Goal: Task Accomplishment & Management: Use online tool/utility

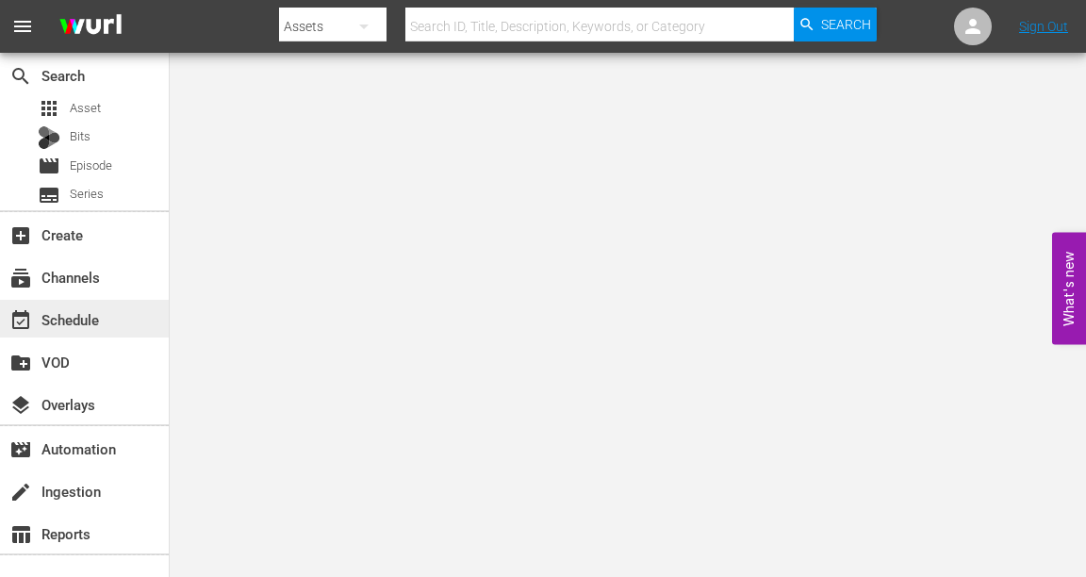
click at [47, 316] on div "event_available Schedule" at bounding box center [53, 316] width 106 height 17
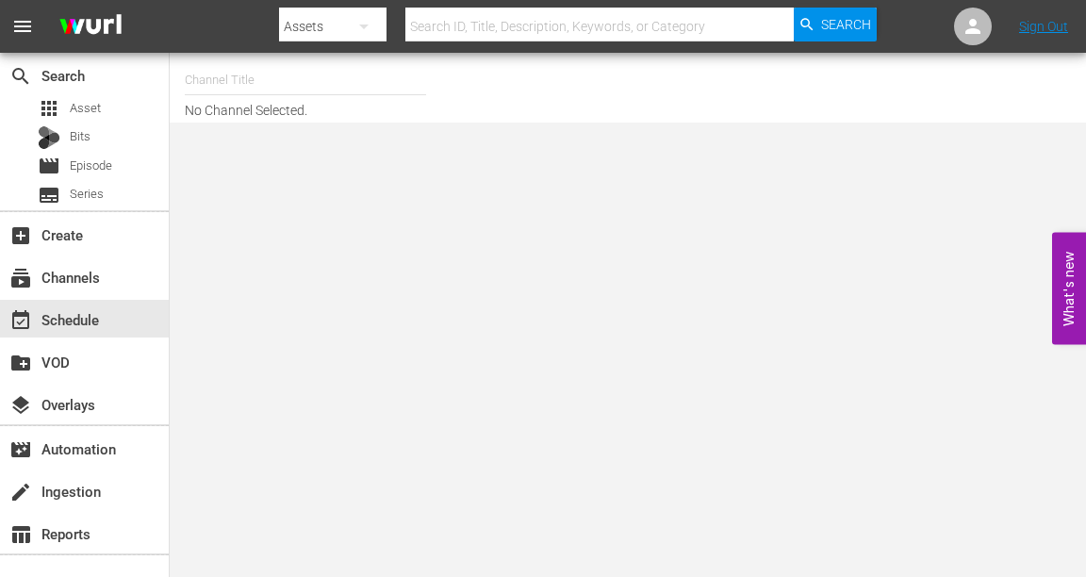
click at [286, 79] on input "text" at bounding box center [305, 80] width 241 height 45
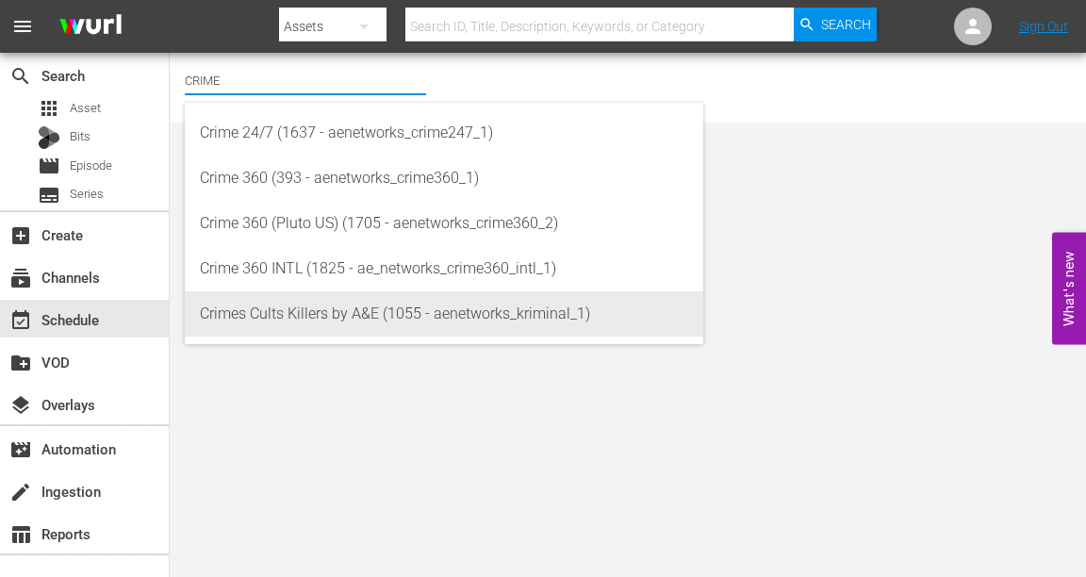
click at [280, 312] on div "Crimes Cults Killers by A&E (1055 - aenetworks_kriminal_1)" at bounding box center [444, 313] width 488 height 45
type input "Crimes Cults Killers by A&E (1055 - aenetworks_kriminal_1)"
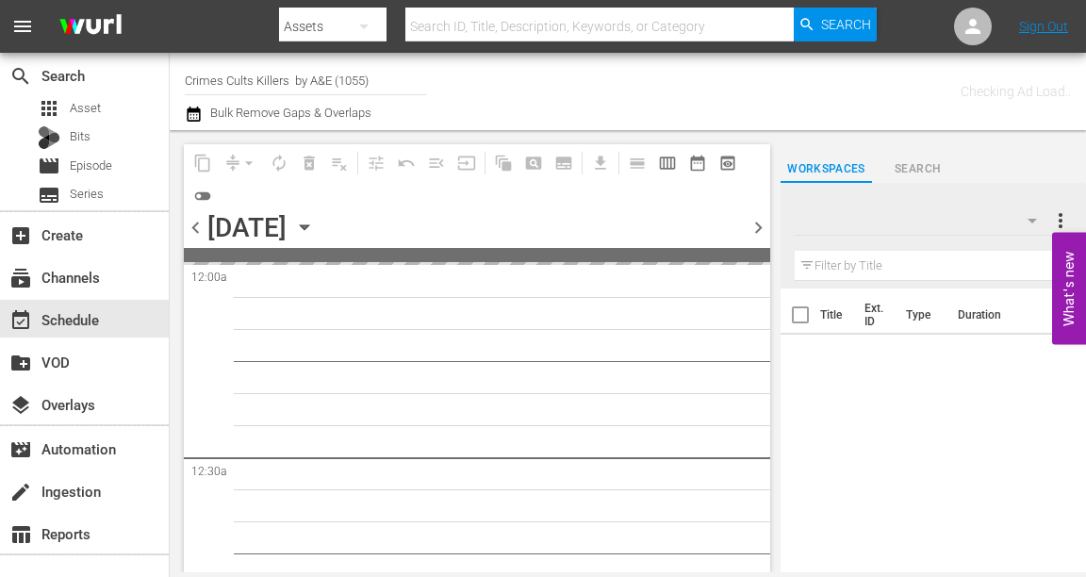
click at [308, 226] on icon "button" at bounding box center [304, 227] width 8 height 5
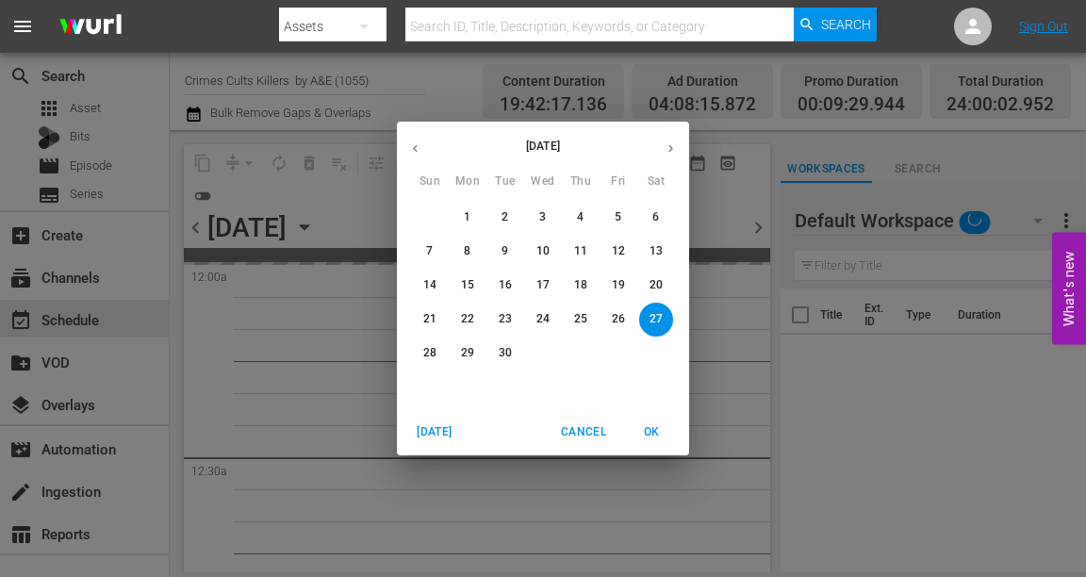
click at [666, 149] on icon "button" at bounding box center [671, 148] width 14 height 14
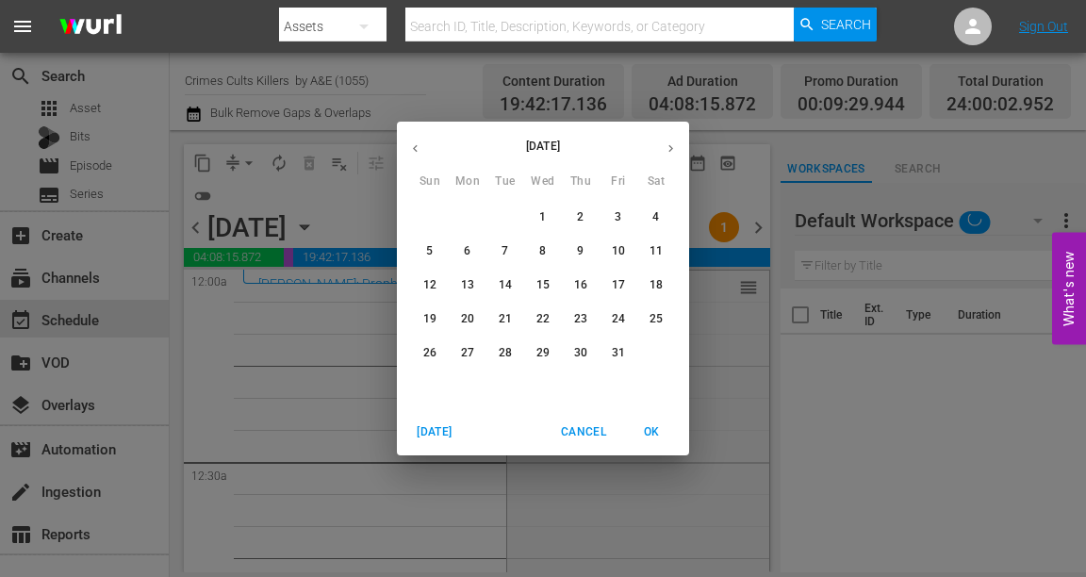
click at [427, 320] on p "19" at bounding box center [429, 319] width 13 height 16
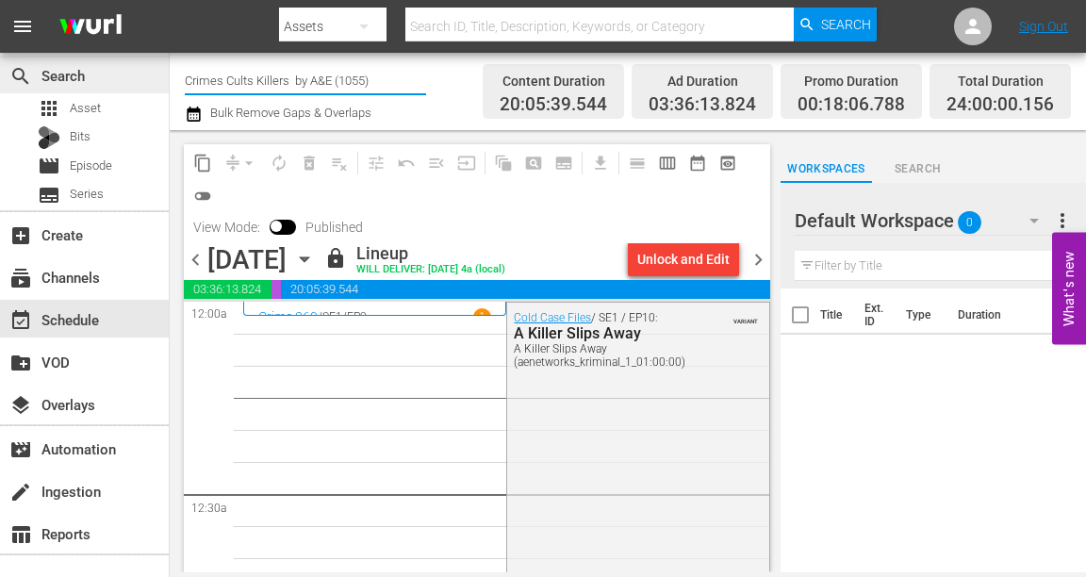
drag, startPoint x: 389, startPoint y: 78, endPoint x: 155, endPoint y: 88, distance: 234.9
click at [170, 0] on div "search Search apps Asset Bits movie Episode subtitles Series add_box Create sub…" at bounding box center [628, 0] width 916 height 0
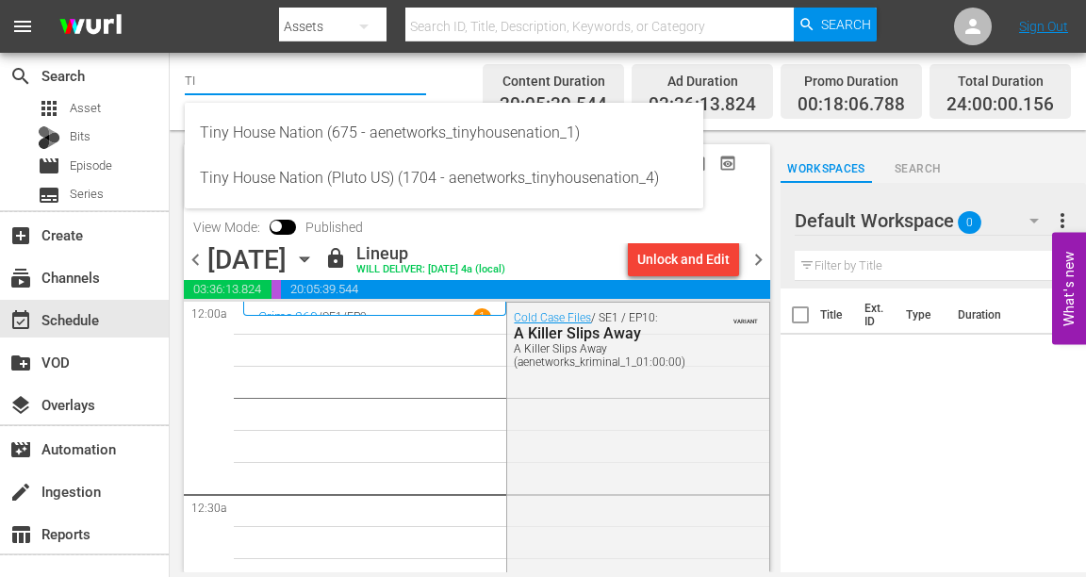
type input "T"
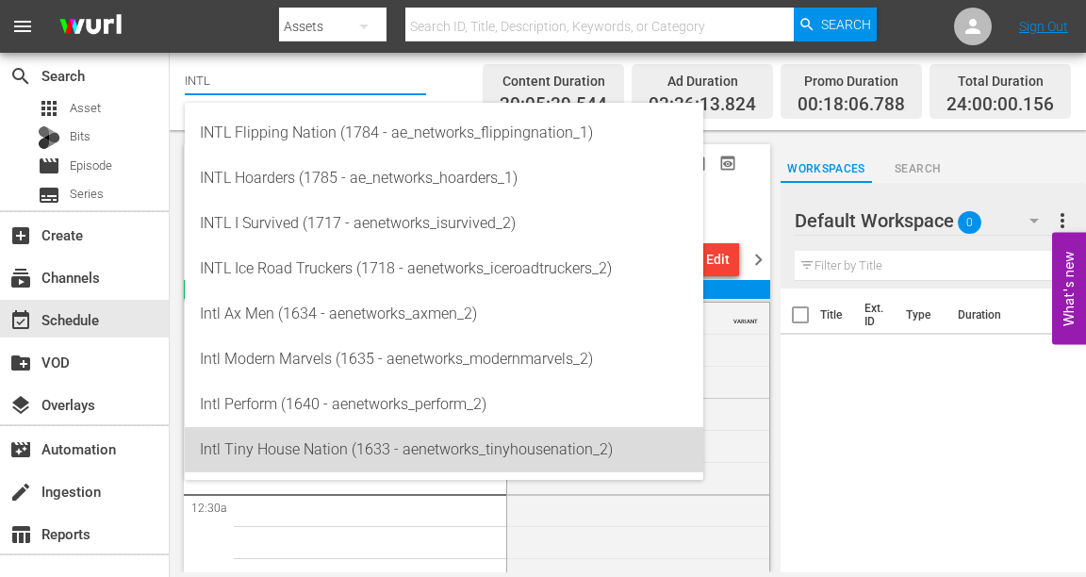
click at [282, 455] on div "Intl Tiny House Nation (1633 - aenetworks_tinyhousenation_2)" at bounding box center [444, 449] width 488 height 45
type input "Intl Tiny House Nation (1633 - aenetworks_tinyhousenation_2)"
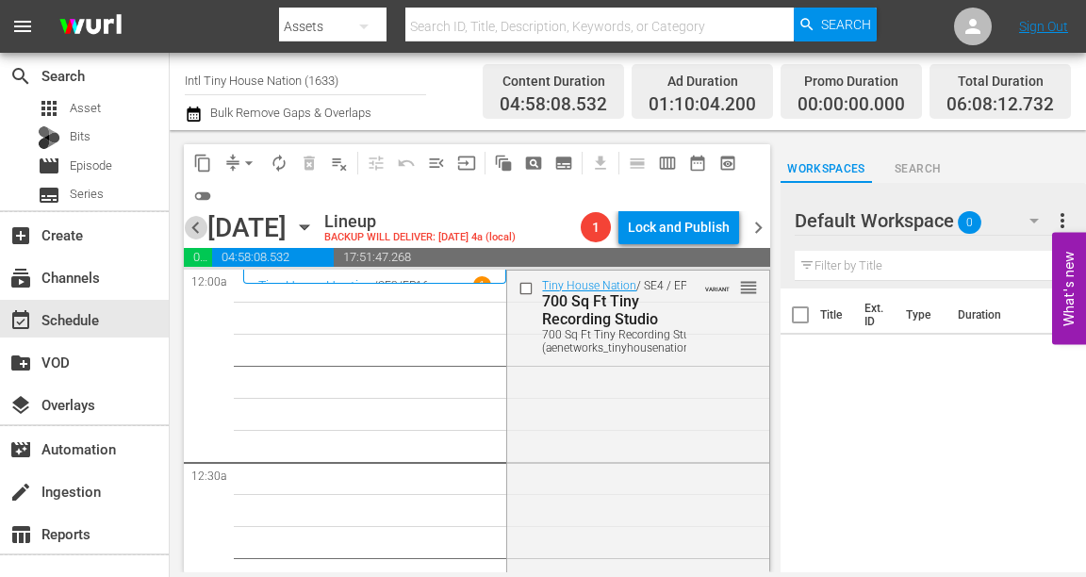
click at [194, 228] on span "chevron_left" at bounding box center [196, 228] width 24 height 24
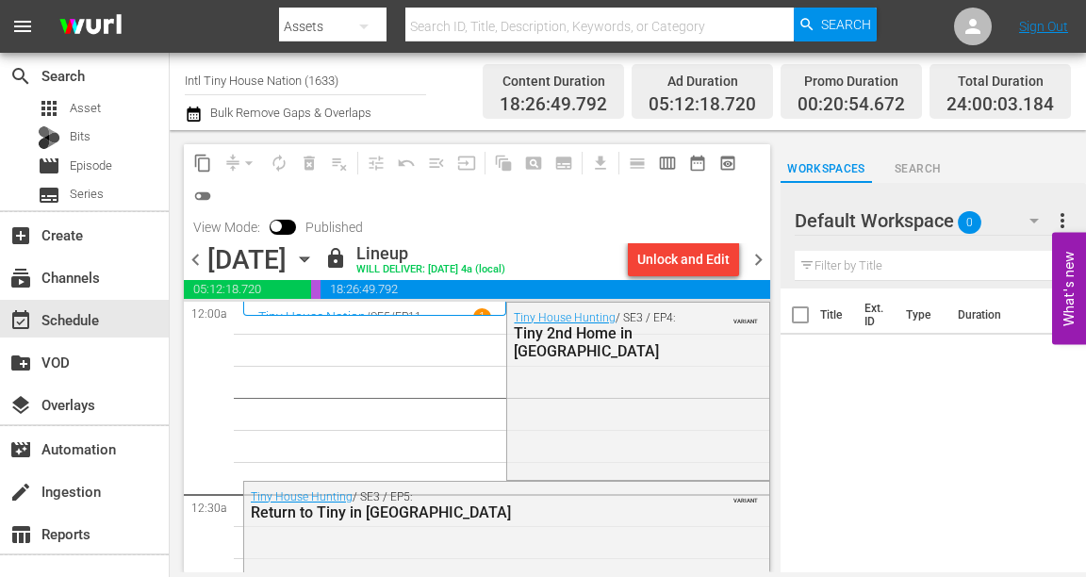
click at [761, 253] on span "chevron_right" at bounding box center [759, 260] width 24 height 24
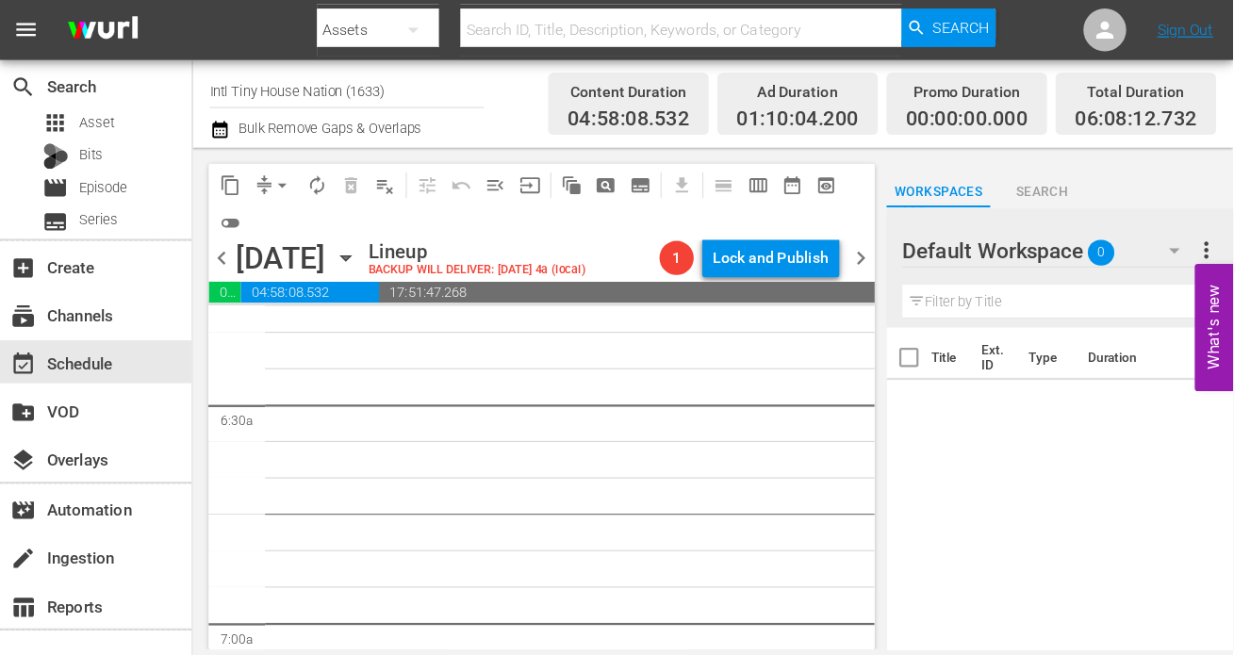
scroll to position [2112, 0]
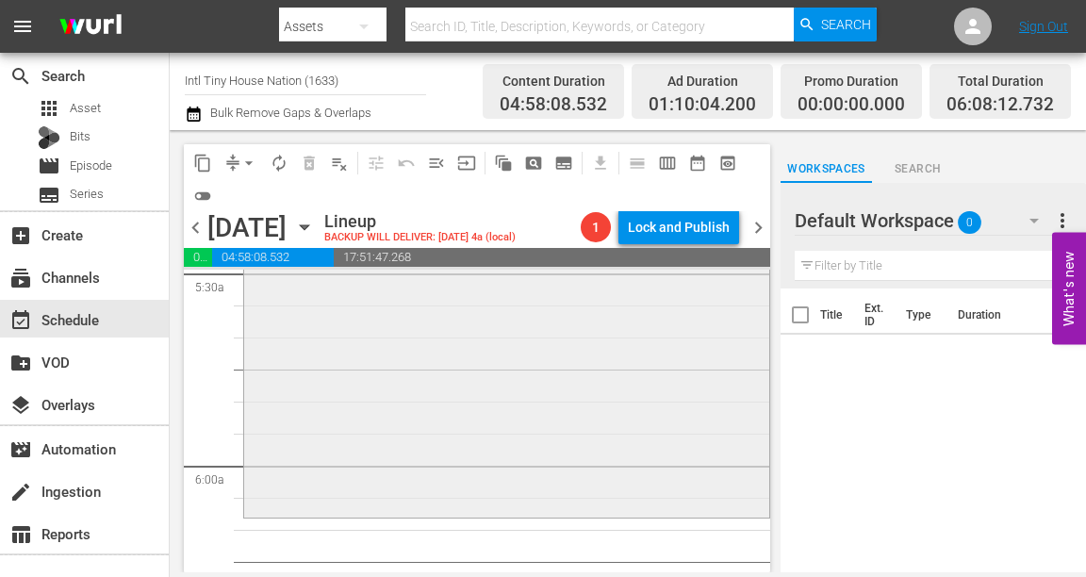
click at [293, 444] on div "Tiny House Nation / SE5 / EP12: Dad's Tiny Homecoming Dad's Tiny Homecoming (ae…" at bounding box center [506, 351] width 525 height 324
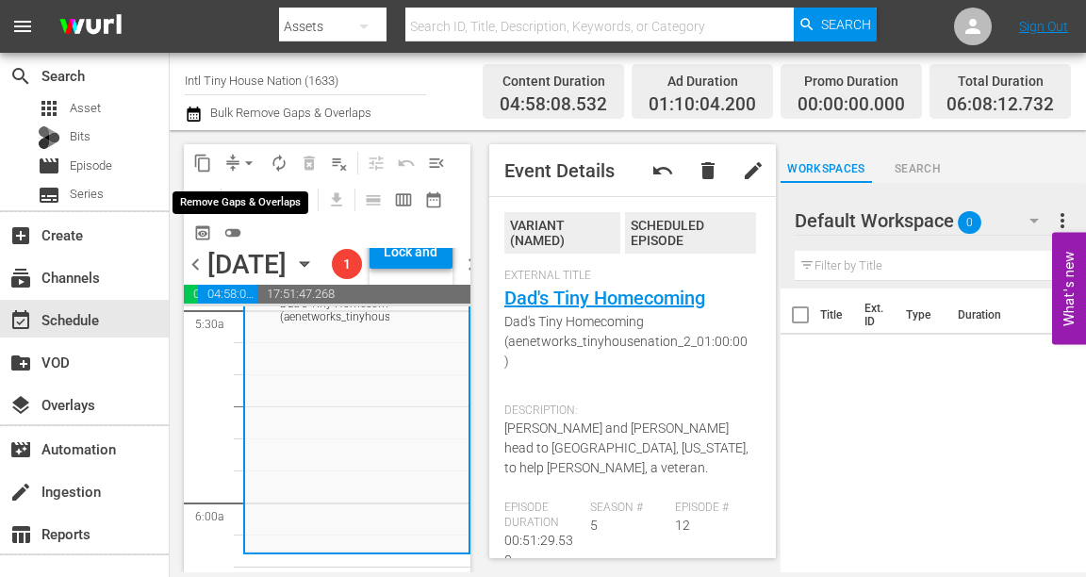
click at [249, 158] on span "arrow_drop_down" at bounding box center [248, 163] width 19 height 19
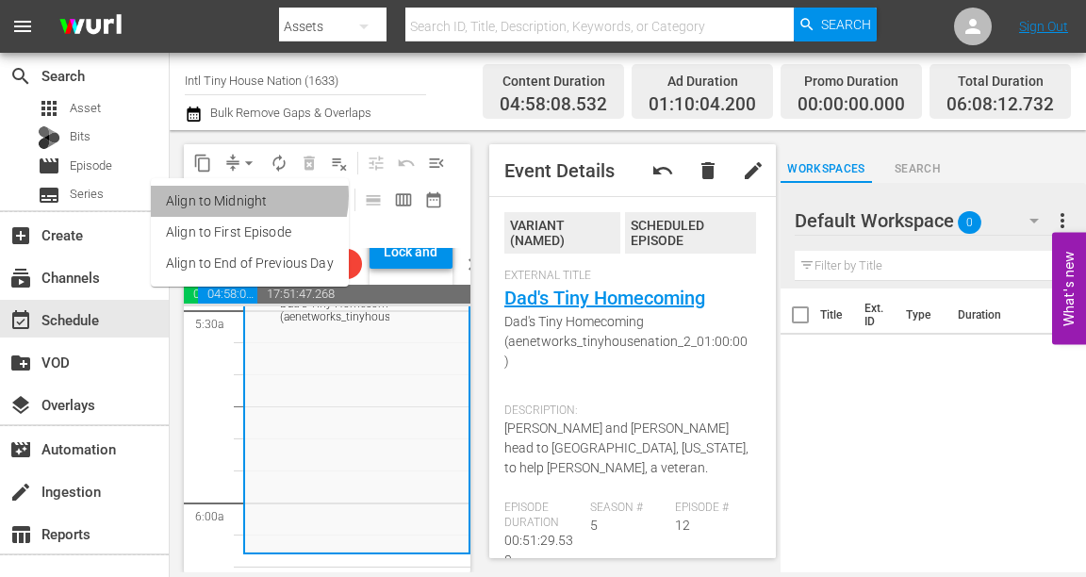
click at [241, 196] on li "Align to Midnight" at bounding box center [250, 201] width 198 height 31
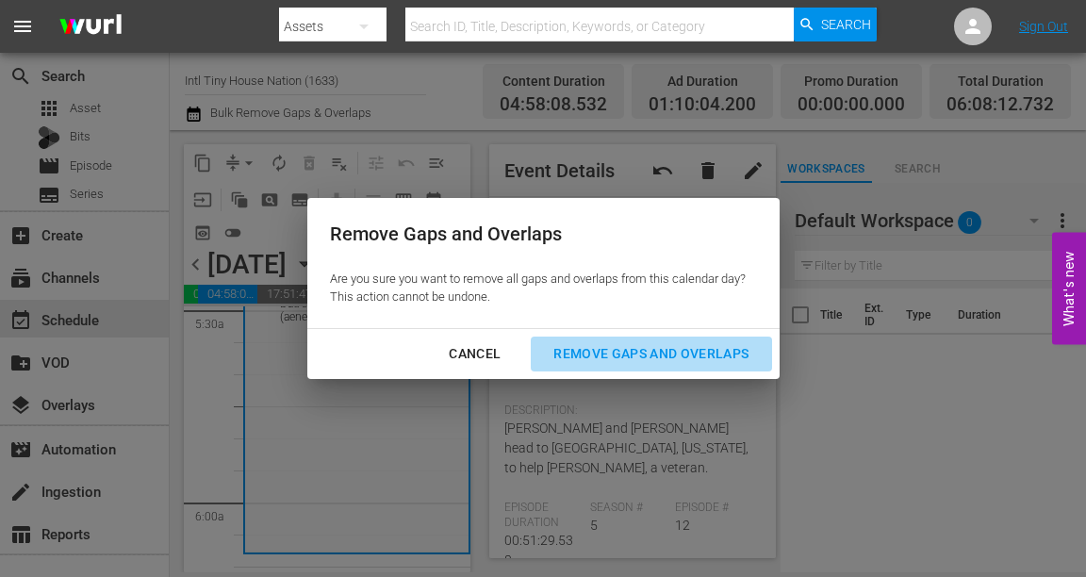
click at [684, 345] on div "Remove Gaps and Overlaps" at bounding box center [650, 354] width 225 height 24
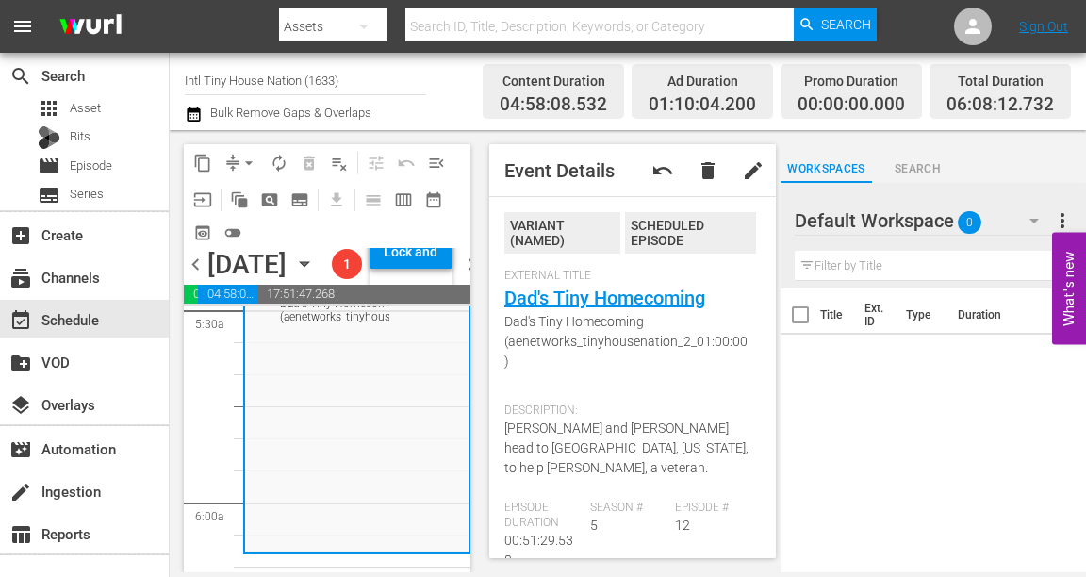
drag, startPoint x: 607, startPoint y: 336, endPoint x: 902, endPoint y: 439, distance: 312.8
click at [902, 439] on div "Title Ext. ID Type Duration" at bounding box center [933, 431] width 305 height 287
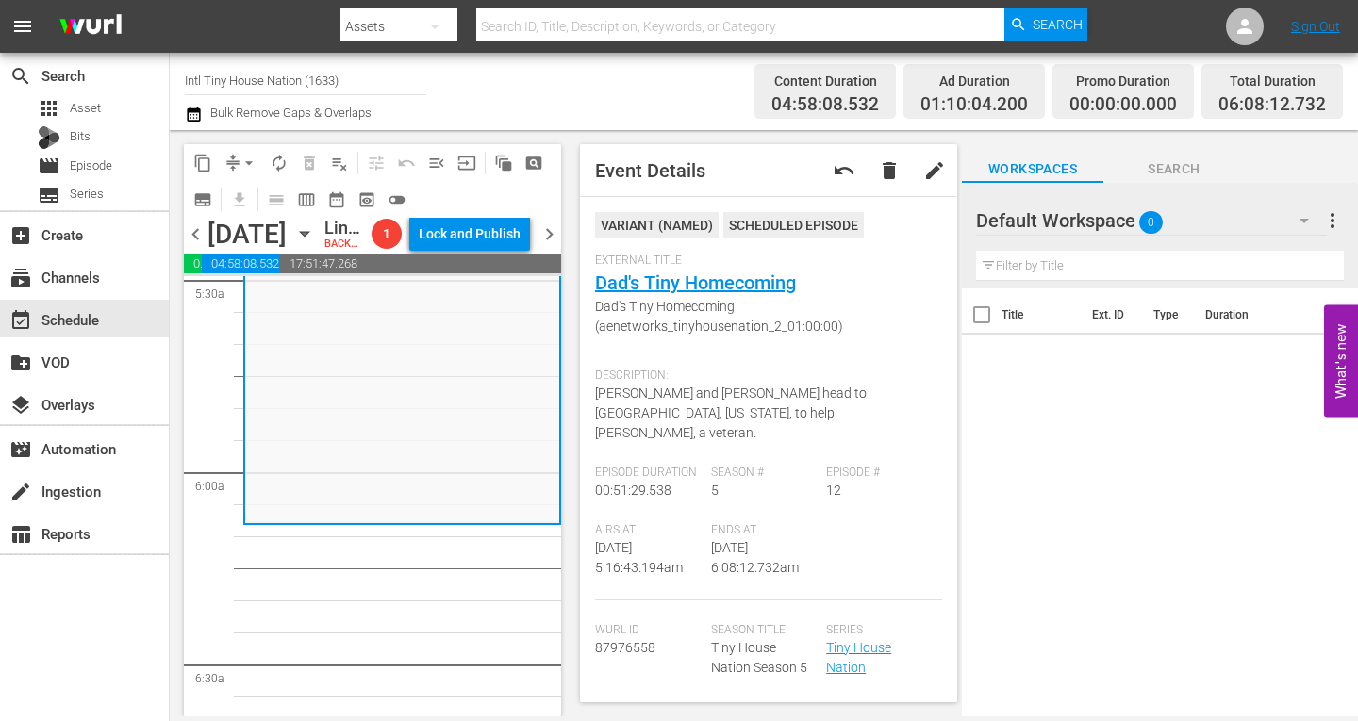
scroll to position [0, 0]
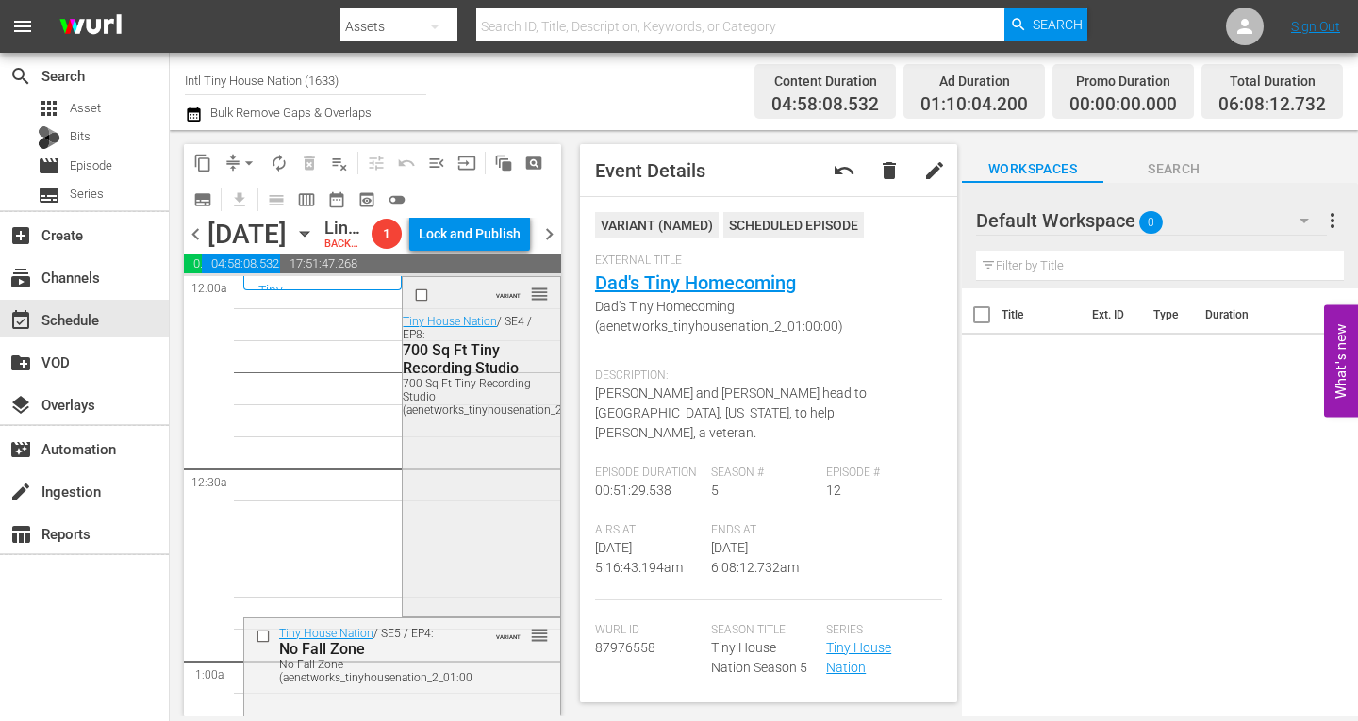
click at [448, 368] on div "Tiny House Nation / SE4 / EP8: 700 Sq Ft Tiny Recording Studio 700 Sq Ft Tiny R…" at bounding box center [479, 366] width 152 height 102
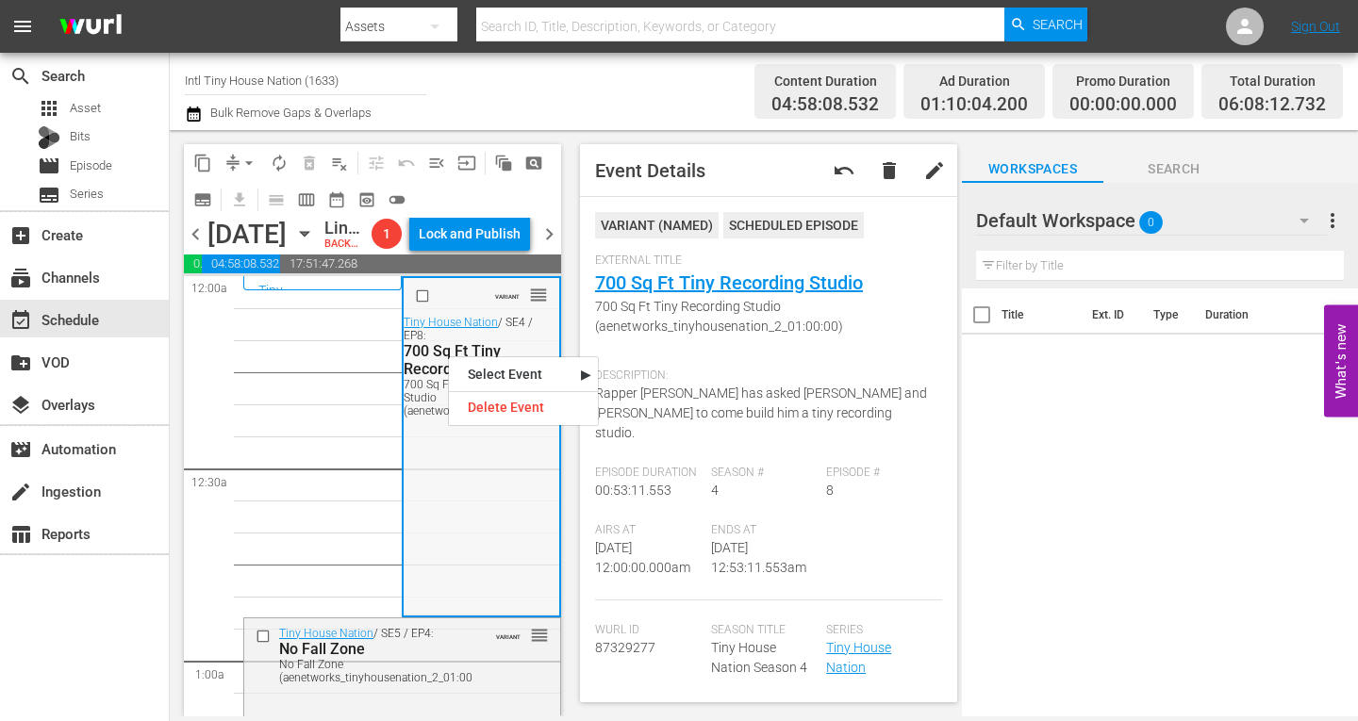
click at [505, 531] on div "VARIANT reorder Tiny House Nation / SE4 / EP8: 700 Sq Ft Tiny Recording Studio …" at bounding box center [481, 446] width 155 height 336
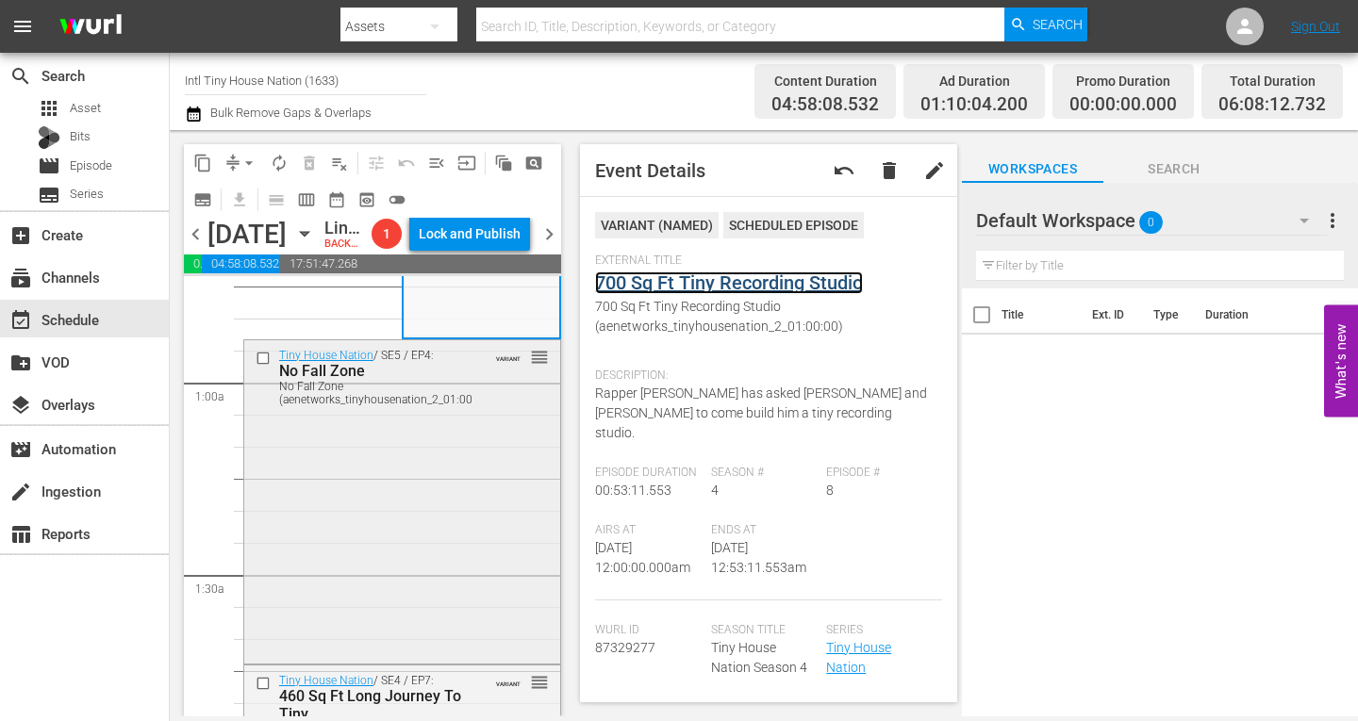
scroll to position [283, 0]
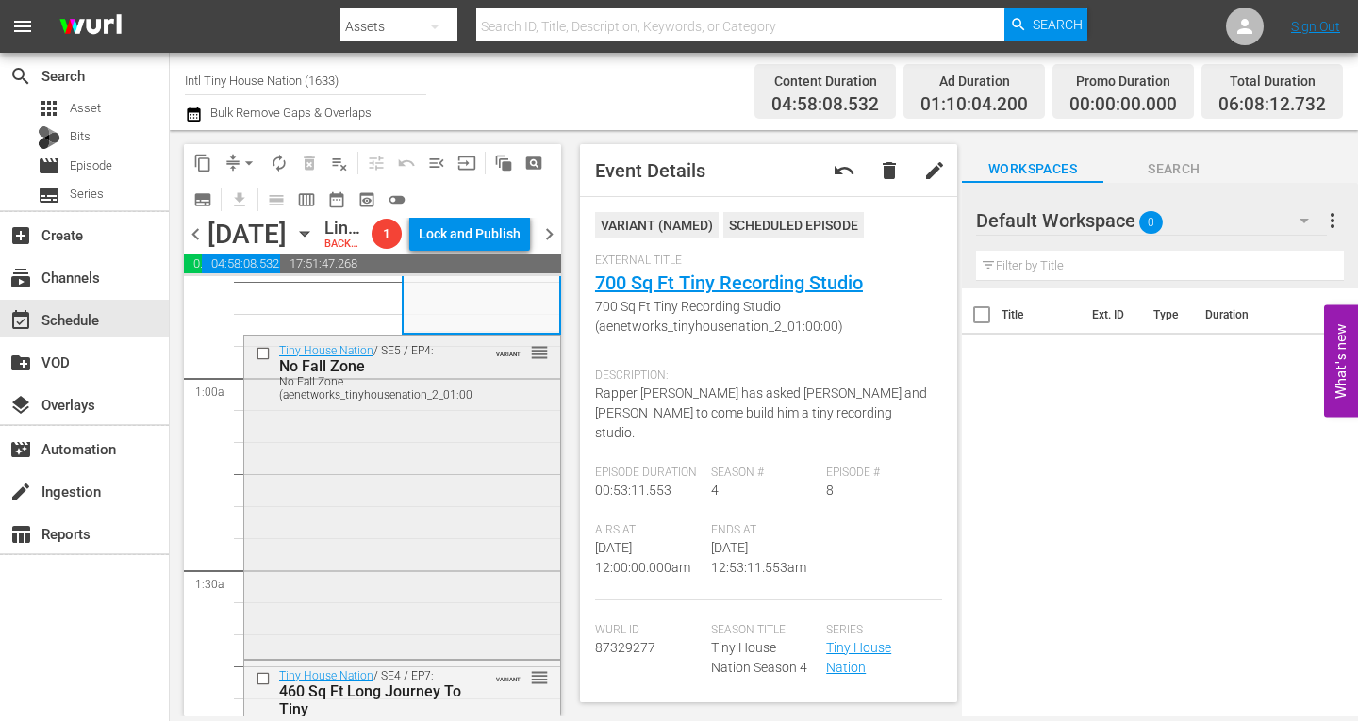
click at [407, 516] on div "Tiny House Nation / SE5 / EP4: No Fall Zone No Fall Zone (aenetworks_tinyhousen…" at bounding box center [402, 496] width 316 height 320
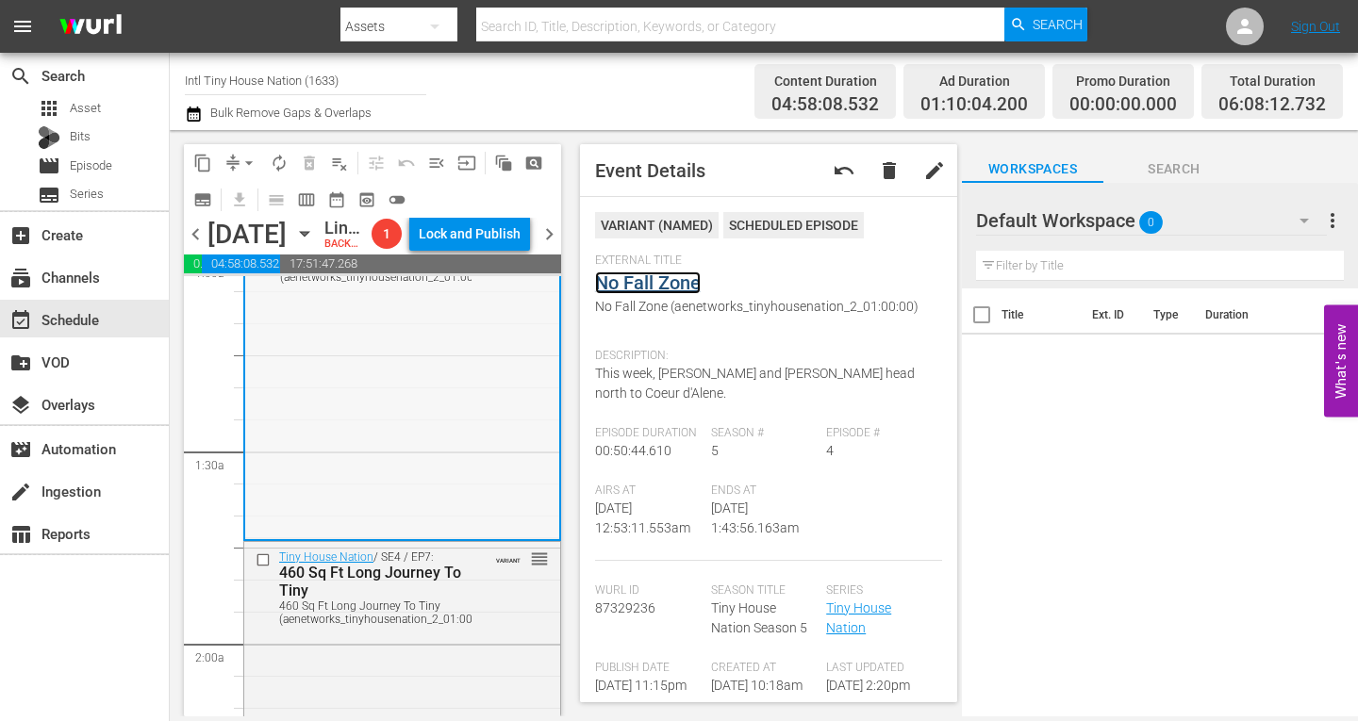
scroll to position [566, 0]
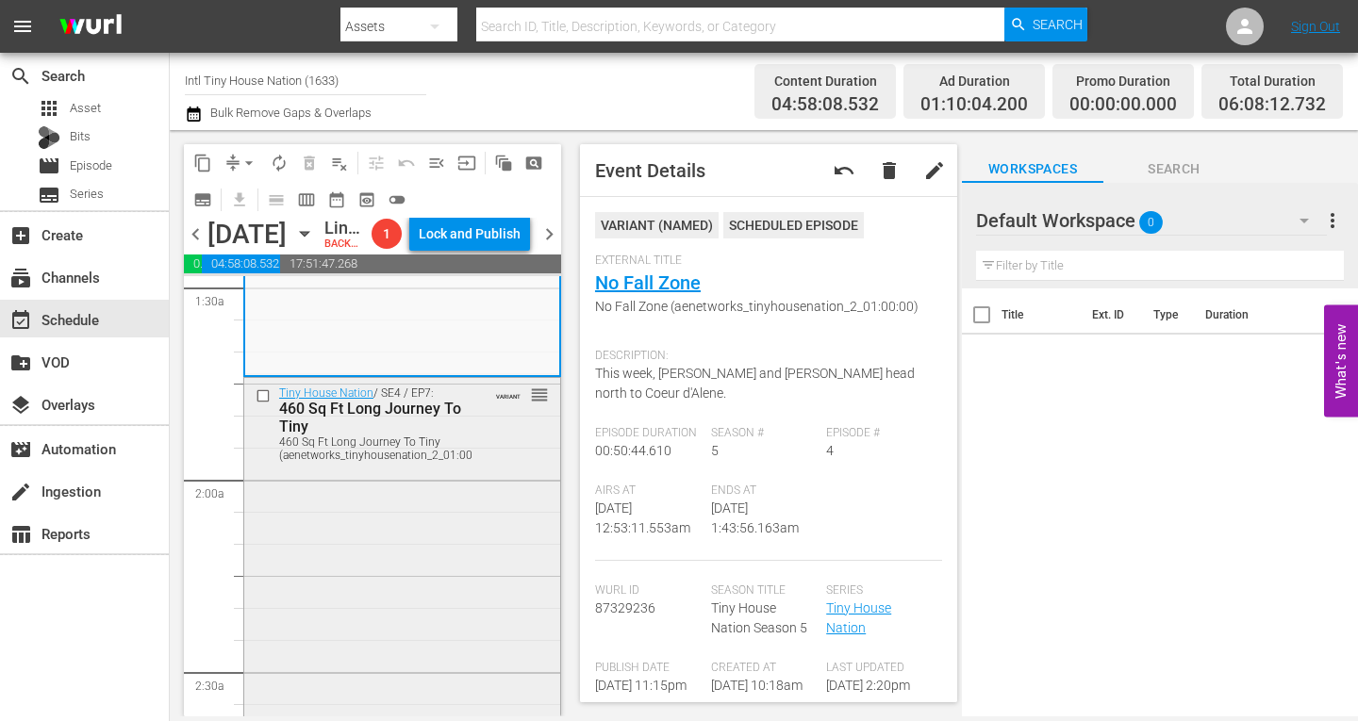
click at [389, 526] on div "Tiny House Nation / SE4 / EP7: 460 Sq Ft Long Journey To Tiny 460 Sq Ft Long Jo…" at bounding box center [402, 546] width 316 height 336
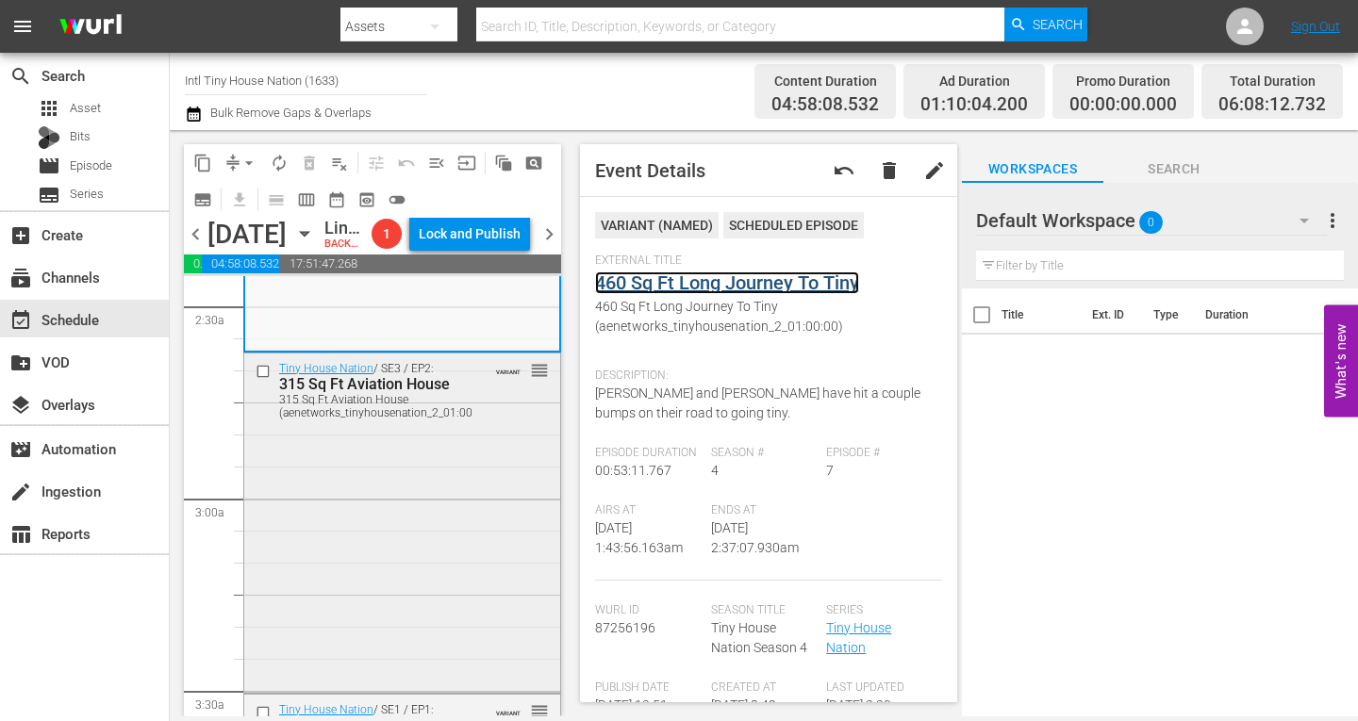
scroll to position [943, 0]
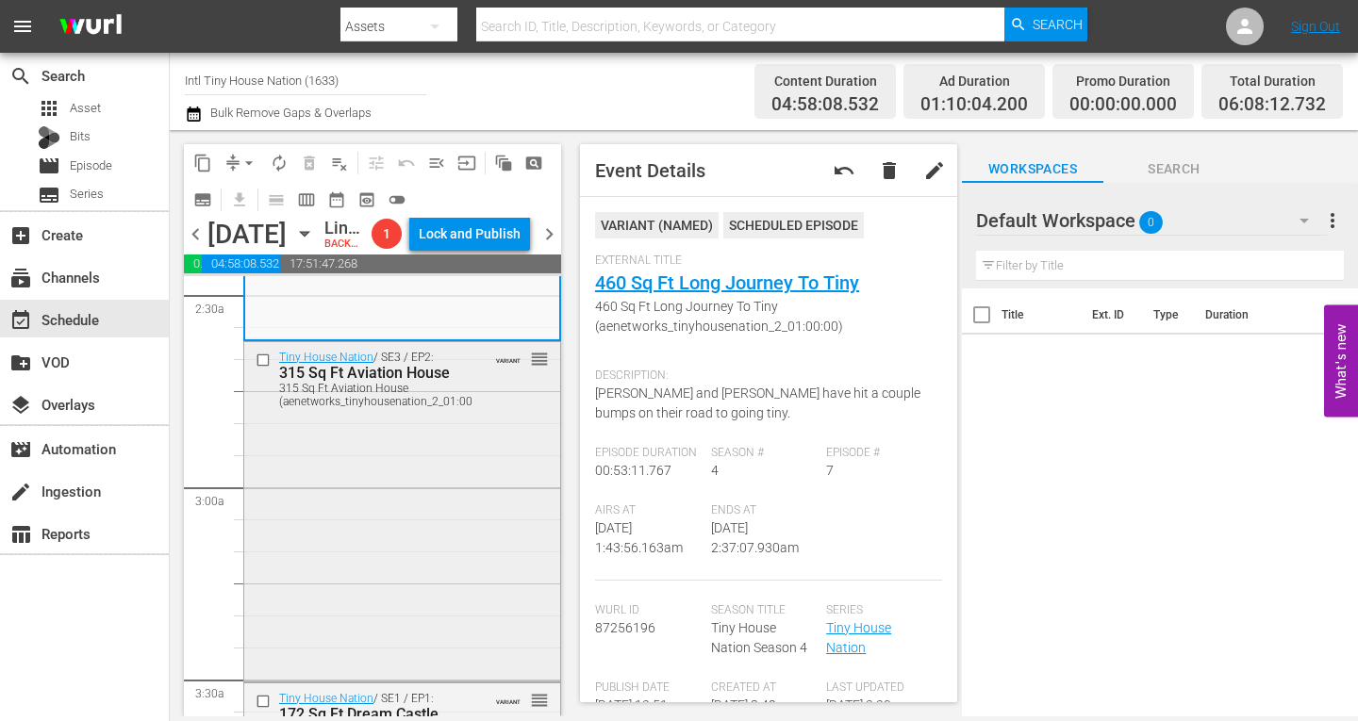
click at [346, 488] on div "Tiny House Nation / SE3 / EP2: 315 Sq Ft Aviation House 315 Sq Ft Aviation Hous…" at bounding box center [402, 510] width 316 height 336
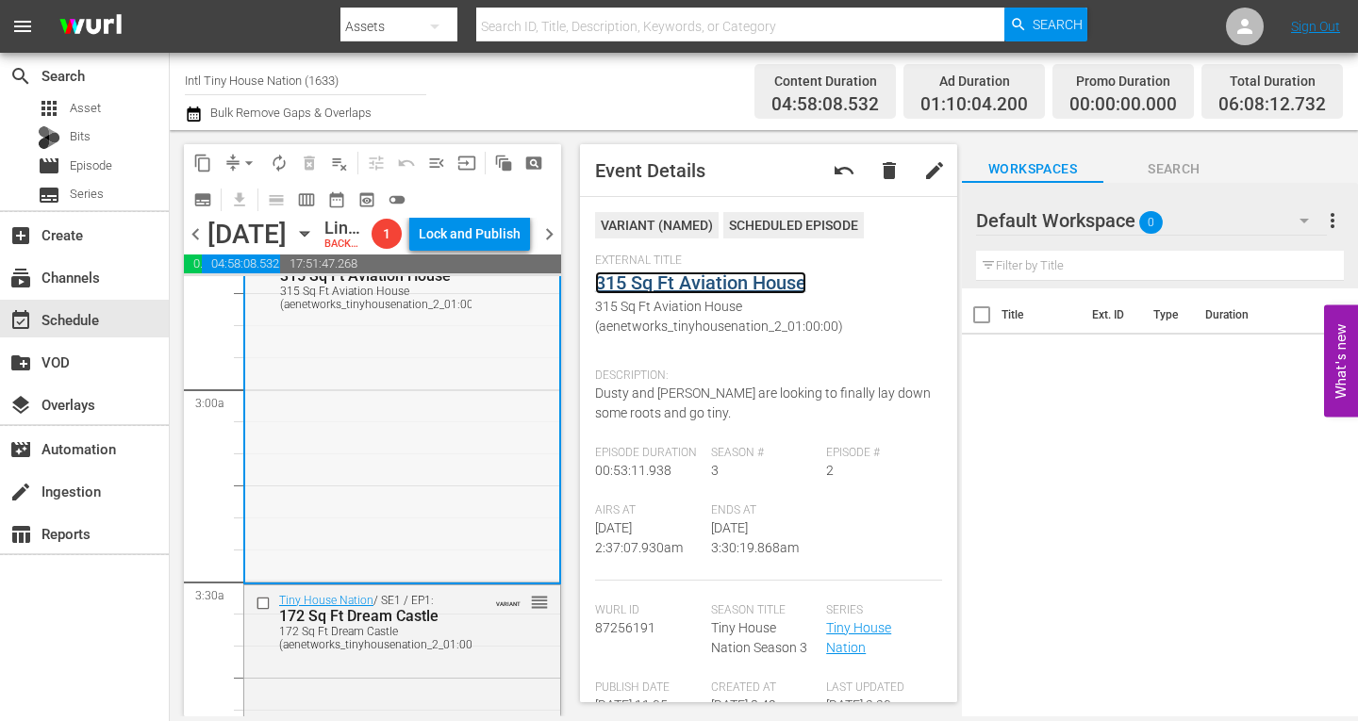
scroll to position [1226, 0]
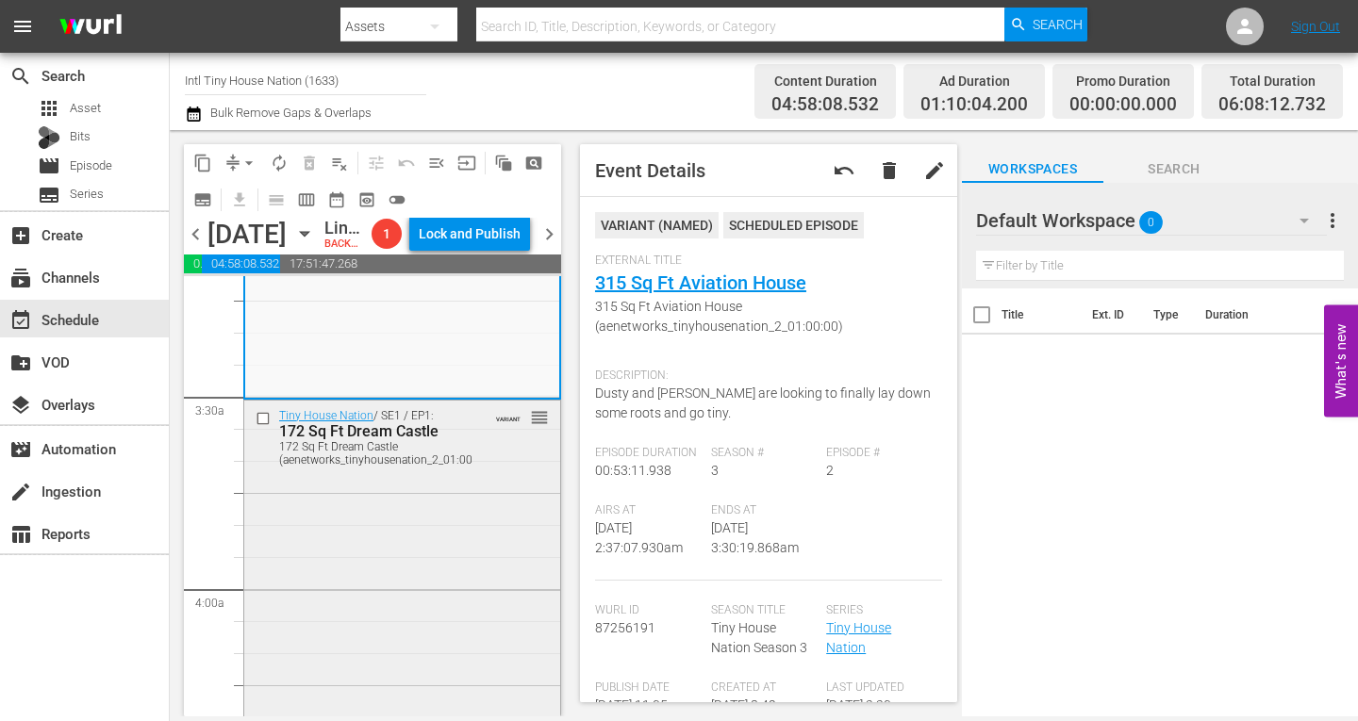
click at [401, 526] on div "Tiny House Nation / SE1 / EP1: 172 Sq Ft Dream Castle 172 Sq Ft Dream Castle (a…" at bounding box center [402, 569] width 316 height 336
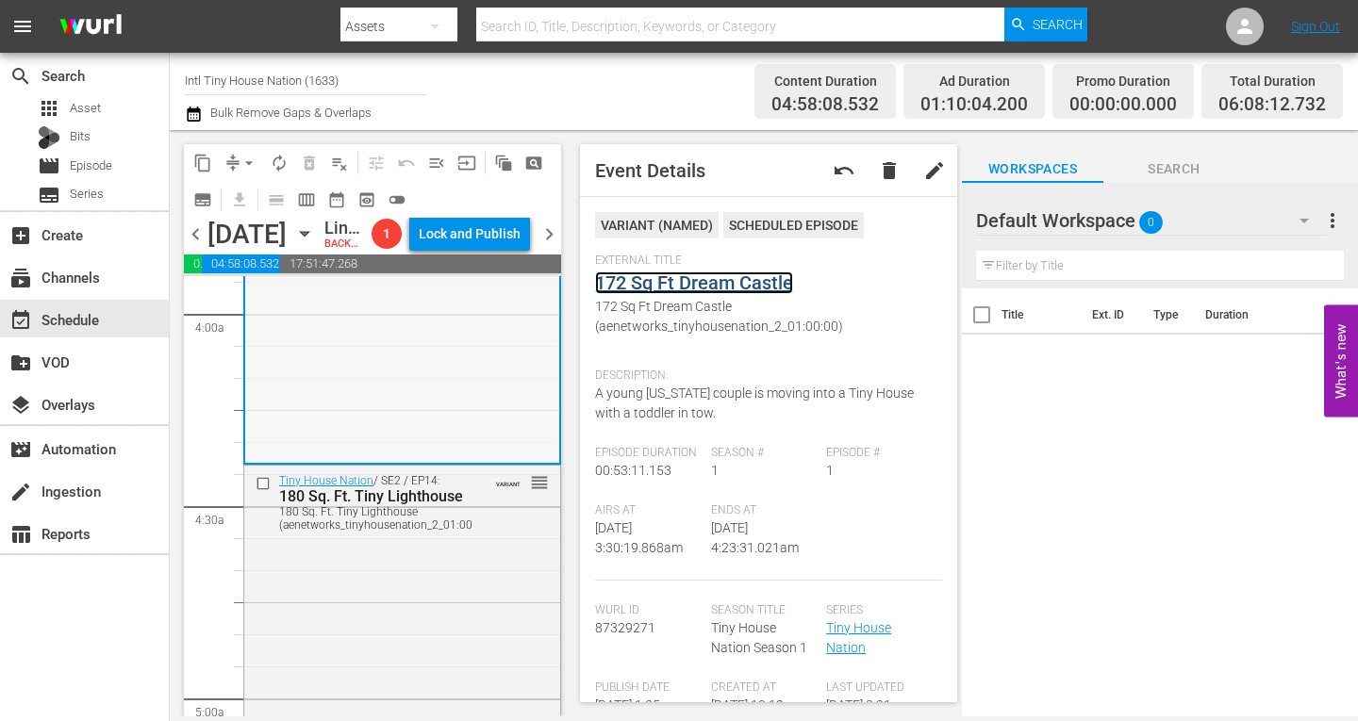
scroll to position [1508, 0]
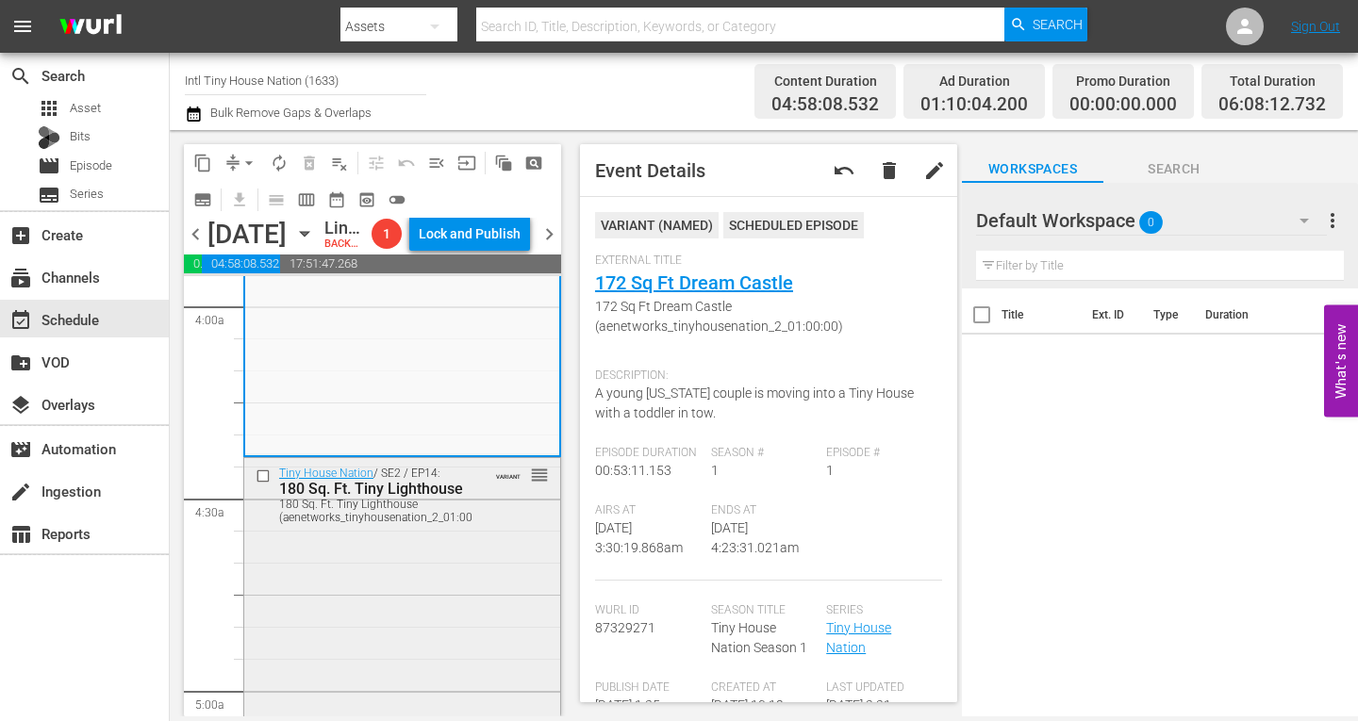
click at [441, 594] on div "Tiny House Nation / SE2 / EP14: 180 Sq. Ft. Tiny Lighthouse 180 Sq. Ft. Tiny Li…" at bounding box center [402, 626] width 316 height 336
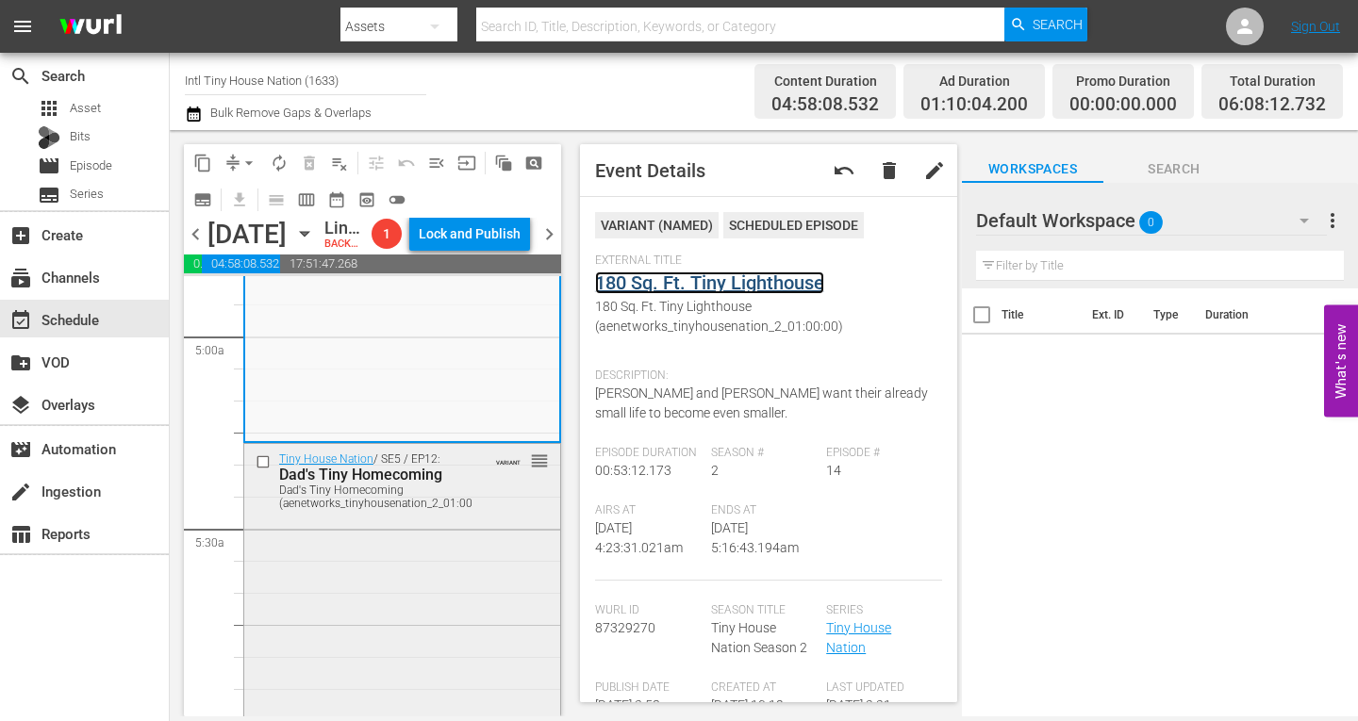
scroll to position [1886, 0]
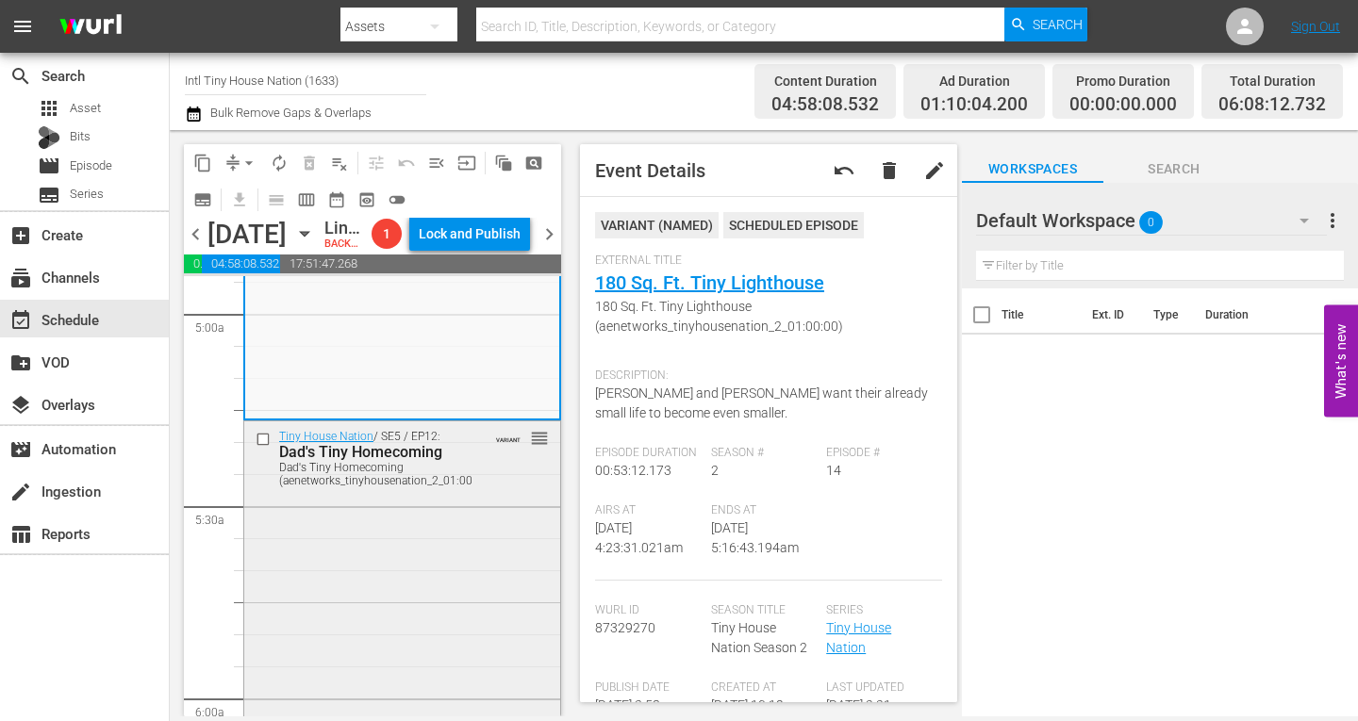
click at [394, 566] on div "Tiny House Nation / SE5 / EP12: Dad's Tiny Homecoming Dad's Tiny Homecoming (ae…" at bounding box center [402, 583] width 316 height 324
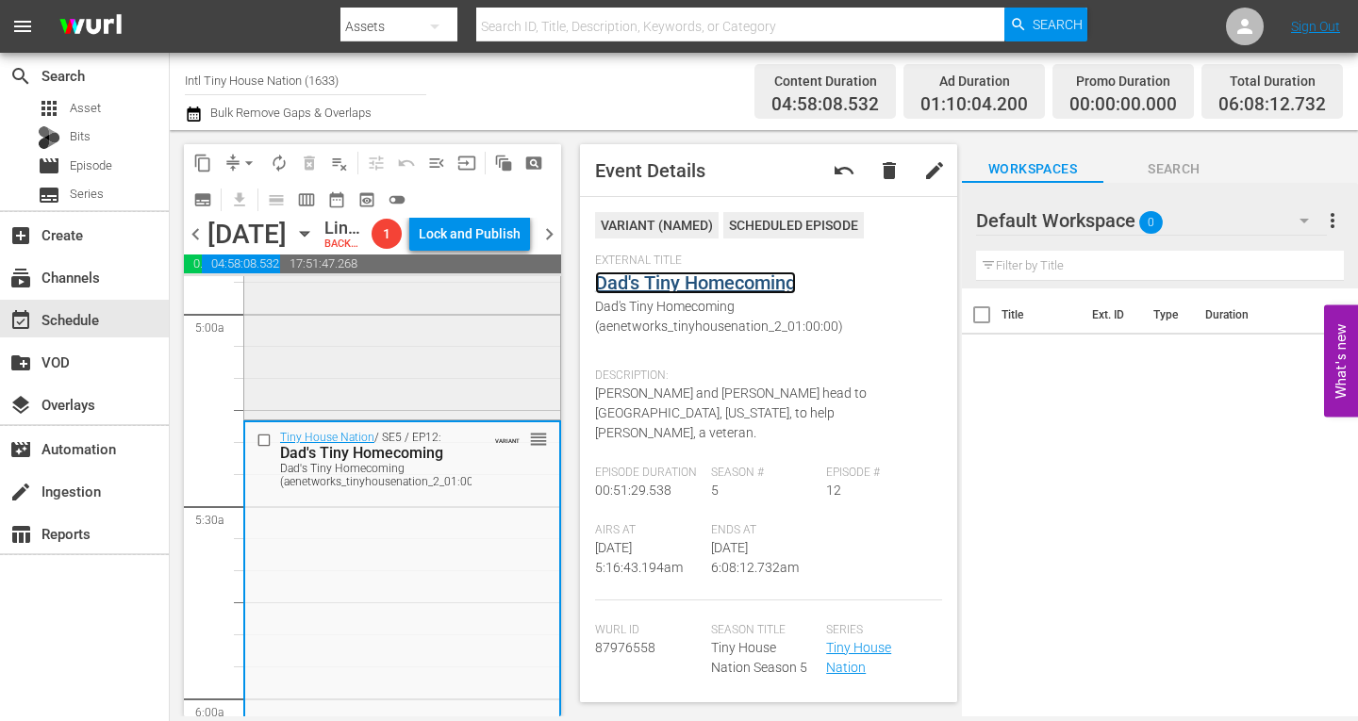
scroll to position [2168, 0]
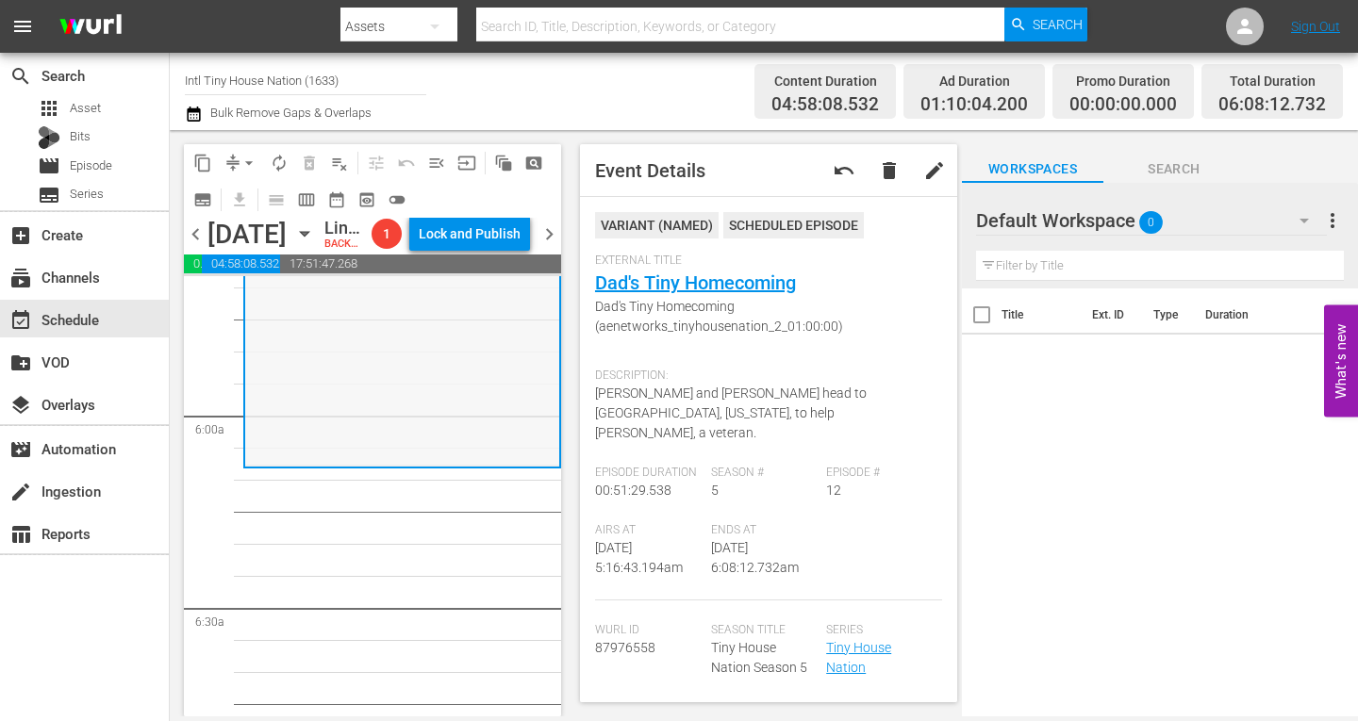
click at [394, 368] on div "Tiny House Nation / SE5 / EP12: Dad's Tiny Homecoming Dad's Tiny Homecoming (ae…" at bounding box center [402, 302] width 314 height 324
click at [251, 158] on span "arrow_drop_down" at bounding box center [248, 163] width 19 height 19
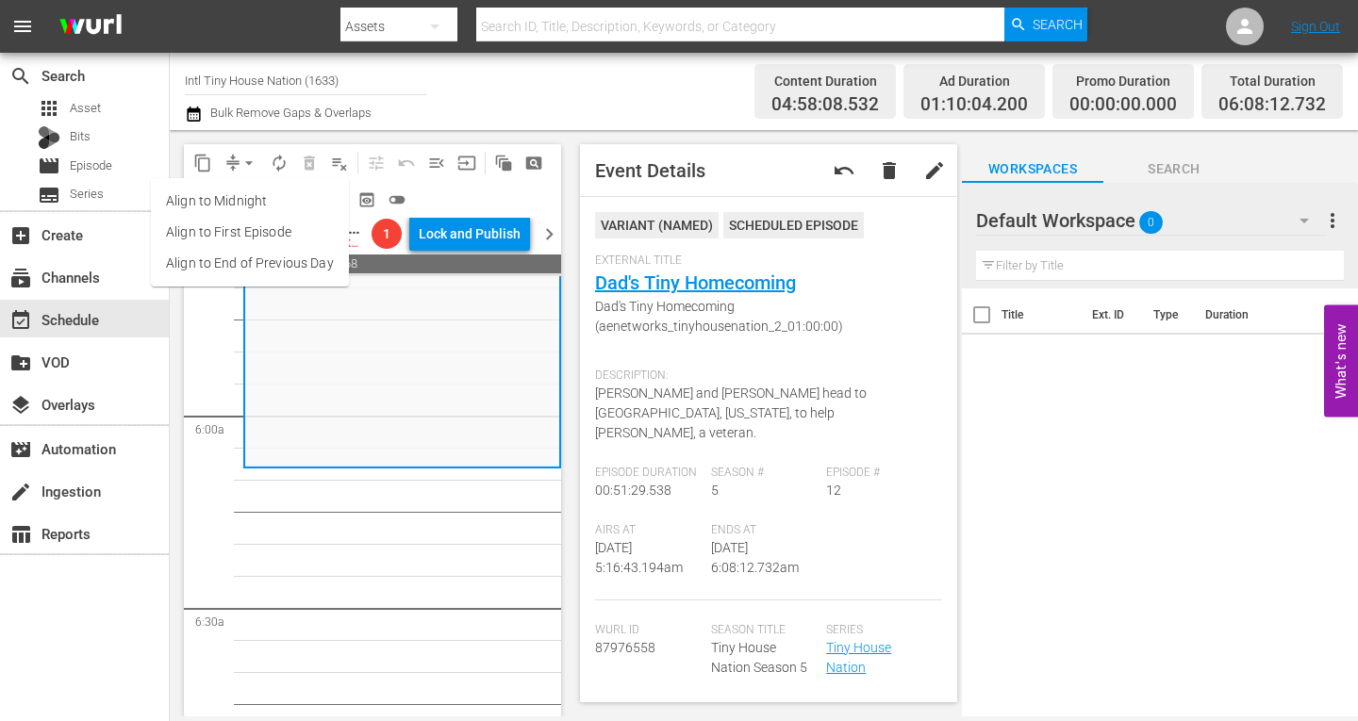
click at [239, 198] on li "Align to Midnight" at bounding box center [250, 201] width 198 height 31
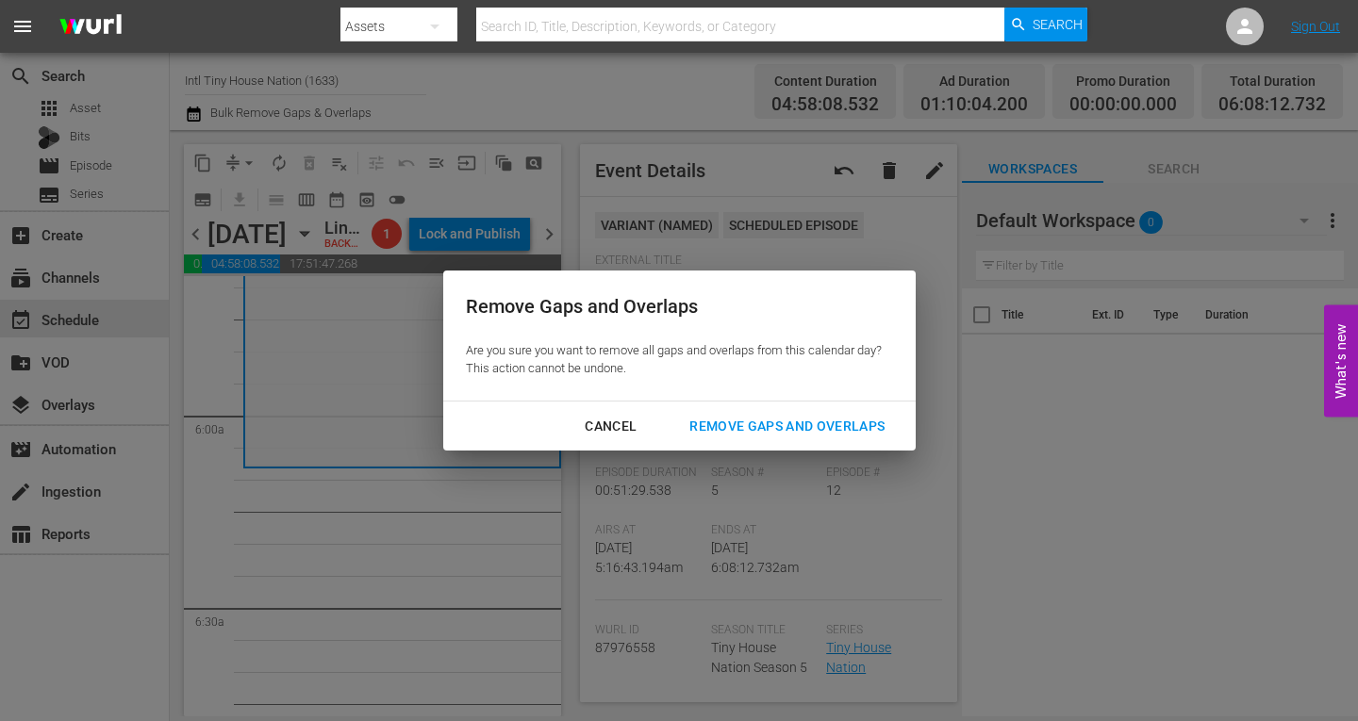
drag, startPoint x: 786, startPoint y: 420, endPoint x: 781, endPoint y: 409, distance: 12.6
click at [785, 421] on div "Remove Gaps and Overlaps" at bounding box center [786, 427] width 225 height 24
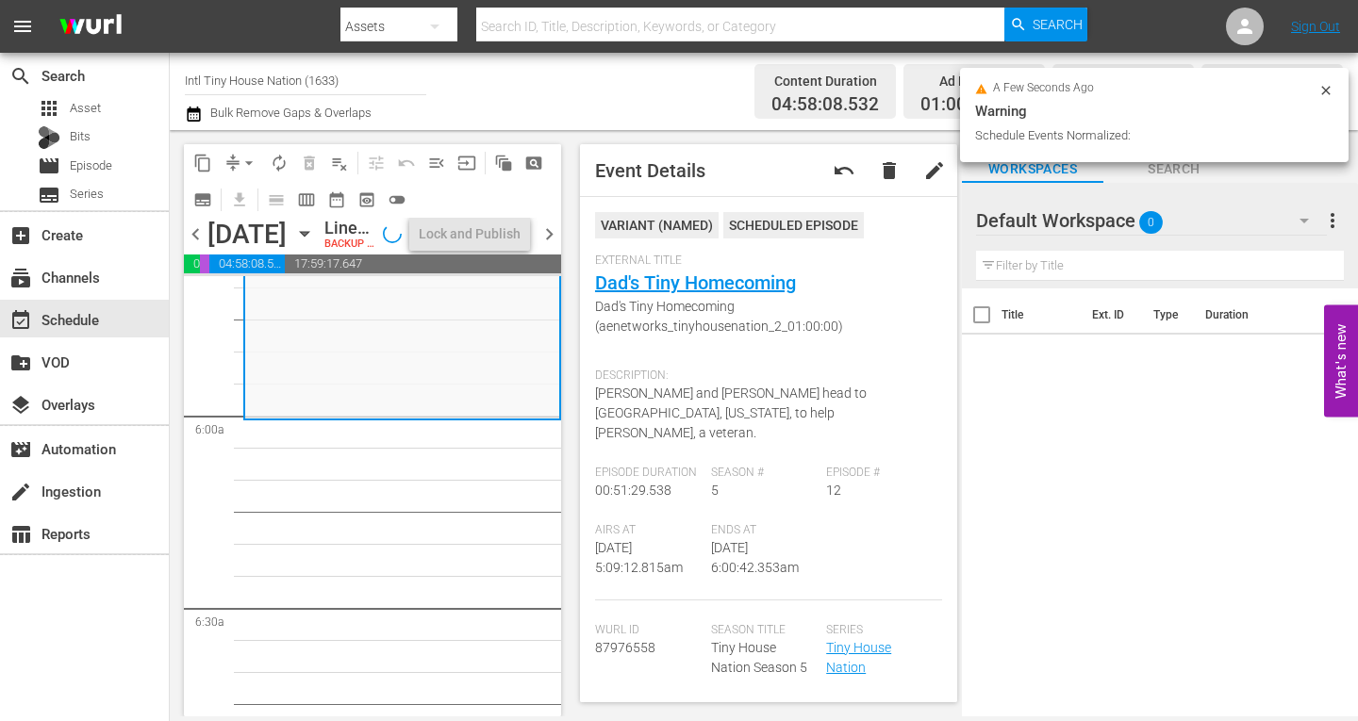
scroll to position [2233, 0]
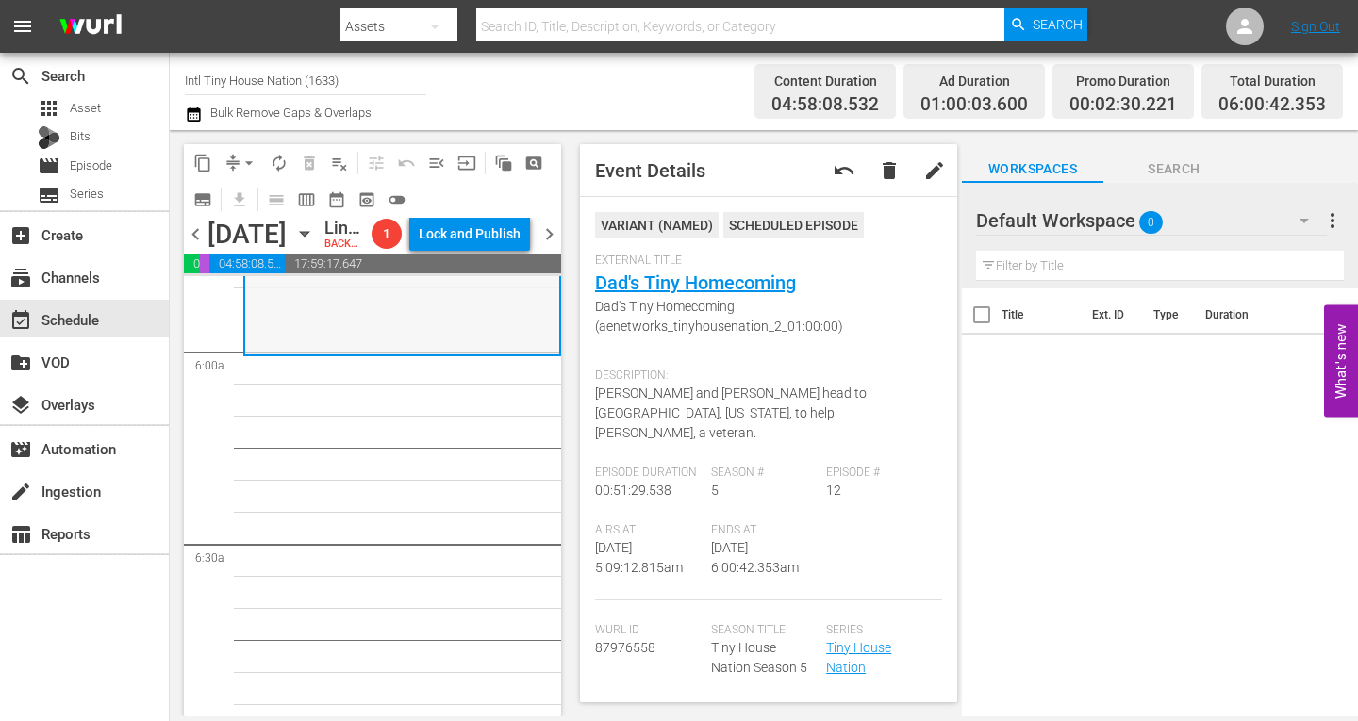
click at [341, 353] on div "Tiny House Nation / SE5 / EP12: Dad's Tiny Homecoming Dad's Tiny Homecoming (ae…" at bounding box center [402, 190] width 314 height 324
click at [252, 165] on span "arrow_drop_down" at bounding box center [248, 163] width 19 height 19
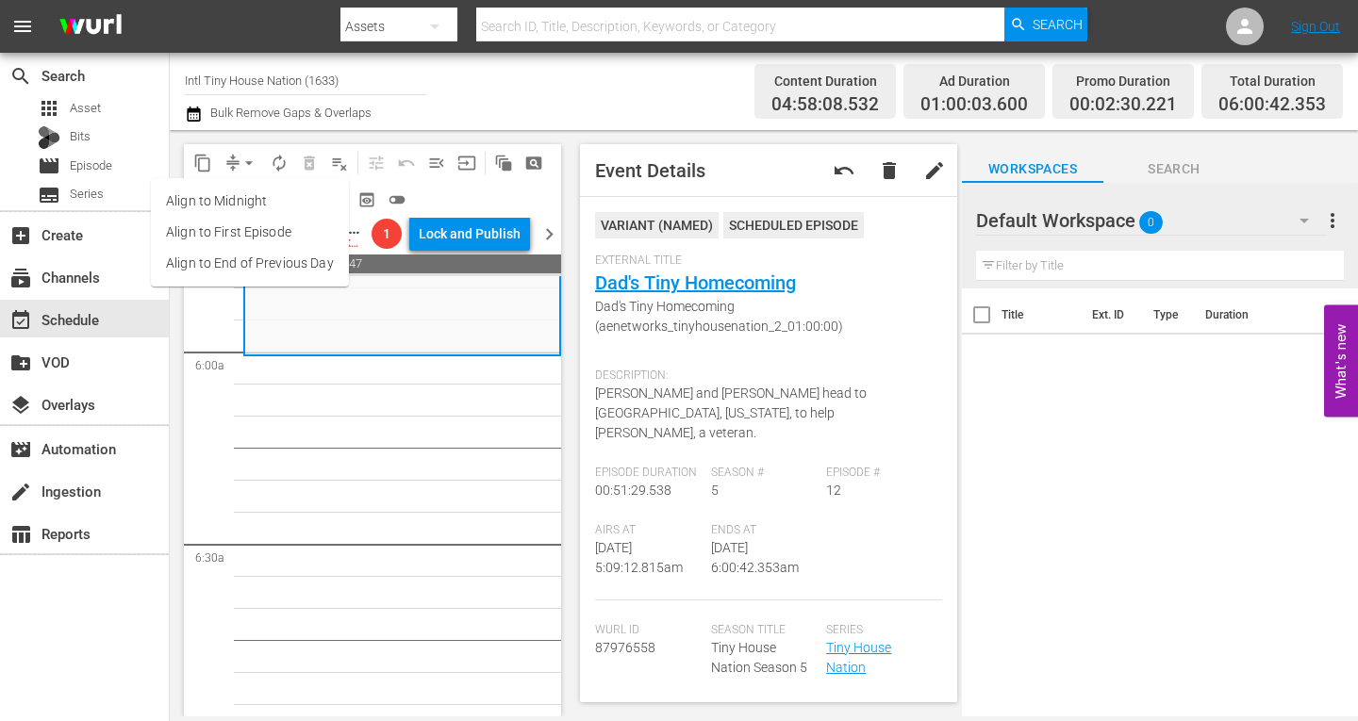
click at [252, 200] on li "Align to Midnight" at bounding box center [250, 201] width 198 height 31
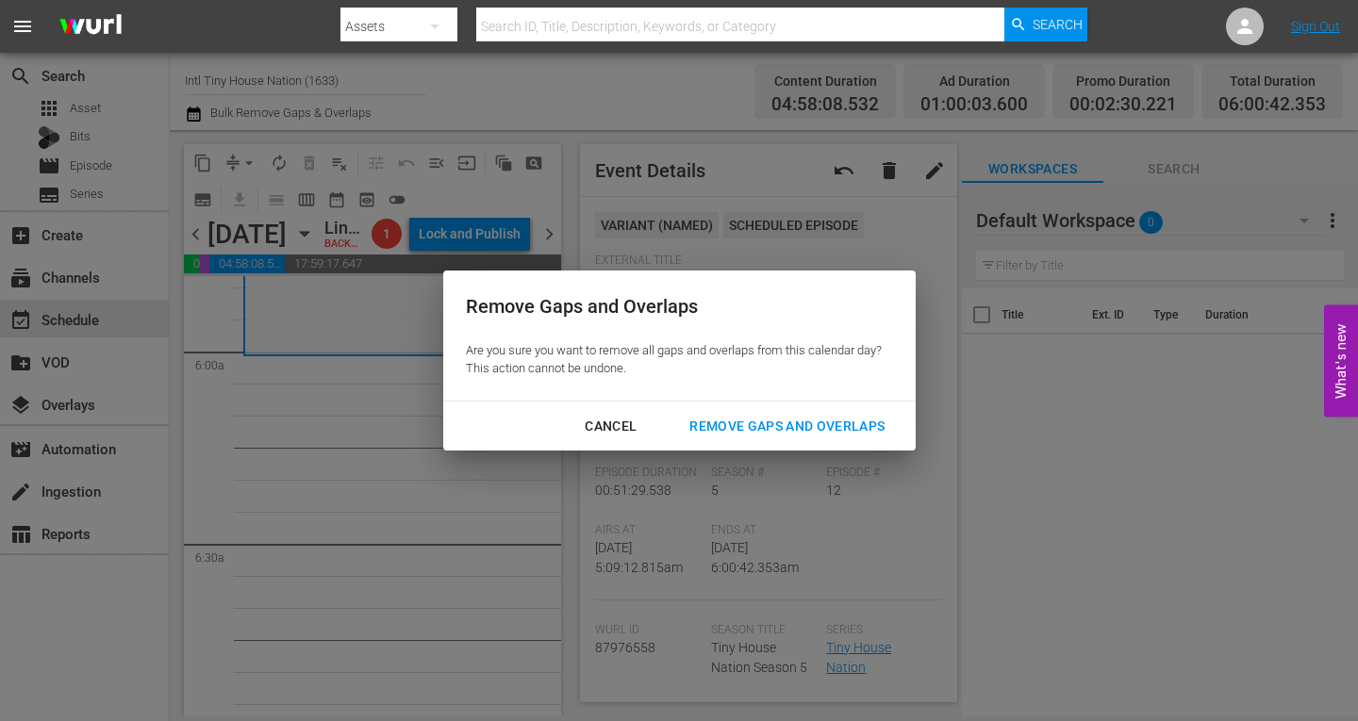
click at [801, 422] on div "Remove Gaps and Overlaps" at bounding box center [786, 427] width 225 height 24
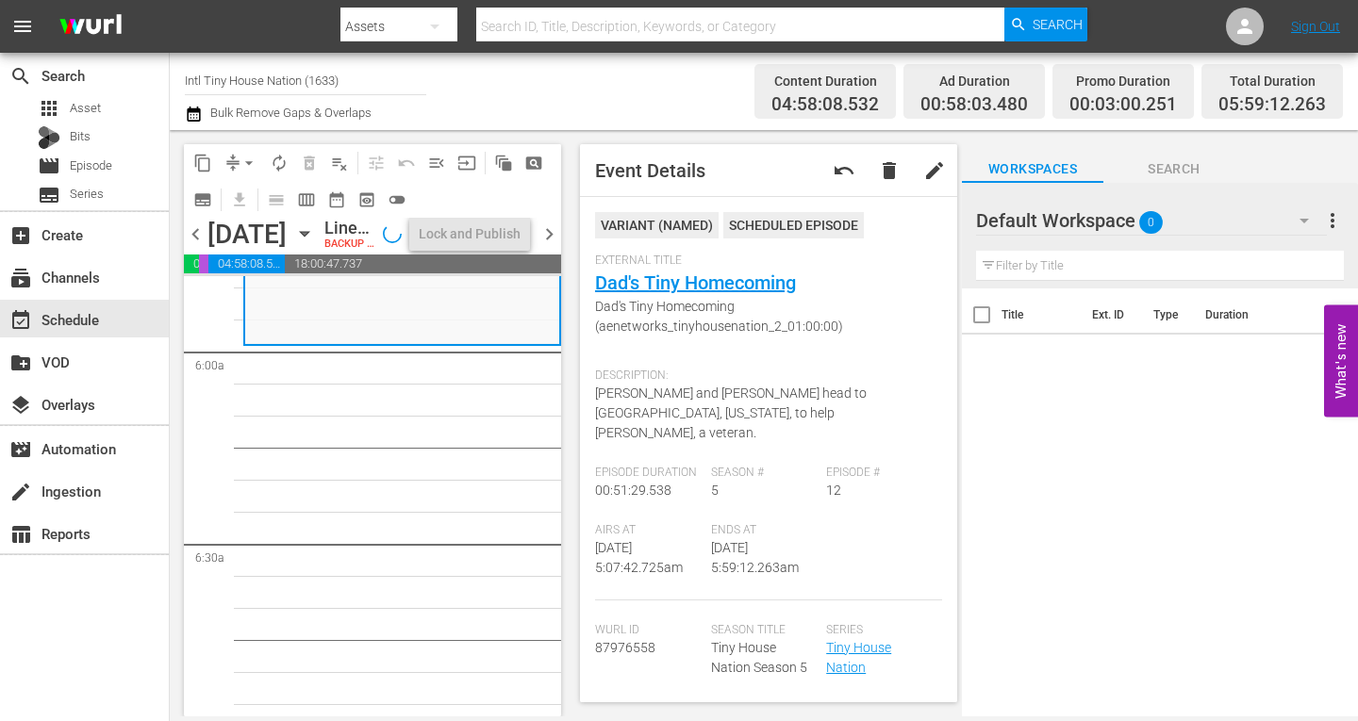
scroll to position [2201, 0]
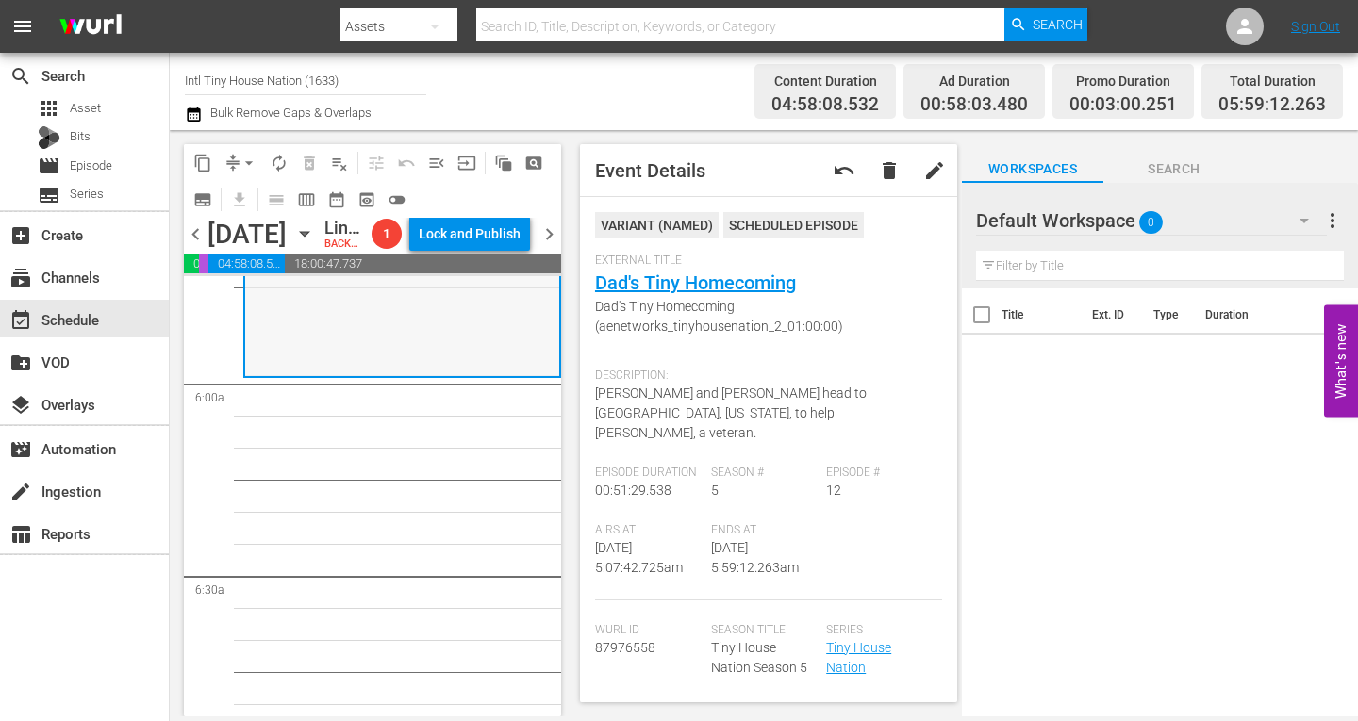
click at [304, 375] on div "Tiny House Nation / SE5 / EP12: Dad's Tiny Homecoming Dad's Tiny Homecoming (ae…" at bounding box center [402, 213] width 314 height 324
click at [247, 159] on span "arrow_drop_down" at bounding box center [248, 163] width 19 height 19
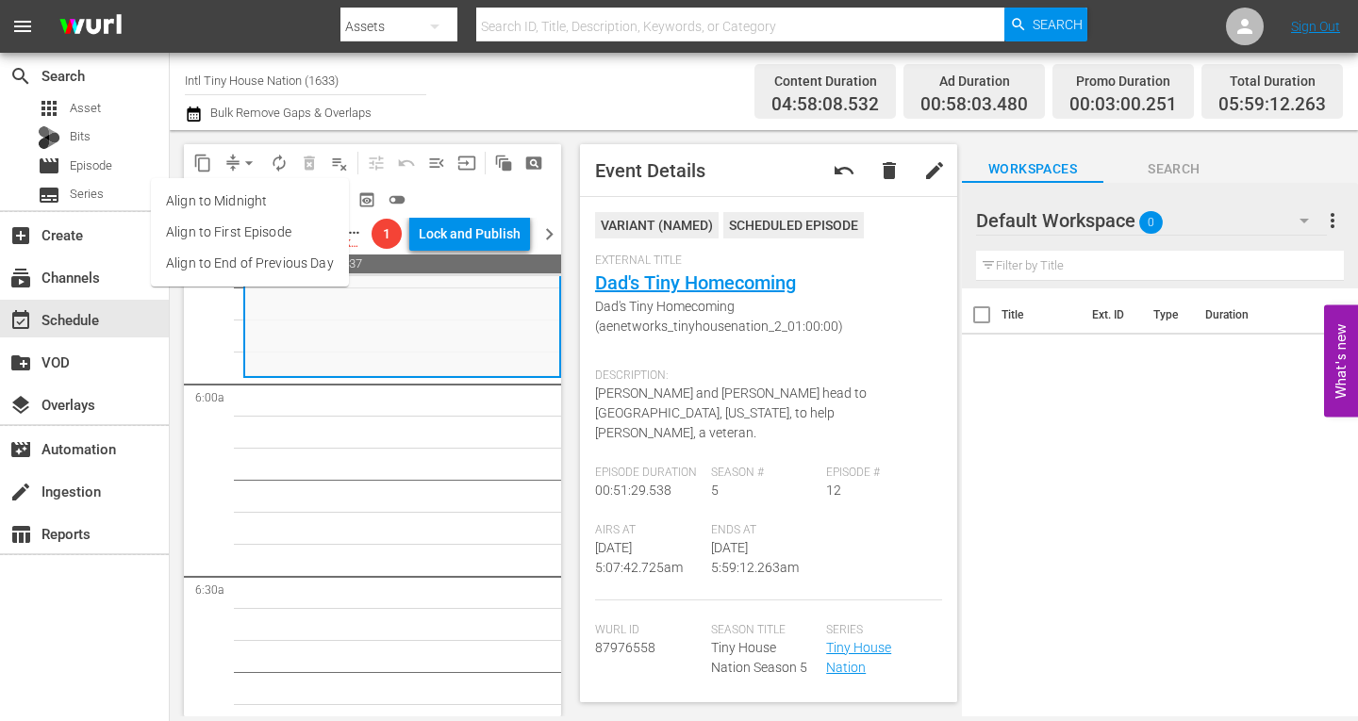
click at [232, 192] on li "Align to Midnight" at bounding box center [250, 201] width 198 height 31
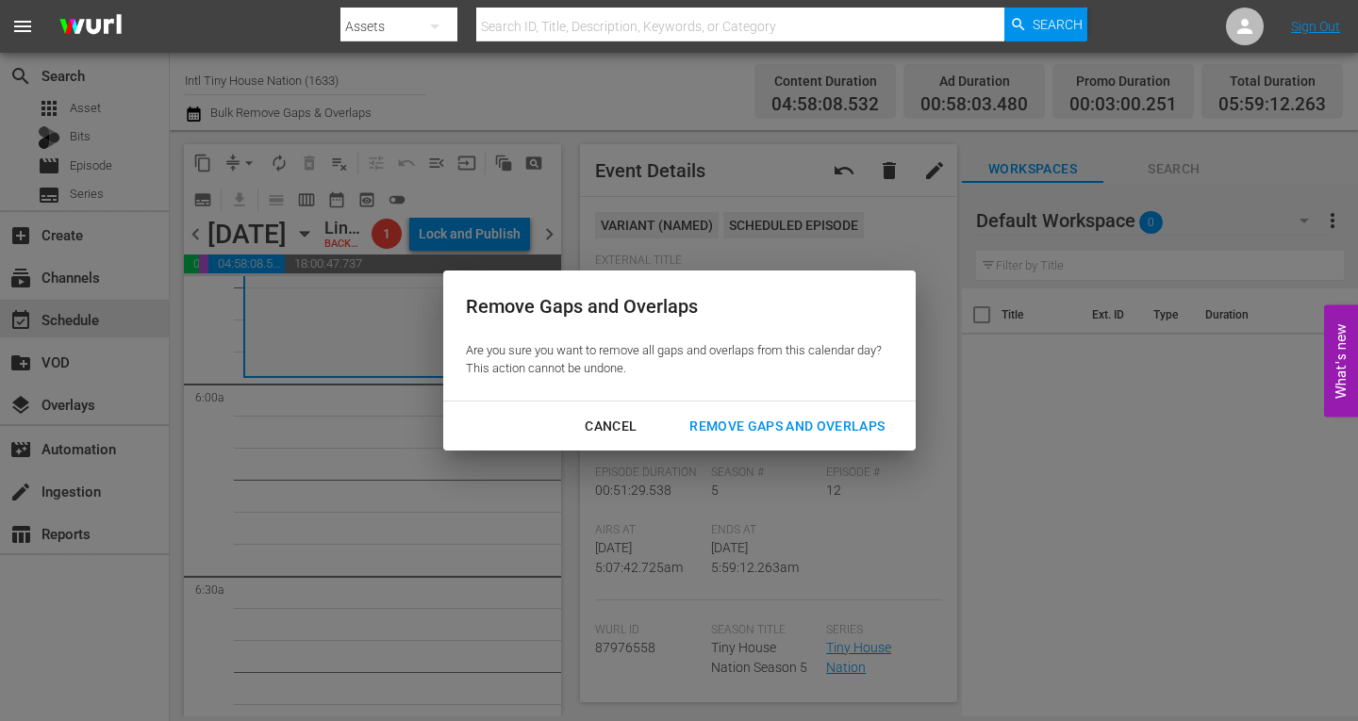
click at [760, 418] on div "Remove Gaps and Overlaps" at bounding box center [786, 427] width 225 height 24
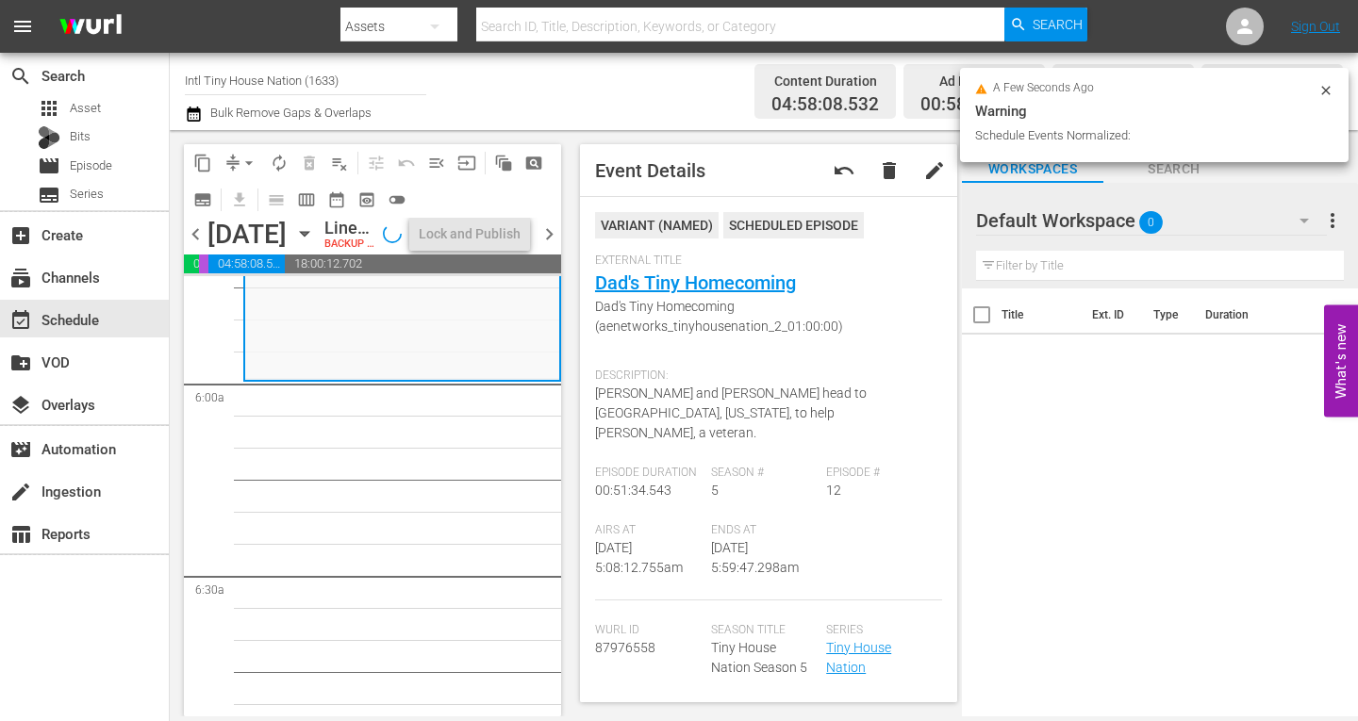
scroll to position [2168, 0]
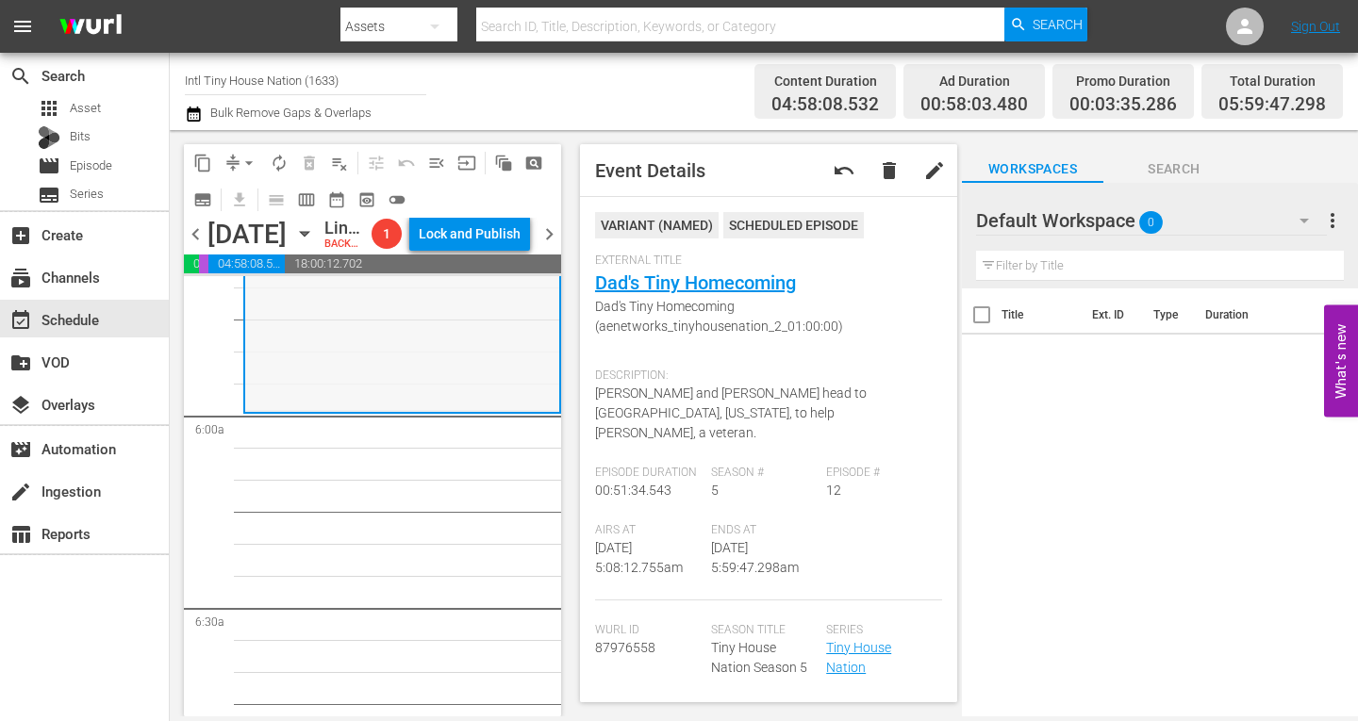
click at [304, 399] on div "Tiny House Nation / SE5 / EP12: Dad's Tiny Homecoming Dad's Tiny Homecoming (ae…" at bounding box center [402, 248] width 314 height 325
click at [248, 157] on span "arrow_drop_down" at bounding box center [248, 163] width 19 height 19
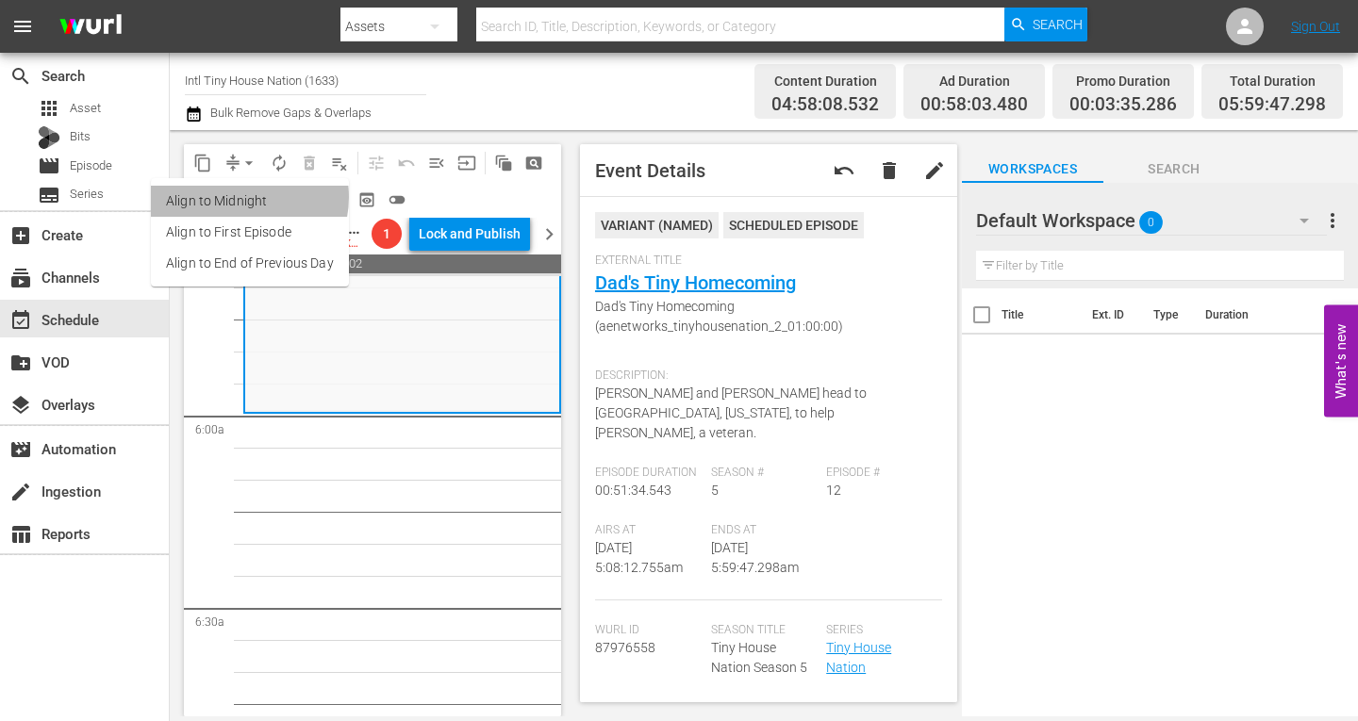
click at [239, 197] on li "Align to Midnight" at bounding box center [250, 201] width 198 height 31
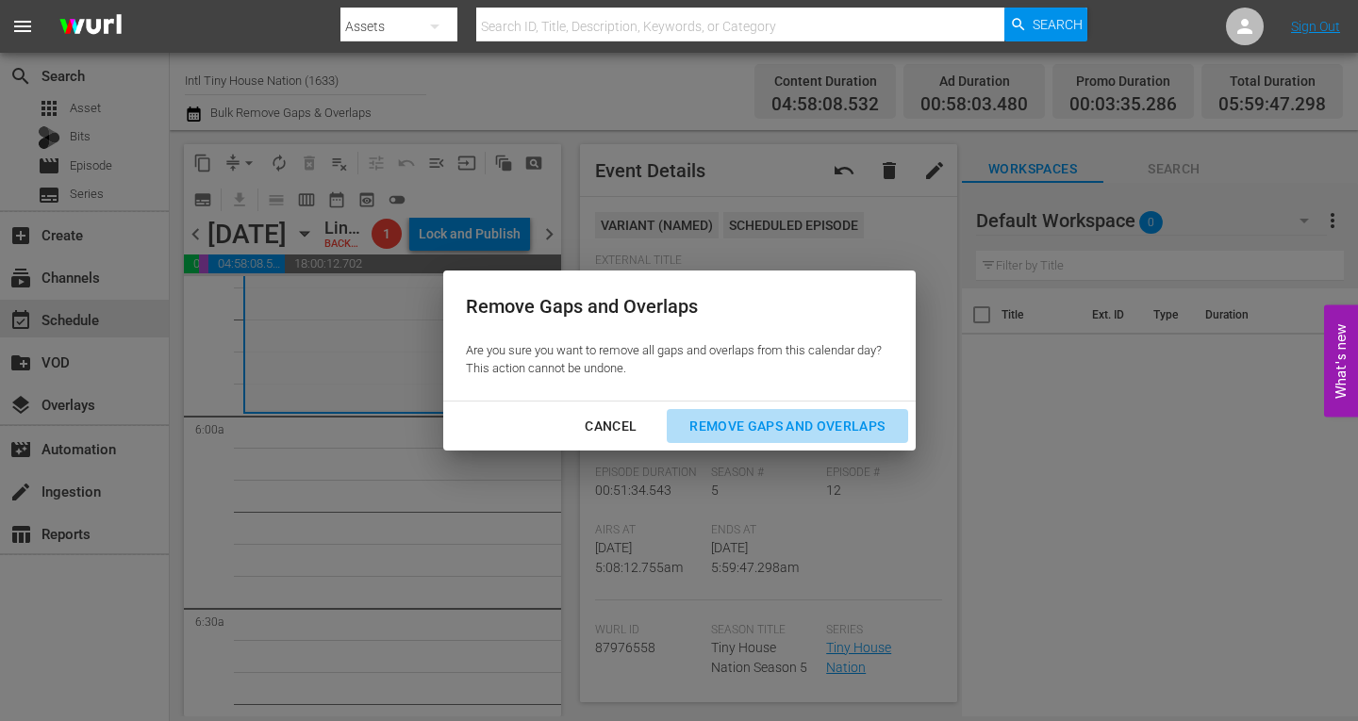
click at [751, 422] on div "Remove Gaps and Overlaps" at bounding box center [786, 427] width 225 height 24
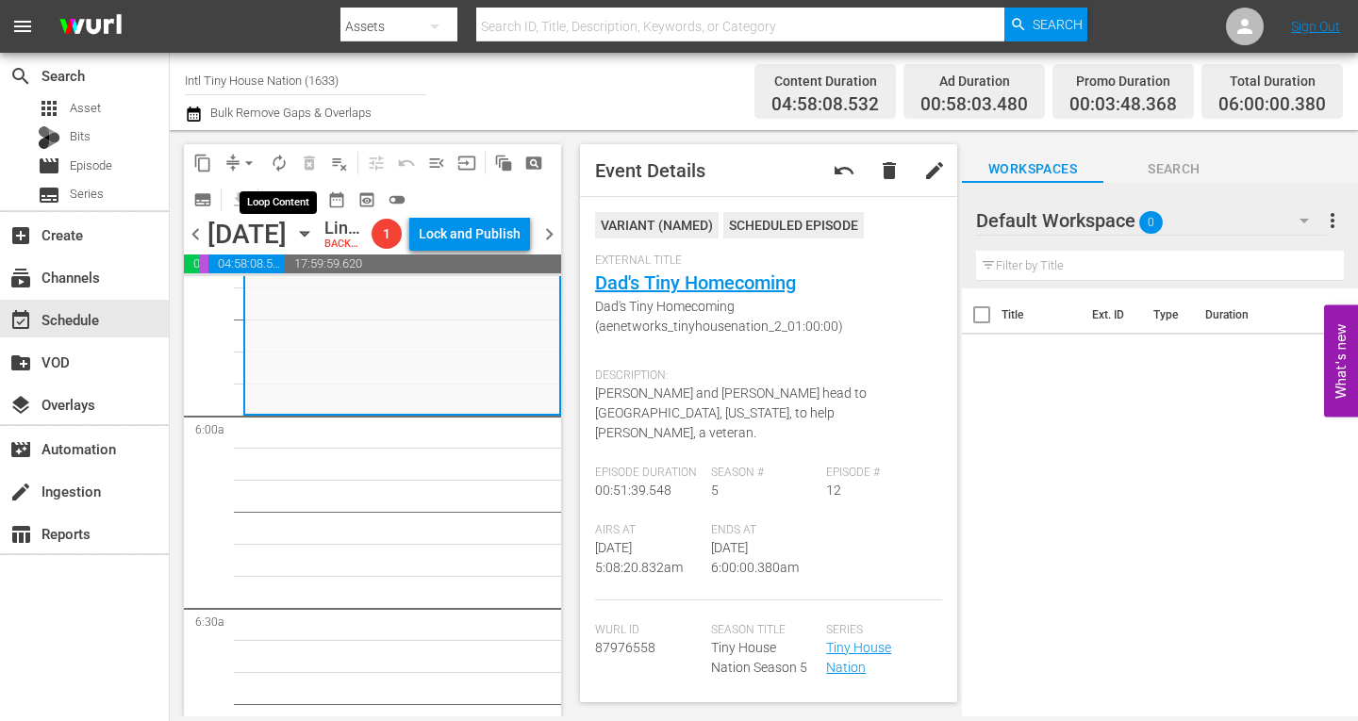
click at [278, 157] on span "autorenew_outlined" at bounding box center [279, 163] width 19 height 19
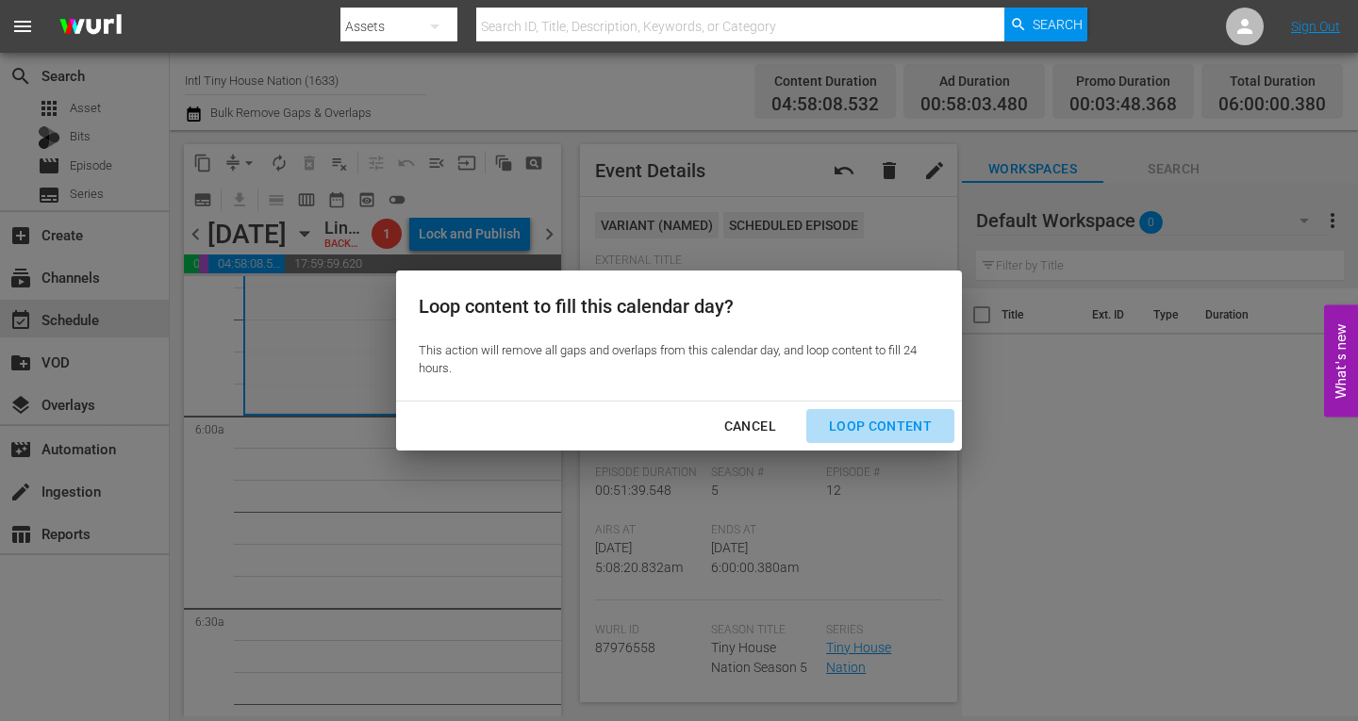
click at [899, 427] on div "Loop Content" at bounding box center [880, 427] width 133 height 24
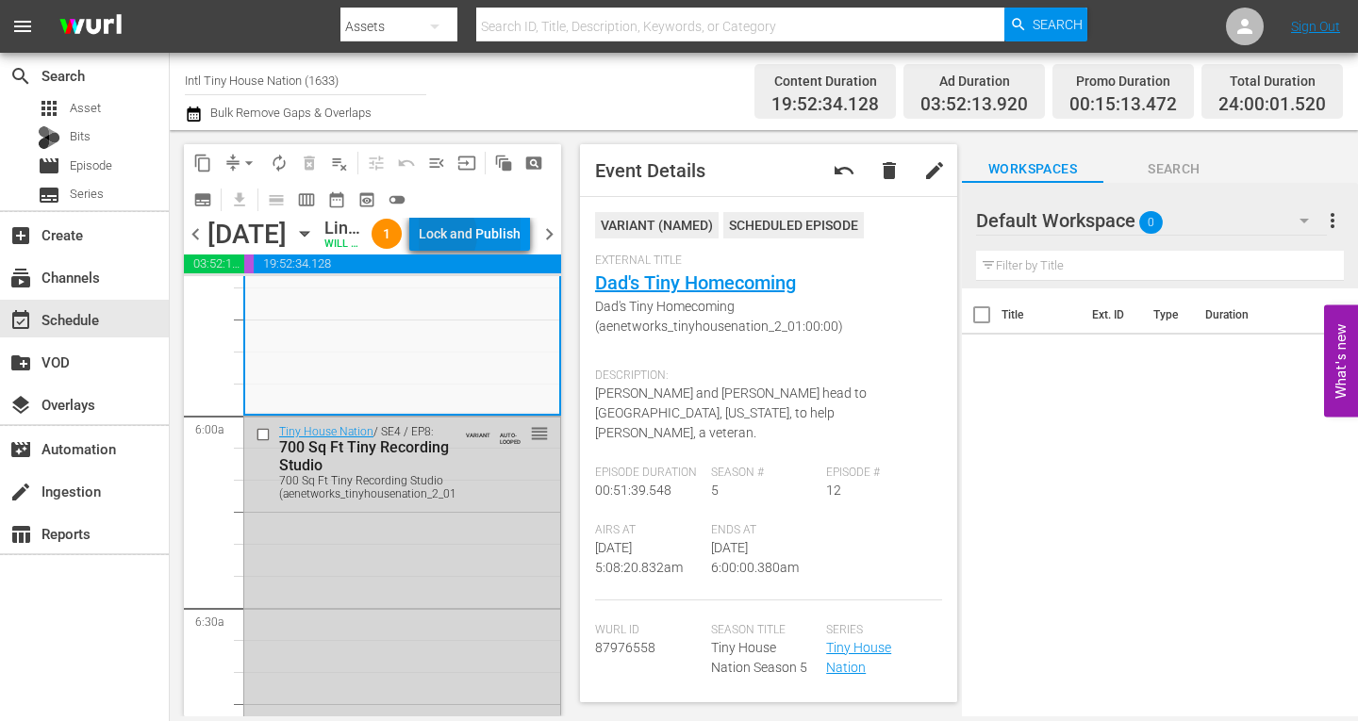
click at [482, 239] on div "Lock and Publish" at bounding box center [470, 234] width 102 height 34
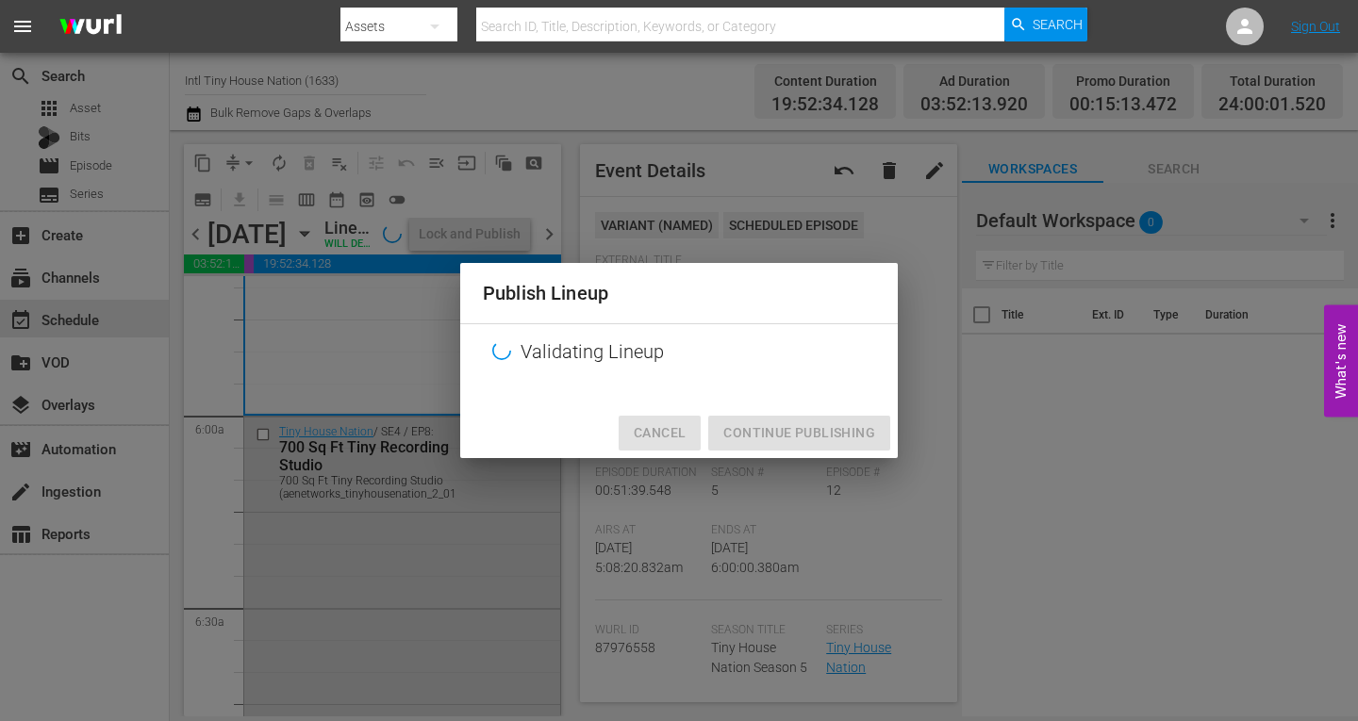
click at [662, 432] on span "Cancel" at bounding box center [660, 433] width 52 height 24
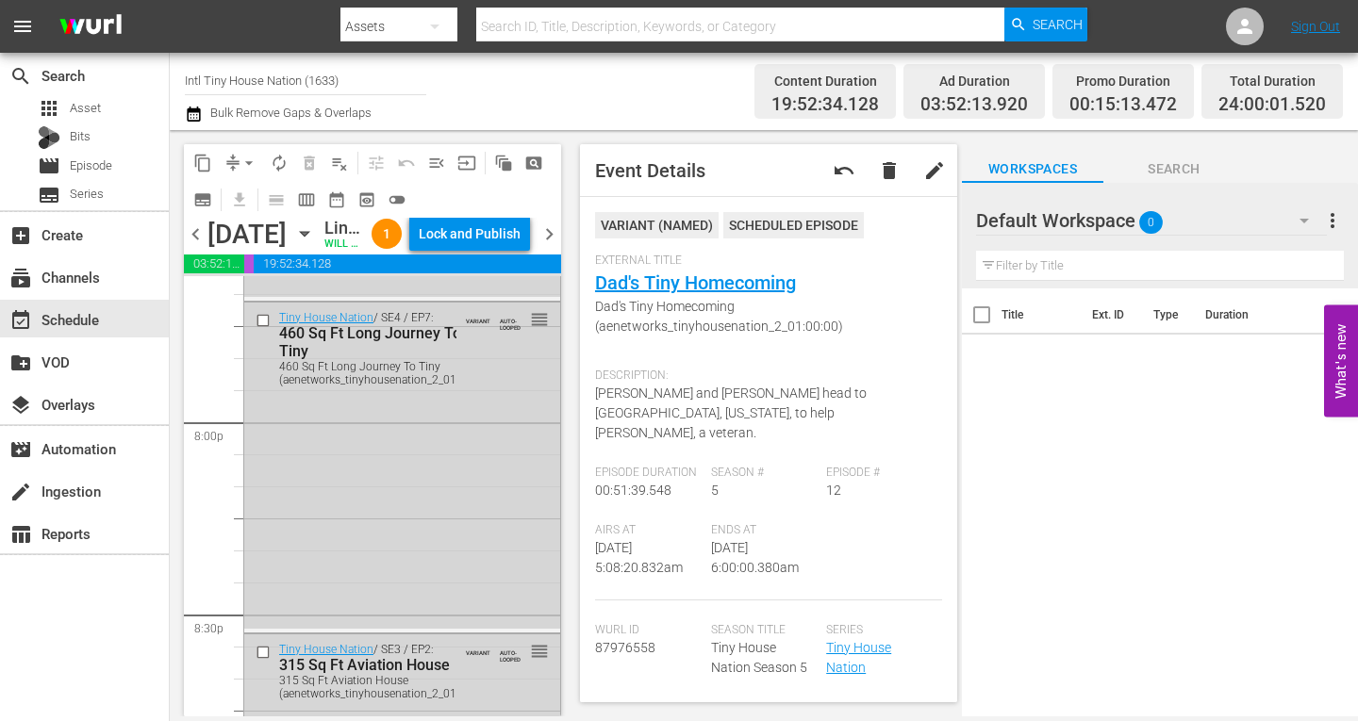
scroll to position [8823, 0]
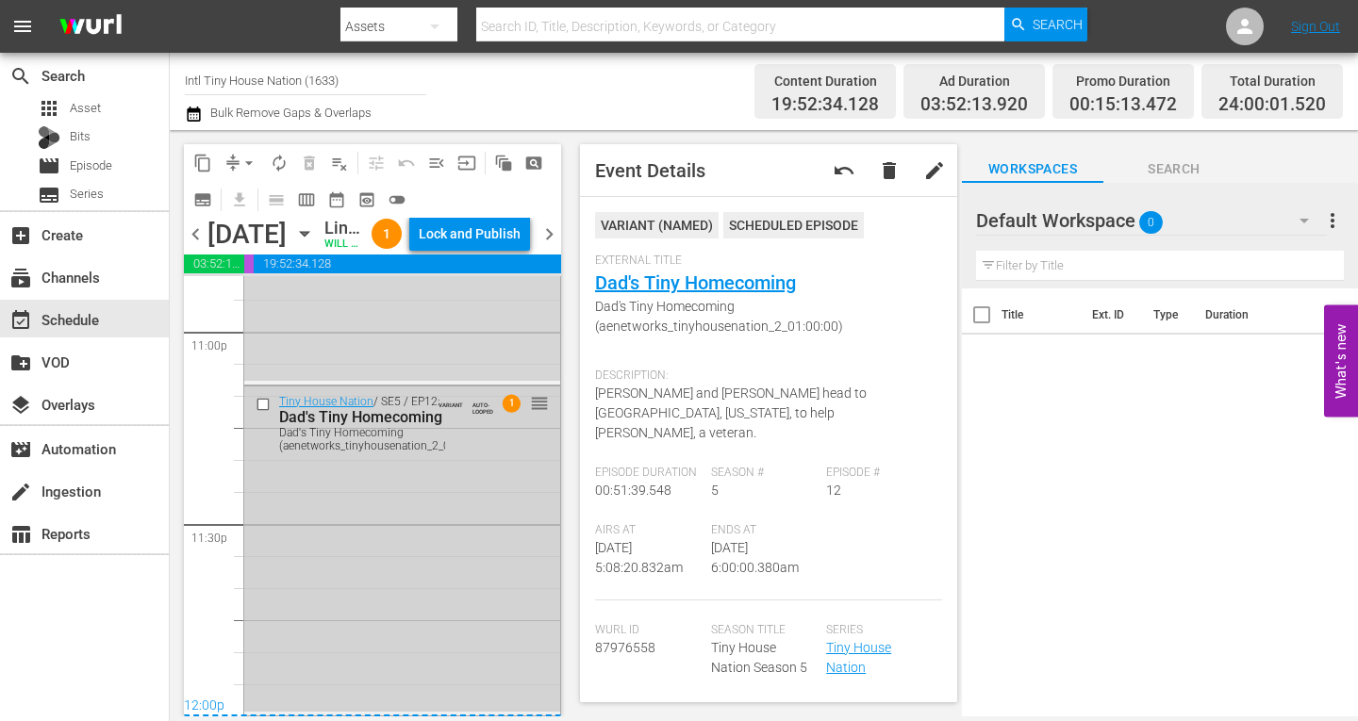
click at [482, 633] on div "Tiny House Nation / SE5 / EP12: Dad's Tiny Homecoming Dad's Tiny Homecoming (ae…" at bounding box center [402, 549] width 316 height 325
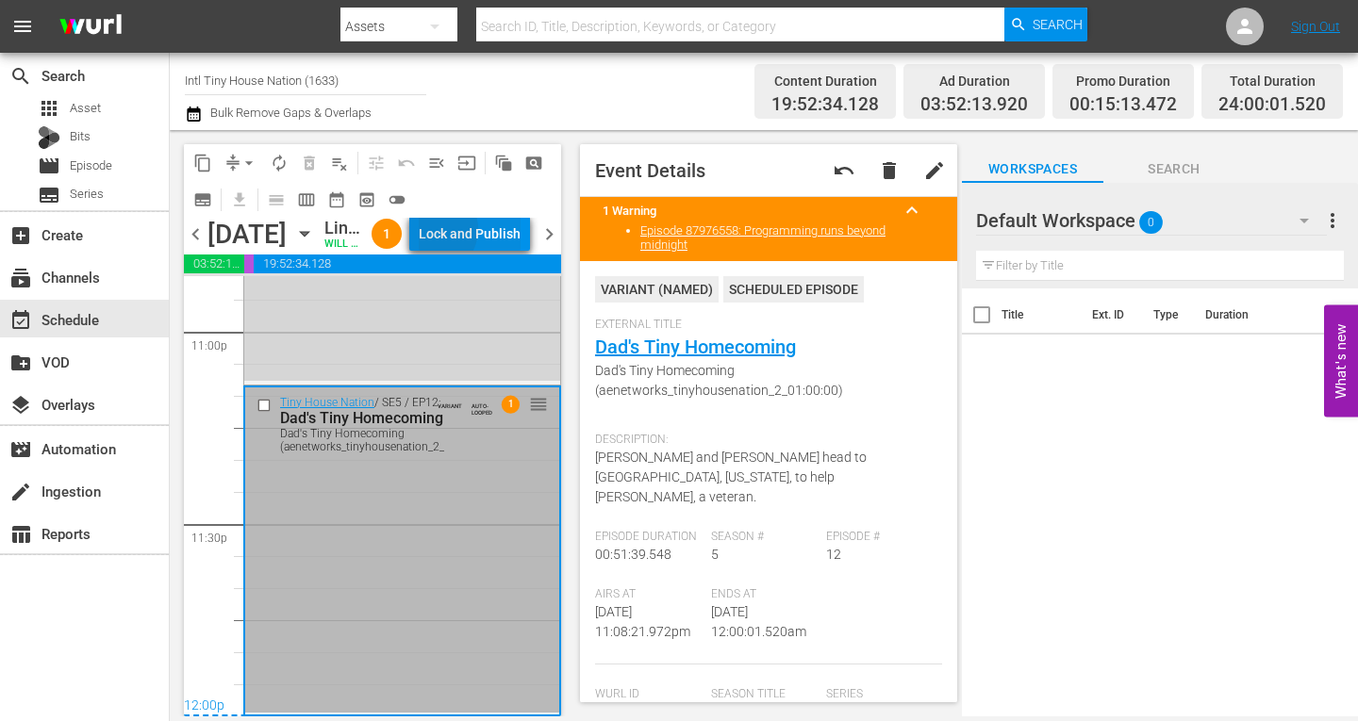
click at [475, 232] on div "Lock and Publish" at bounding box center [470, 234] width 102 height 34
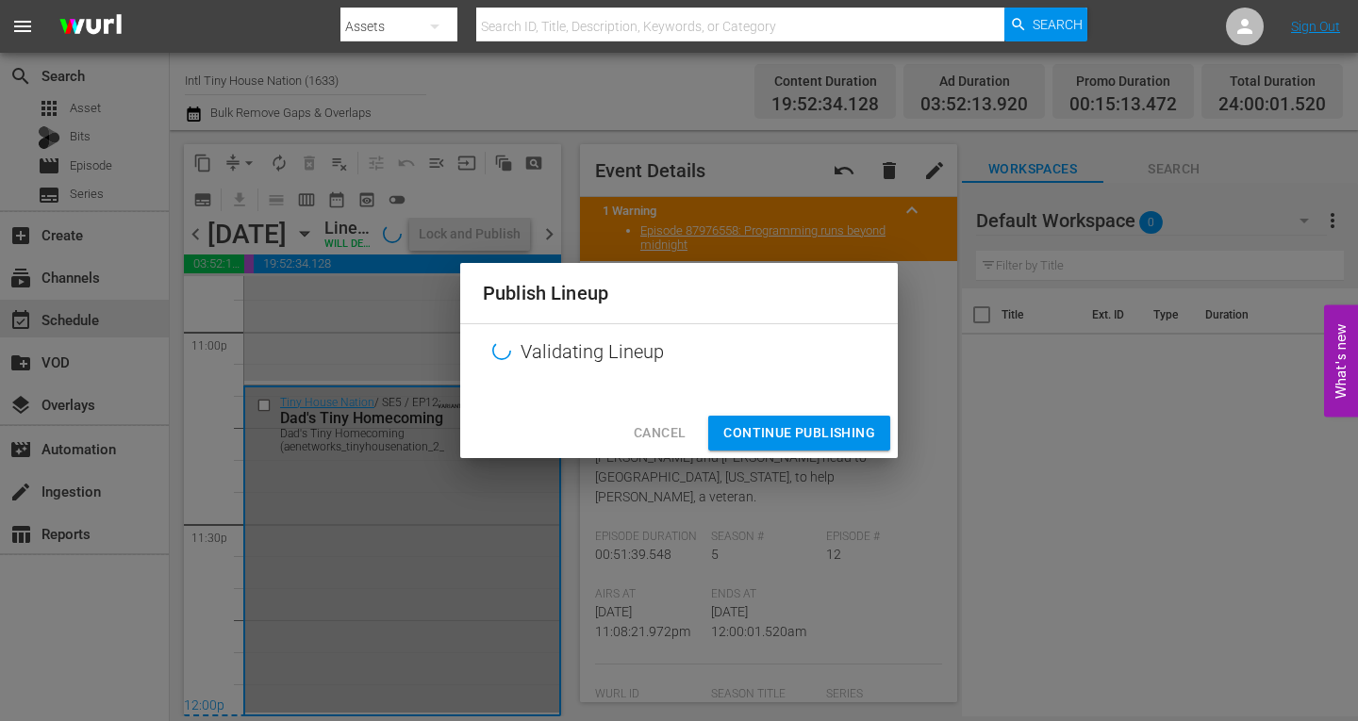
click at [829, 437] on span "Continue Publishing" at bounding box center [799, 433] width 152 height 24
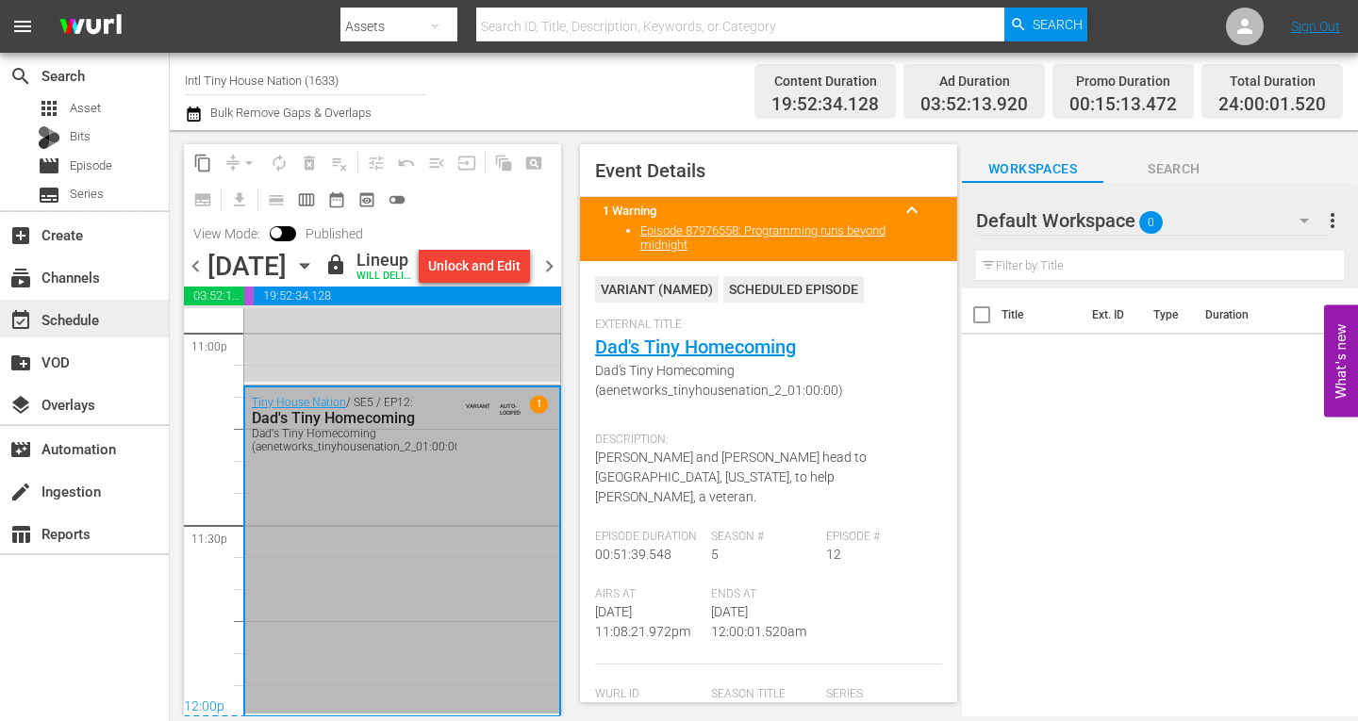
click at [77, 325] on div "event_available Schedule" at bounding box center [53, 316] width 106 height 17
drag, startPoint x: 350, startPoint y: 80, endPoint x: 170, endPoint y: 103, distance: 181.5
click at [170, 0] on div "search Search apps Asset Bits movie Episode subtitles Series add_box Create sub…" at bounding box center [764, 0] width 1188 height 0
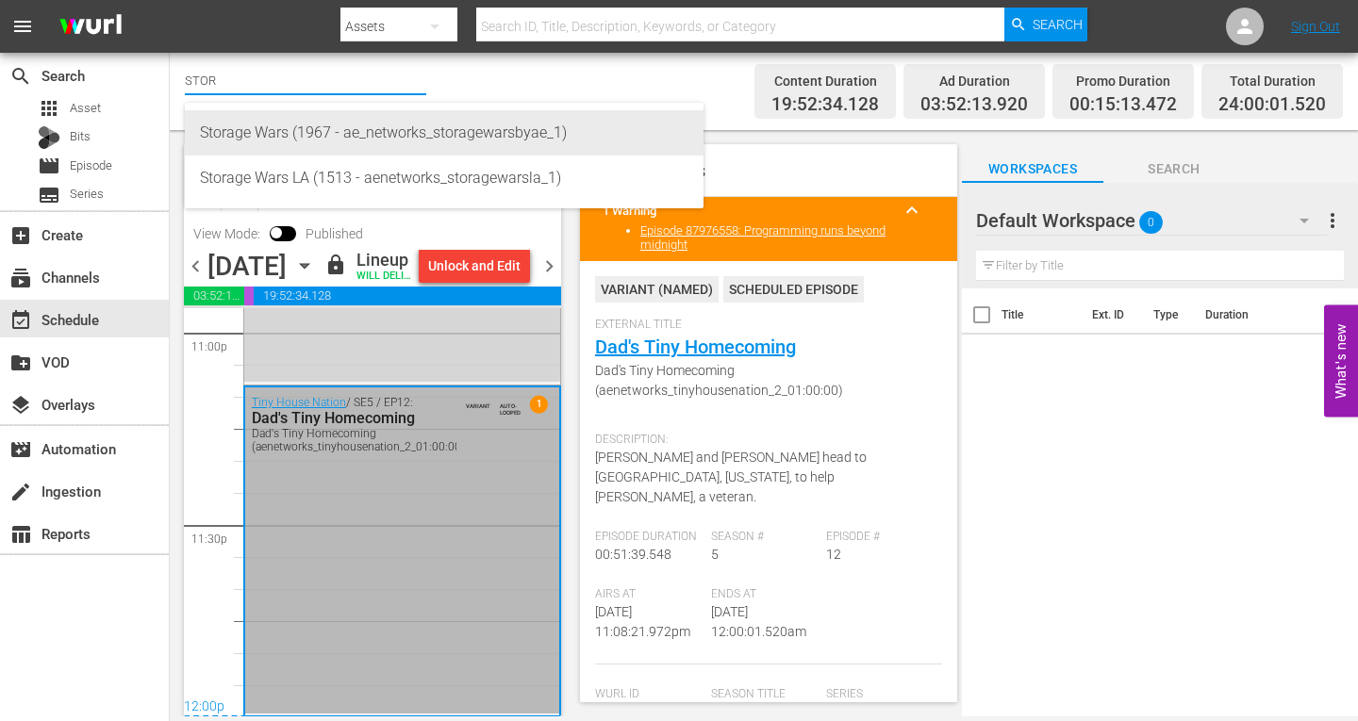
click at [243, 139] on div "Storage Wars (1967 - ae_networks_storagewarsbyae_1)" at bounding box center [444, 132] width 488 height 45
type input "Storage Wars (1967 - ae_networks_storagewarsbyae_1)"
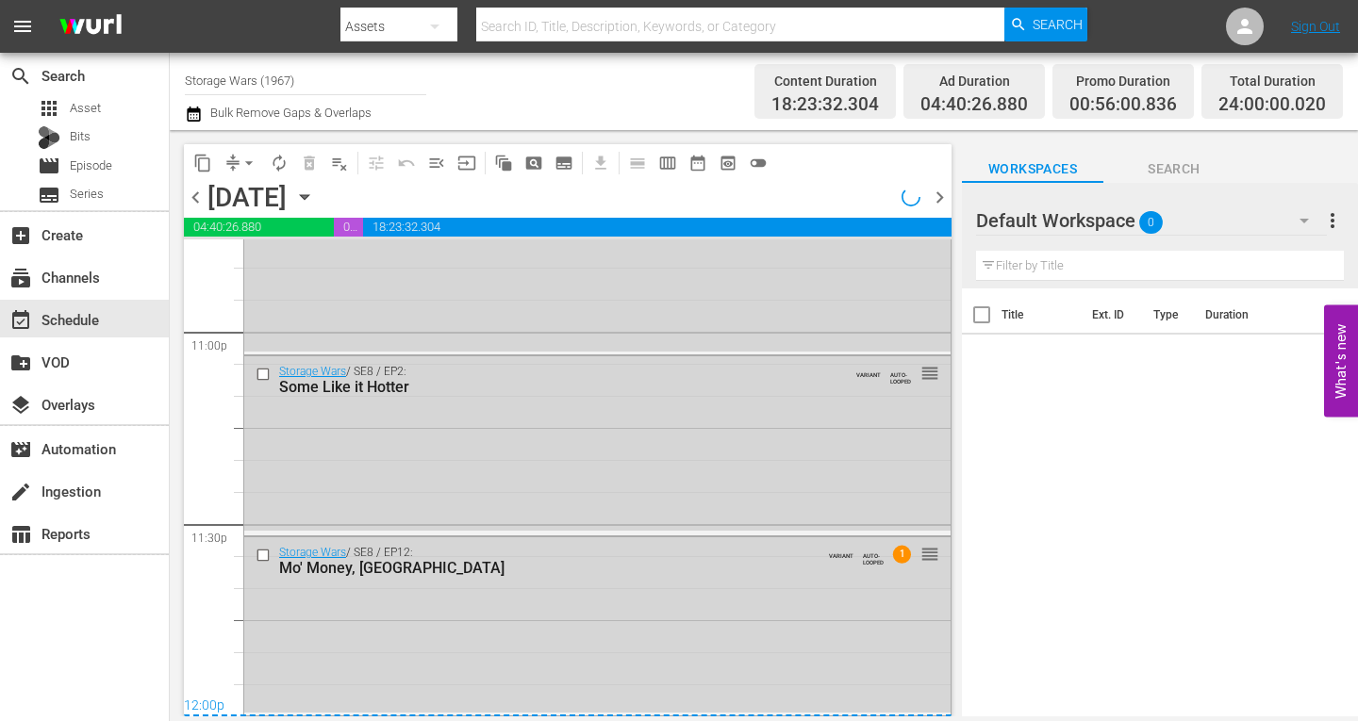
scroll to position [8469, 0]
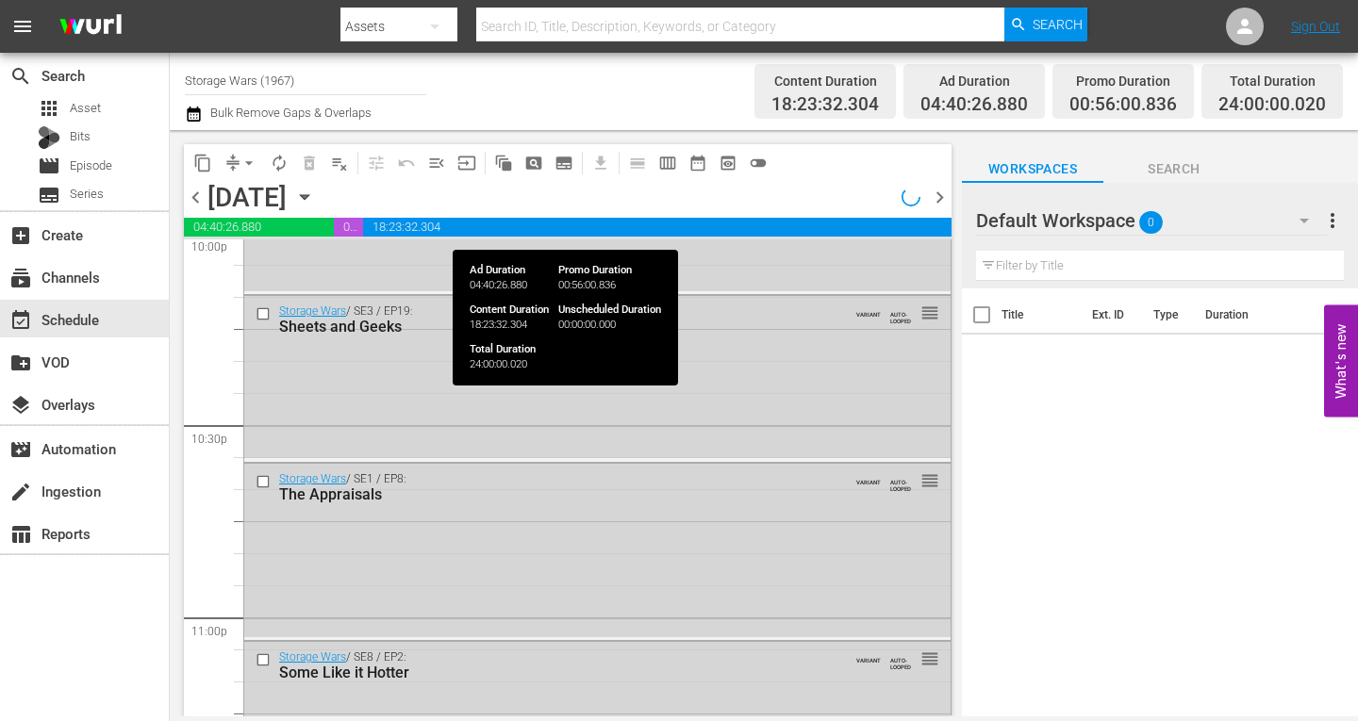
click at [481, 231] on span "18:23:32.304" at bounding box center [657, 227] width 588 height 19
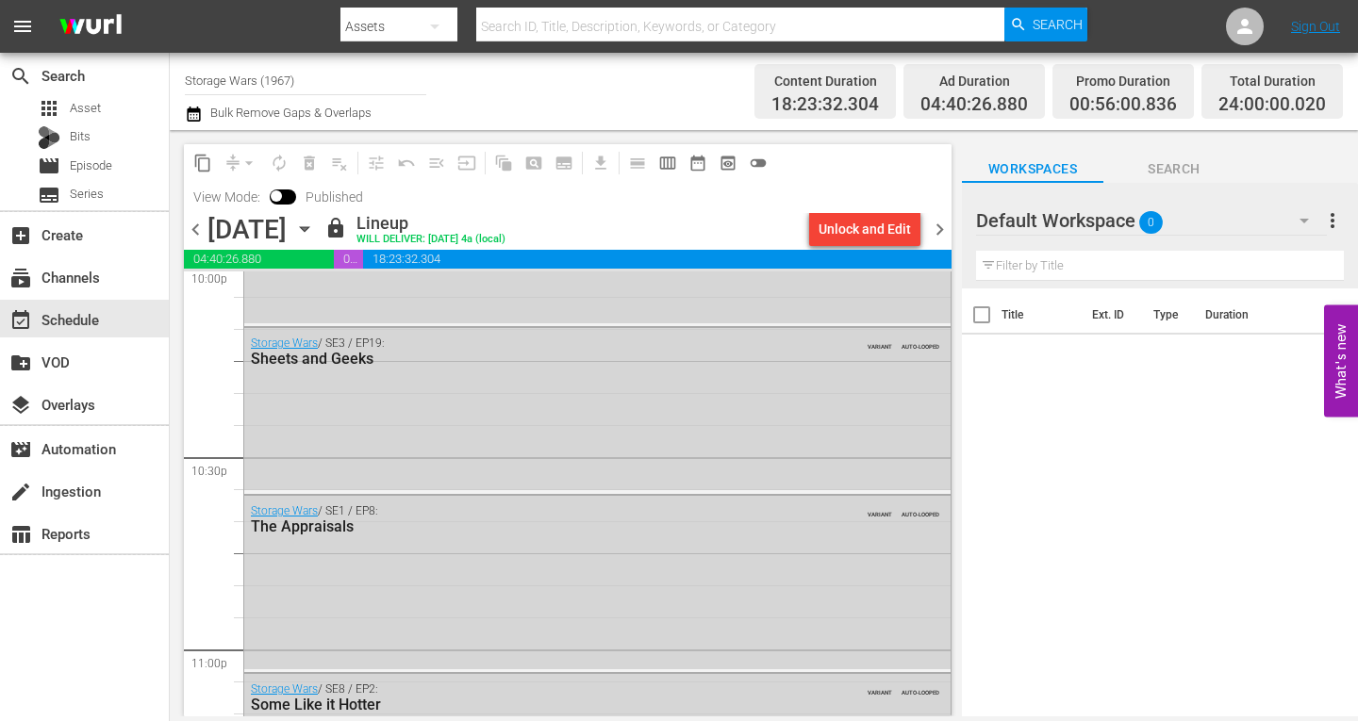
click at [315, 223] on icon "button" at bounding box center [304, 229] width 21 height 21
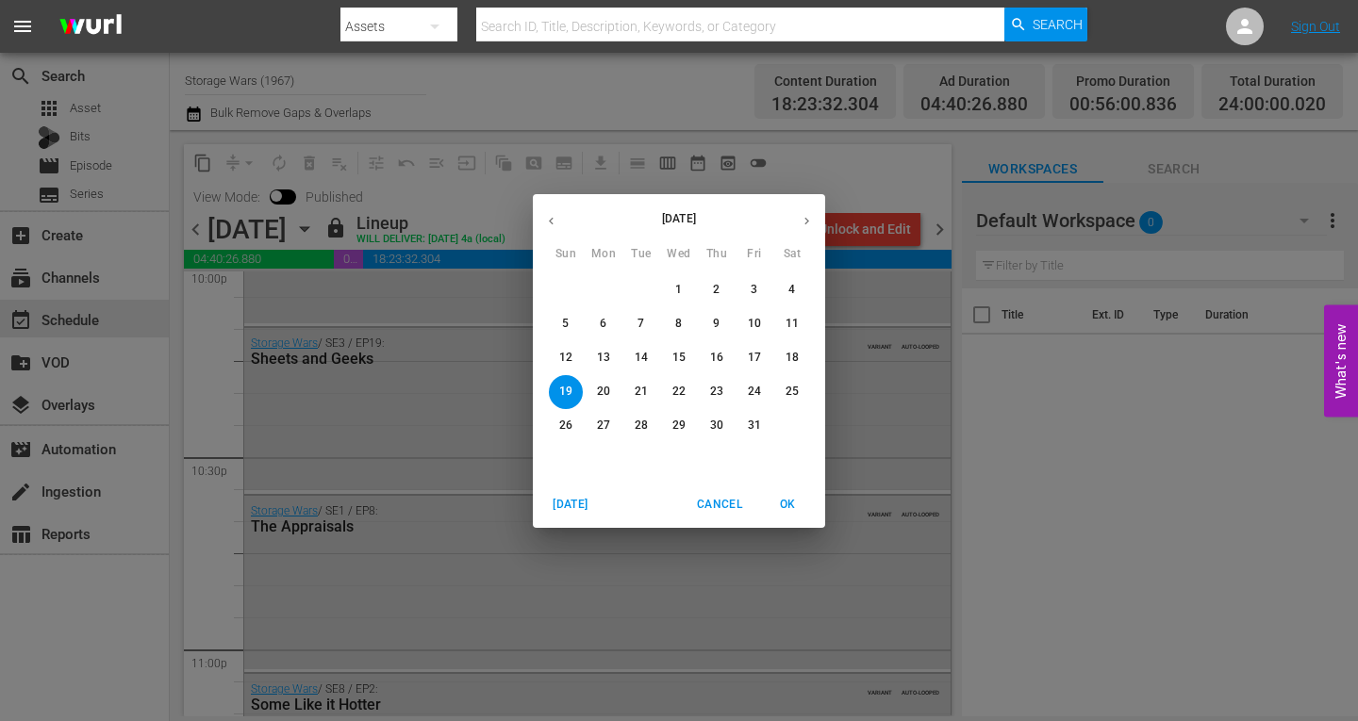
click at [597, 388] on p "20" at bounding box center [603, 392] width 13 height 16
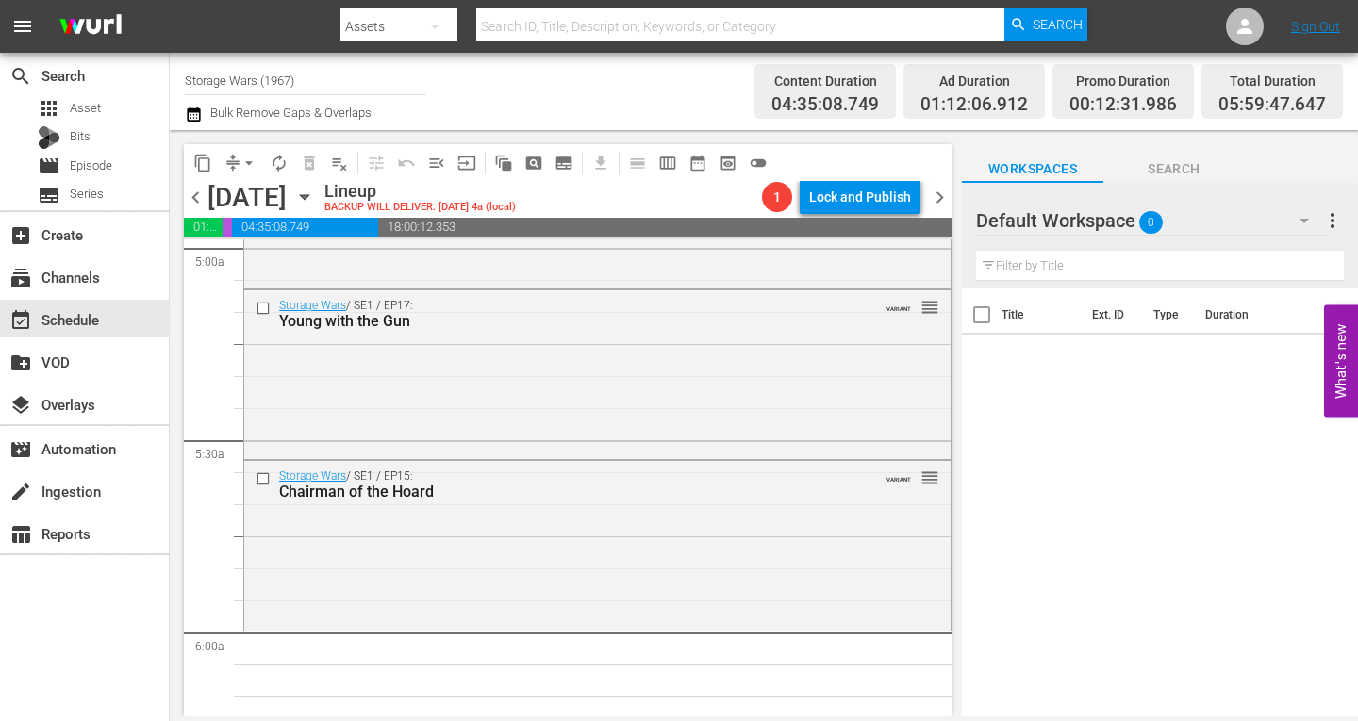
scroll to position [1905, 0]
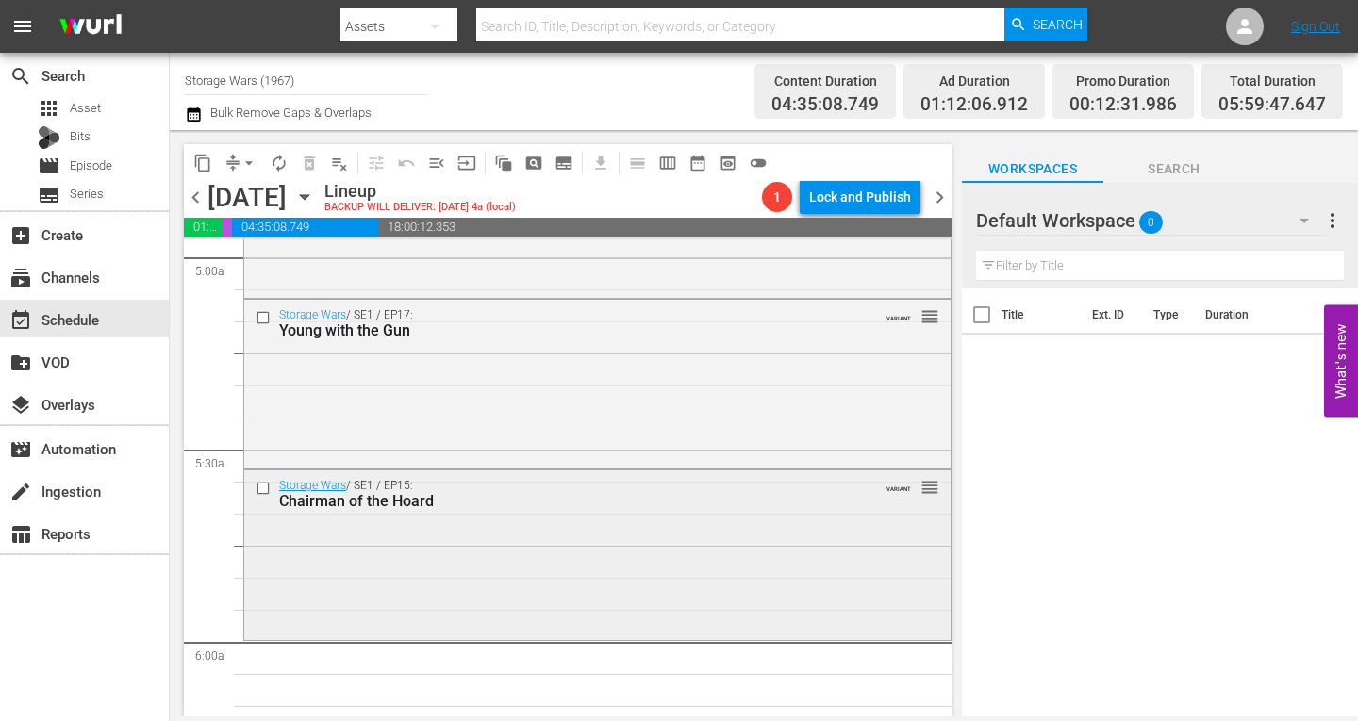
click at [313, 559] on div "Storage Wars / SE1 / EP15: Chairman of the Hoard VARIANT reorder" at bounding box center [597, 553] width 706 height 166
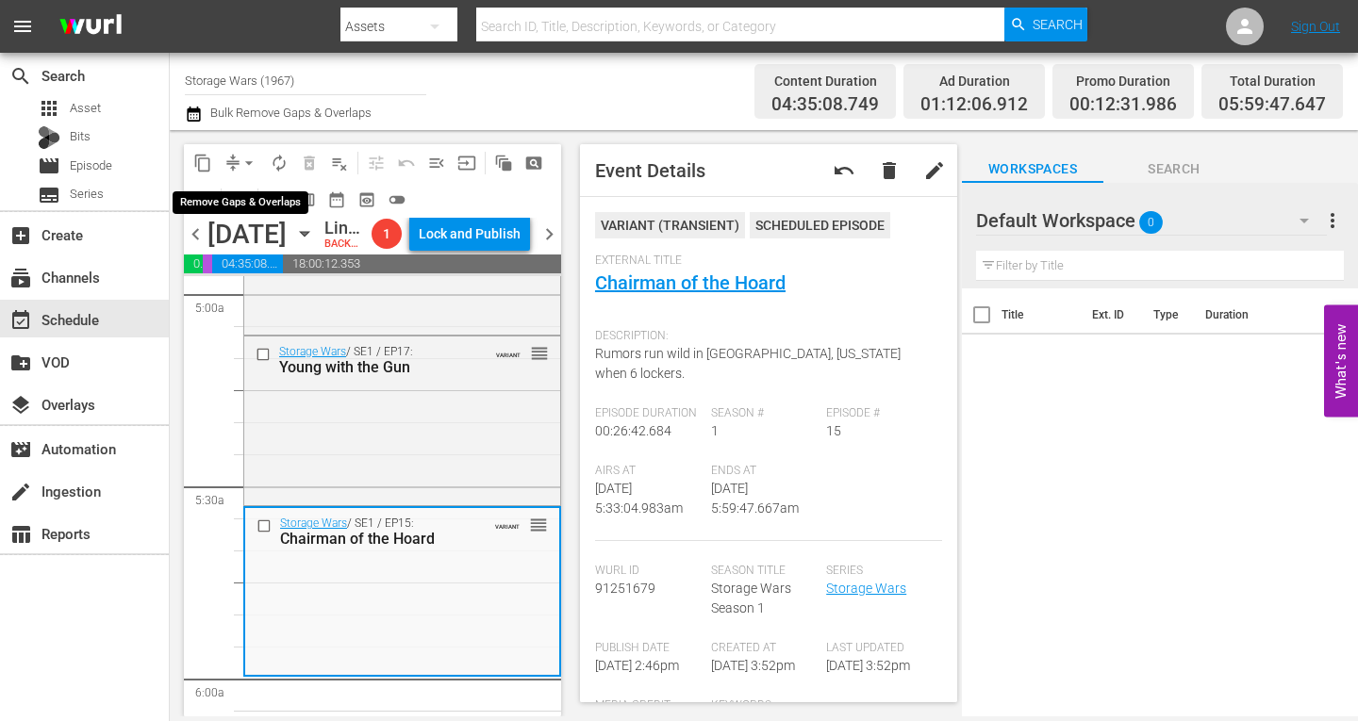
click at [246, 163] on span "arrow_drop_down" at bounding box center [248, 163] width 19 height 19
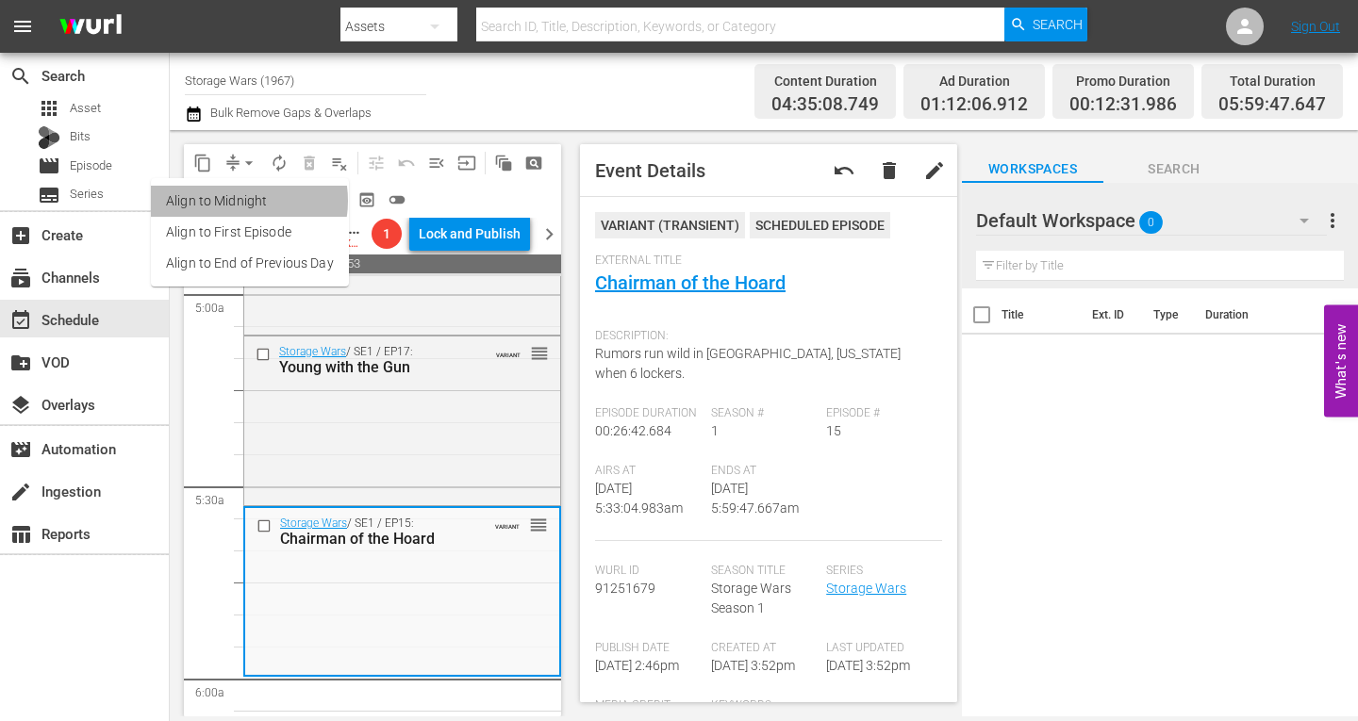
click at [237, 201] on li "Align to Midnight" at bounding box center [250, 201] width 198 height 31
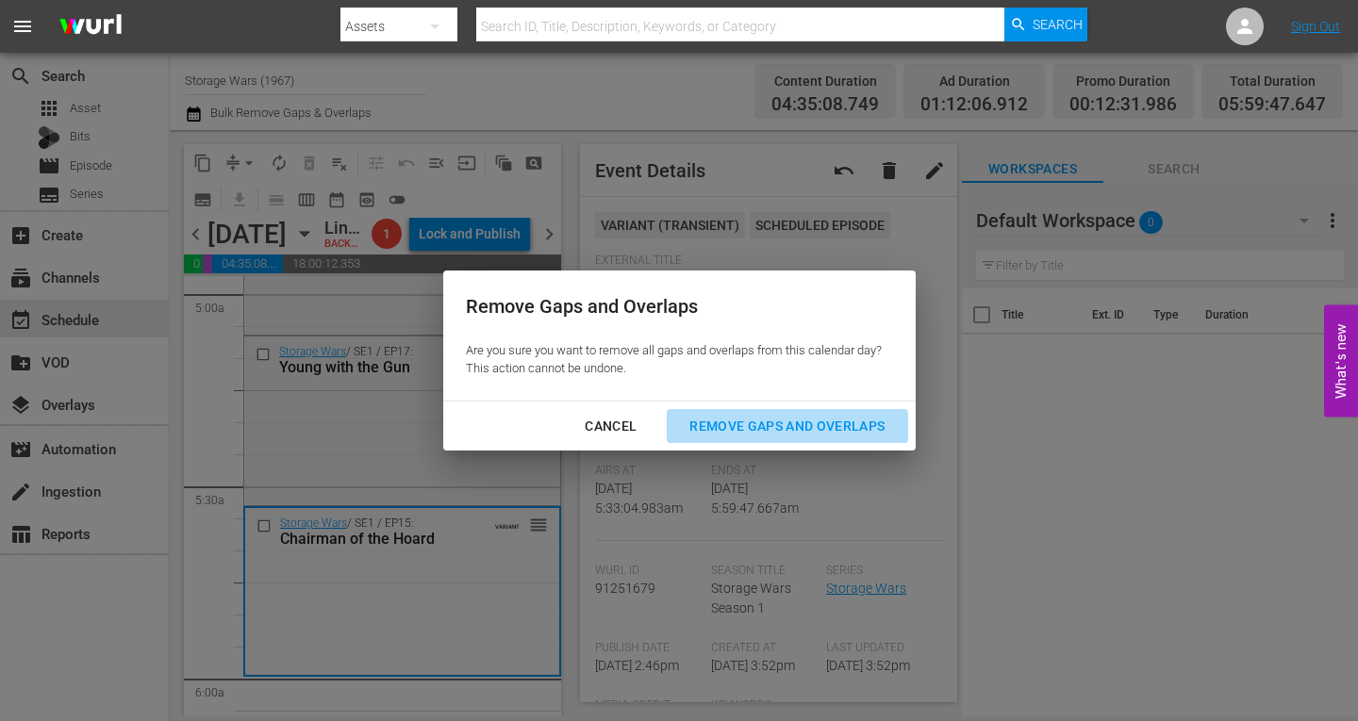
drag, startPoint x: 787, startPoint y: 423, endPoint x: 780, endPoint y: 412, distance: 13.6
click at [785, 422] on div "Remove Gaps and Overlaps" at bounding box center [786, 427] width 225 height 24
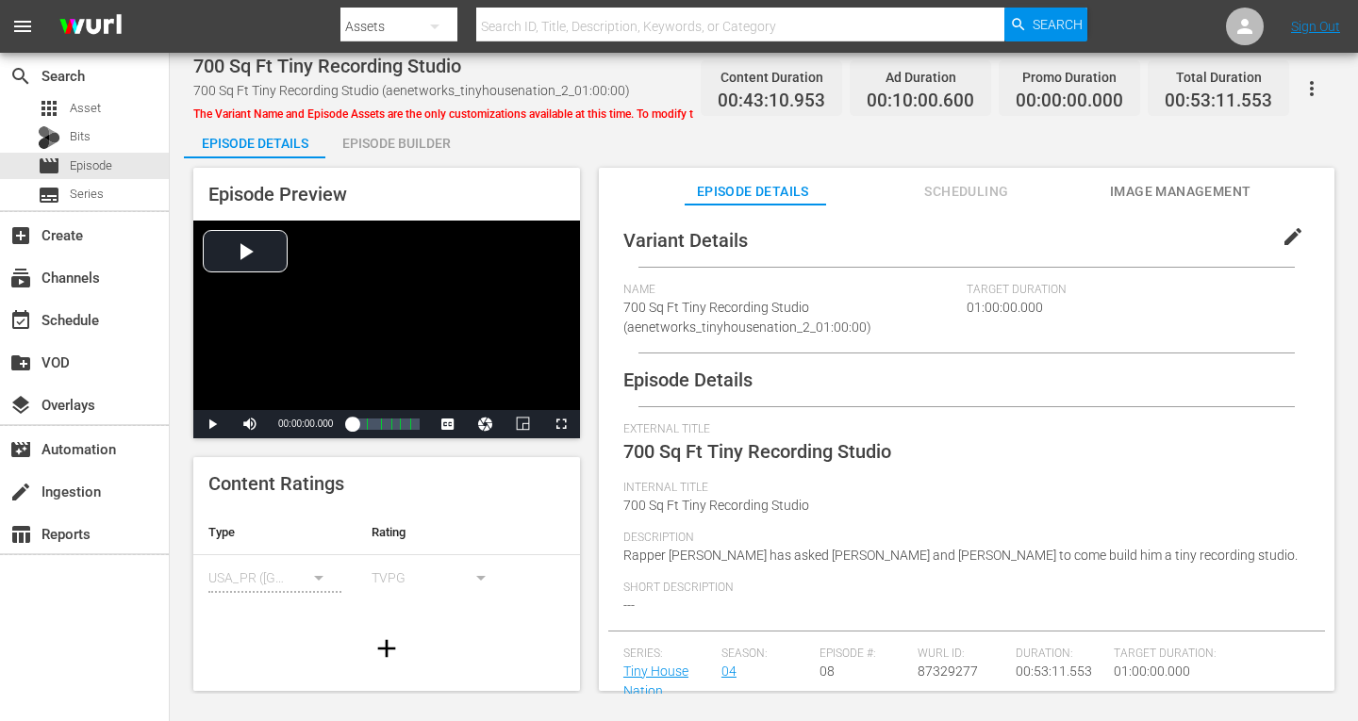
click at [412, 141] on div "Episode Builder" at bounding box center [395, 143] width 141 height 45
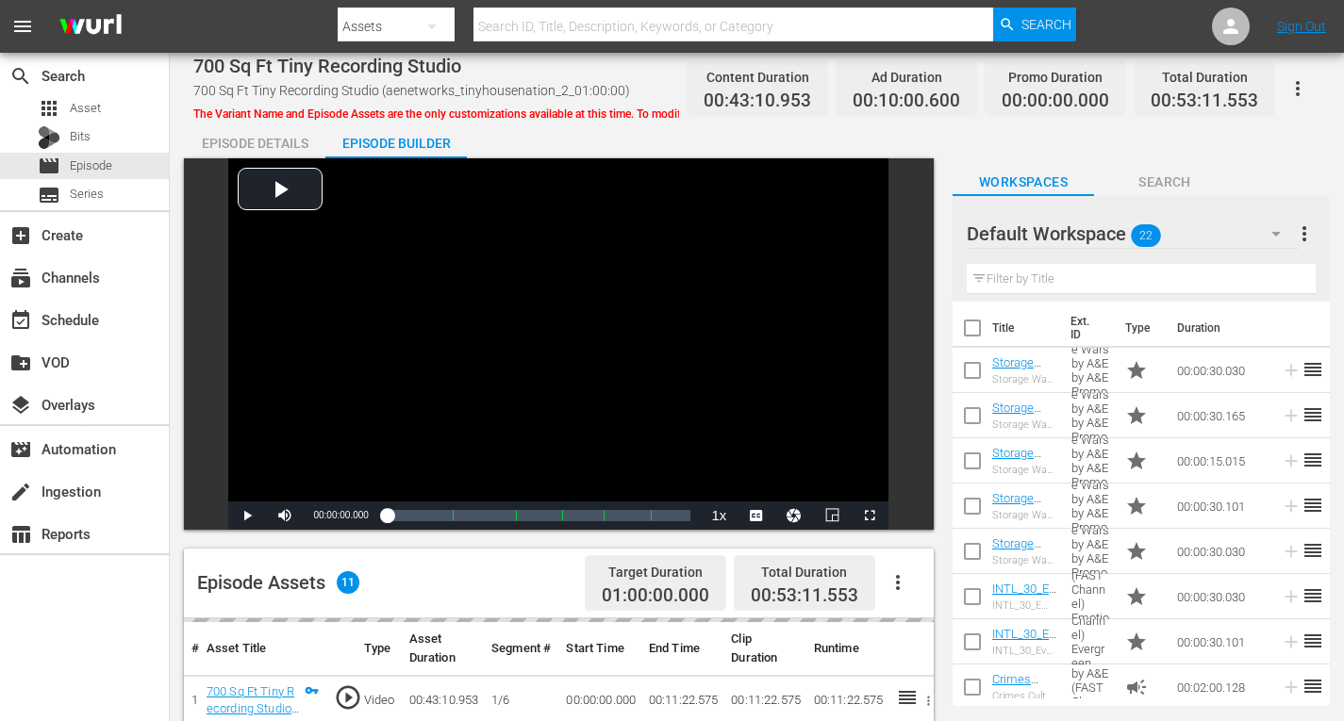
click at [1287, 229] on button "button" at bounding box center [1275, 233] width 45 height 45
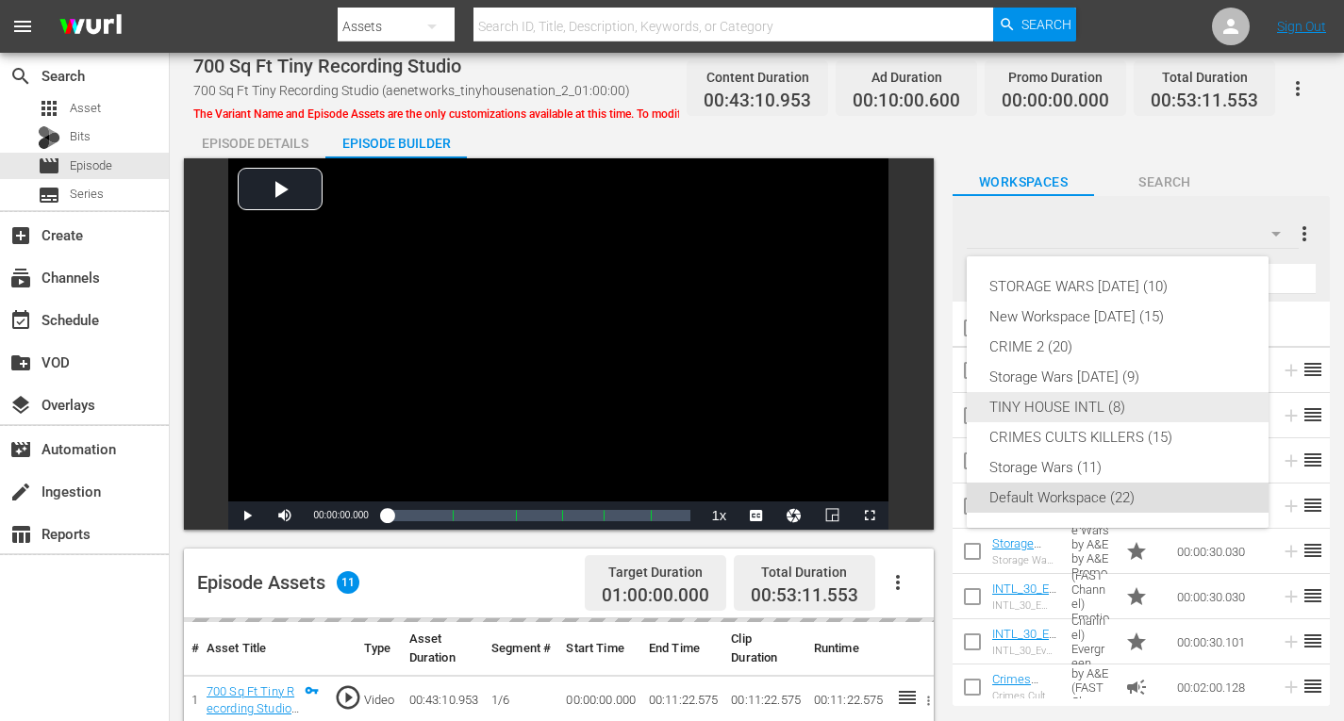
click at [1044, 407] on div "TINY HOUSE INTL (8)" at bounding box center [1117, 407] width 256 height 30
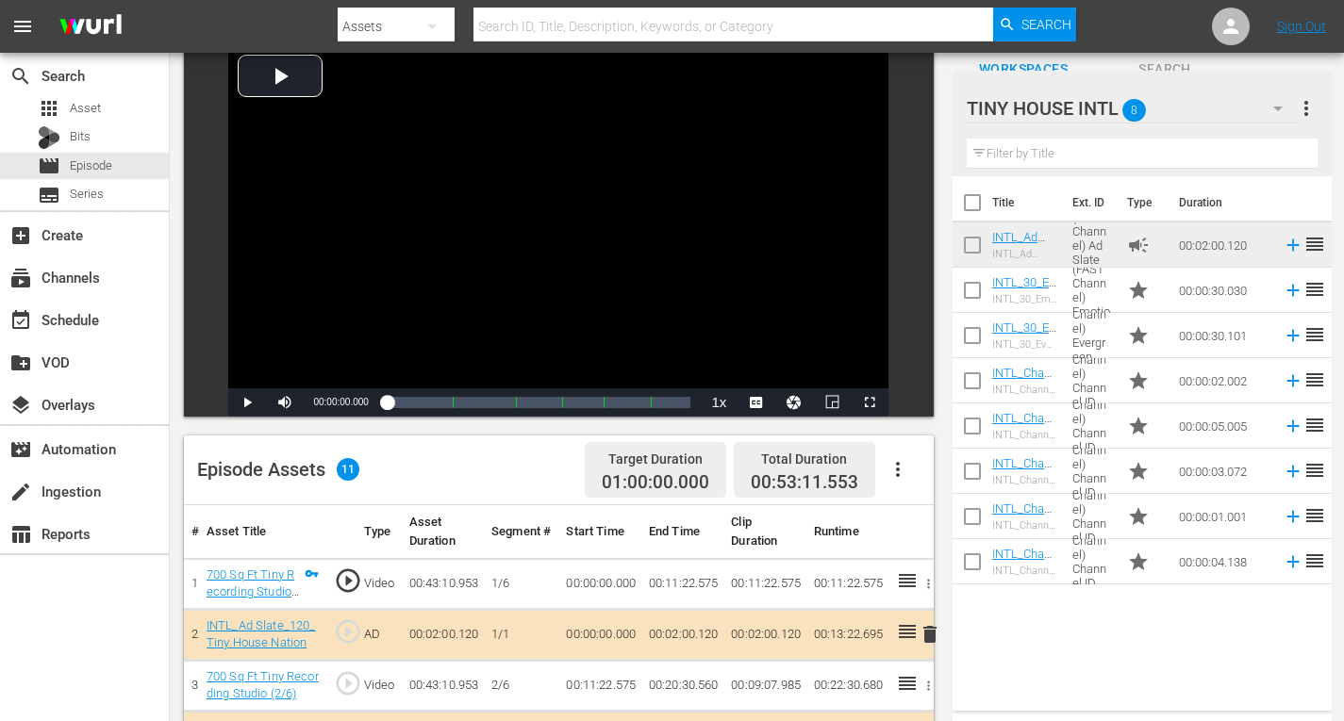
scroll to position [283, 0]
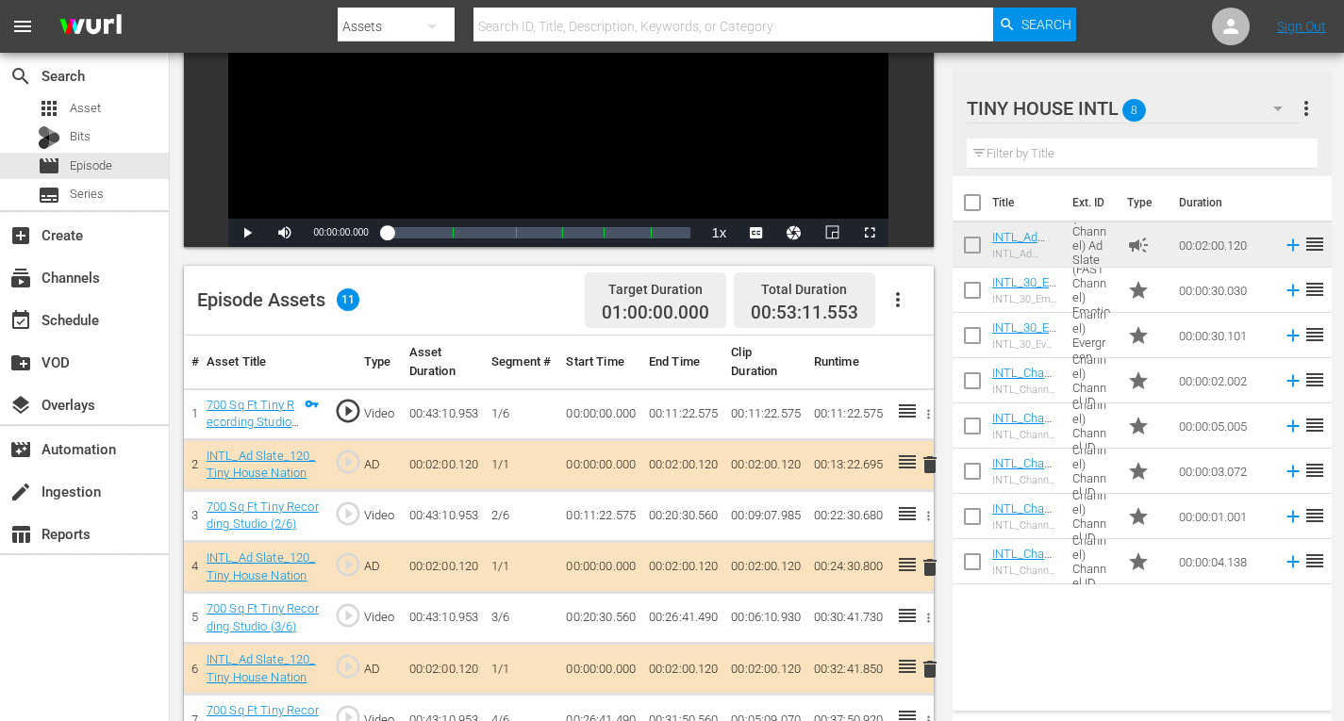
click at [930, 465] on span "delete" at bounding box center [929, 464] width 23 height 23
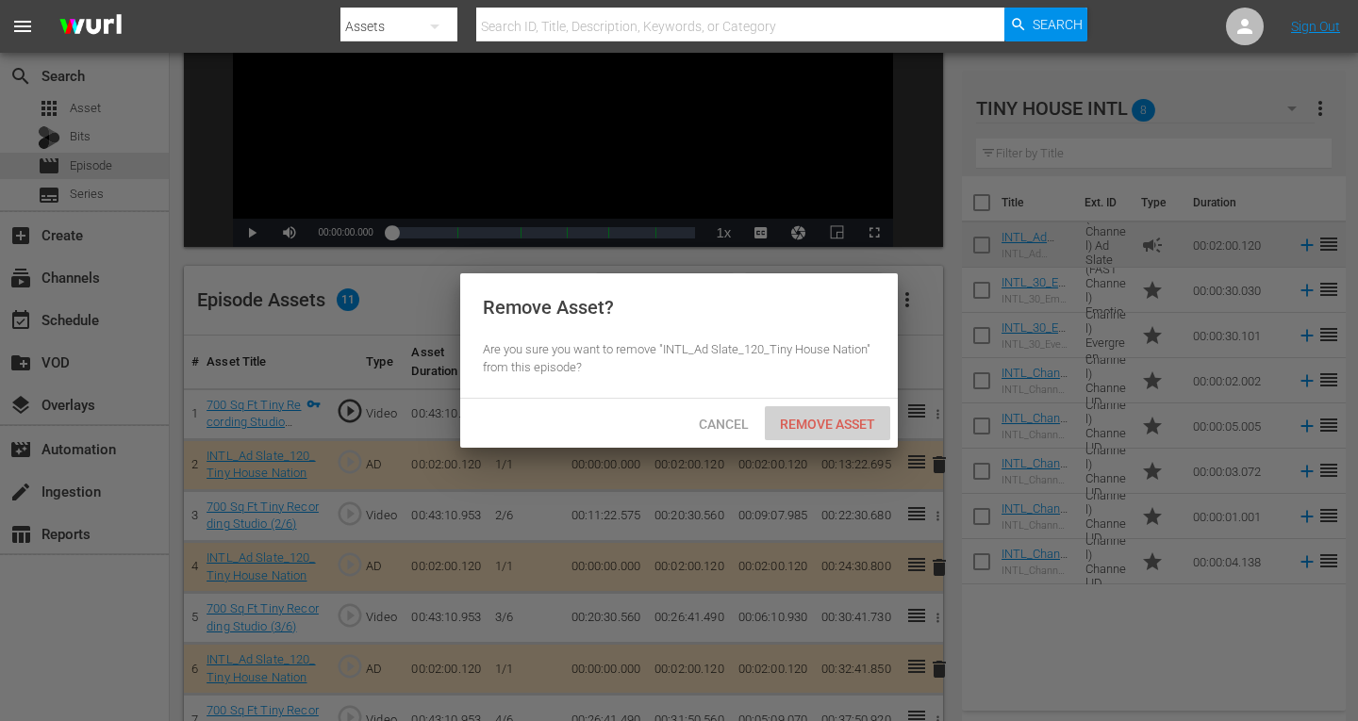
click at [821, 423] on span "Remove Asset" at bounding box center [827, 424] width 125 height 15
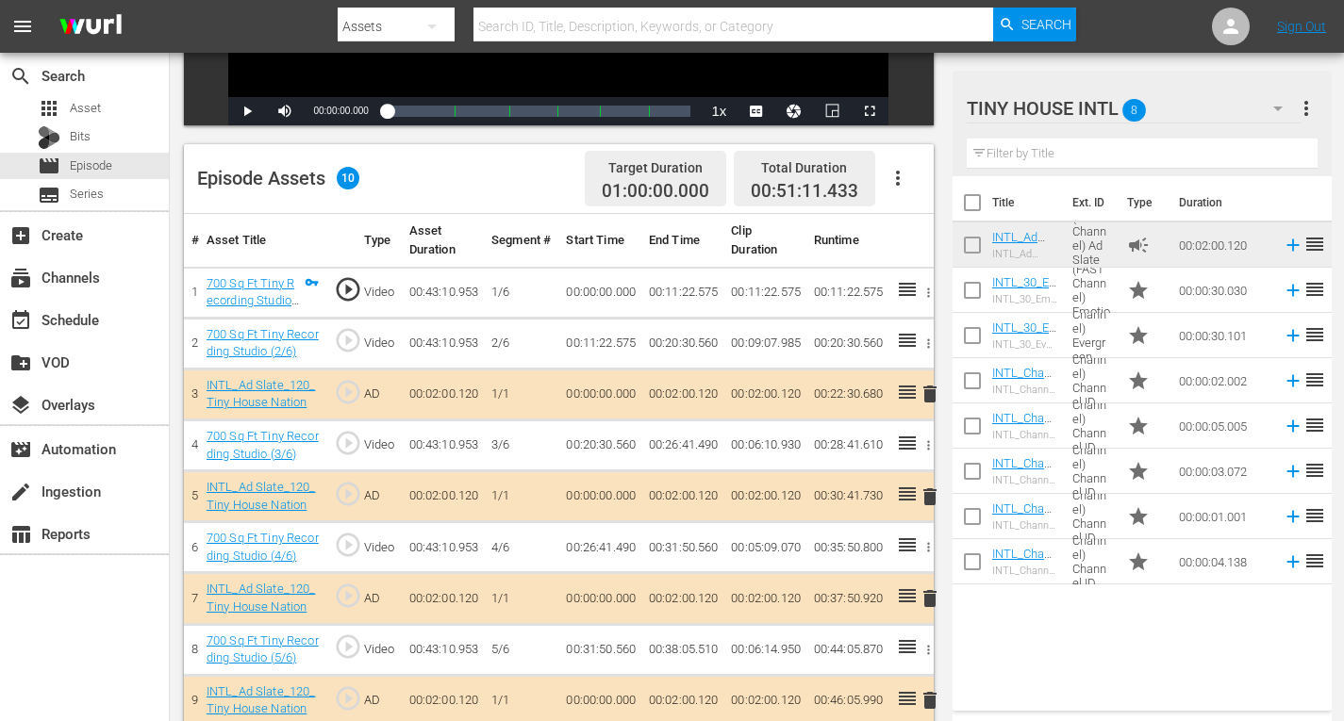
scroll to position [490, 0]
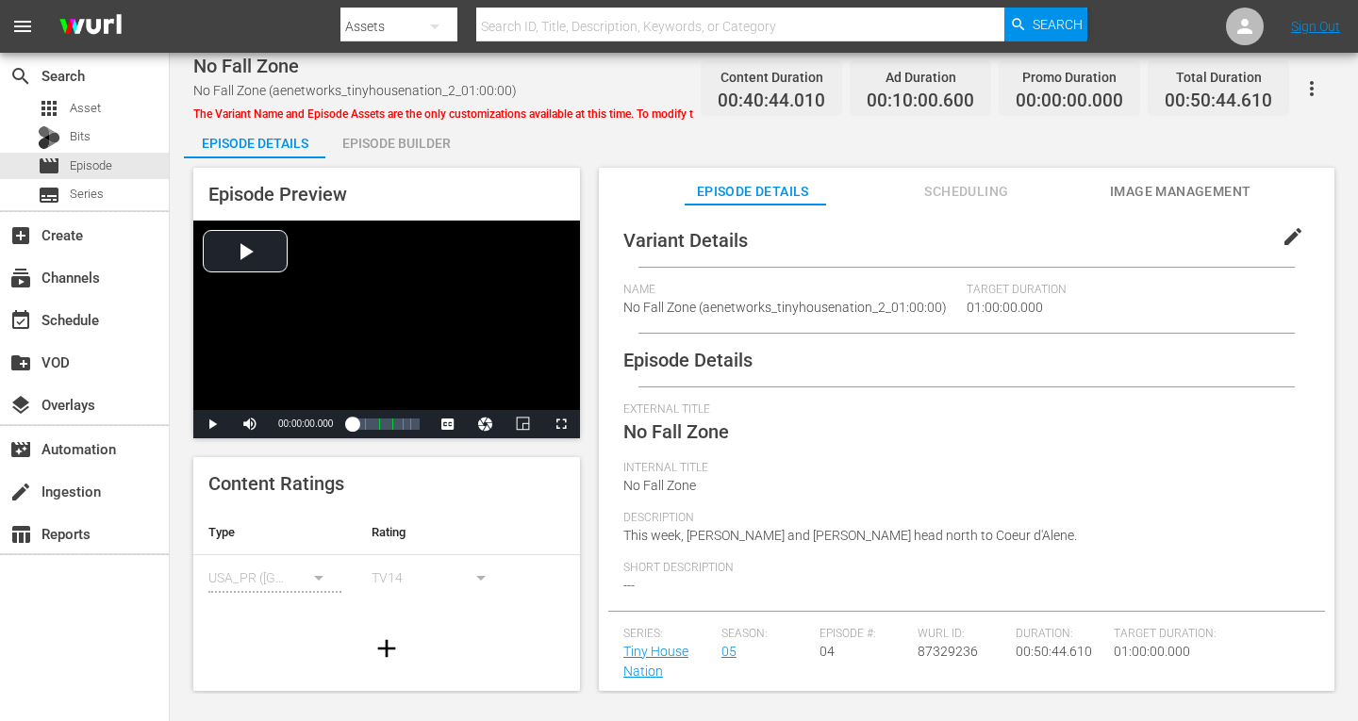
click at [361, 145] on div "Episode Builder" at bounding box center [395, 143] width 141 height 45
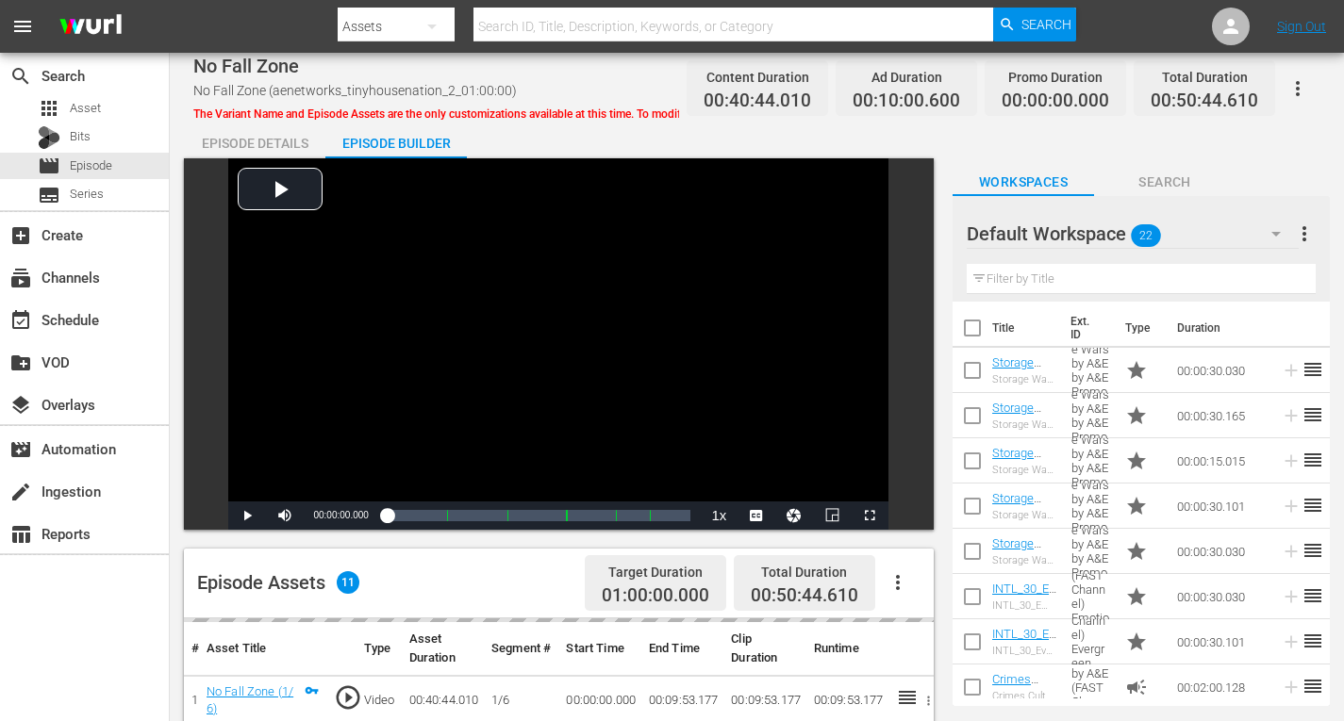
click at [1274, 231] on icon "button" at bounding box center [1275, 234] width 23 height 23
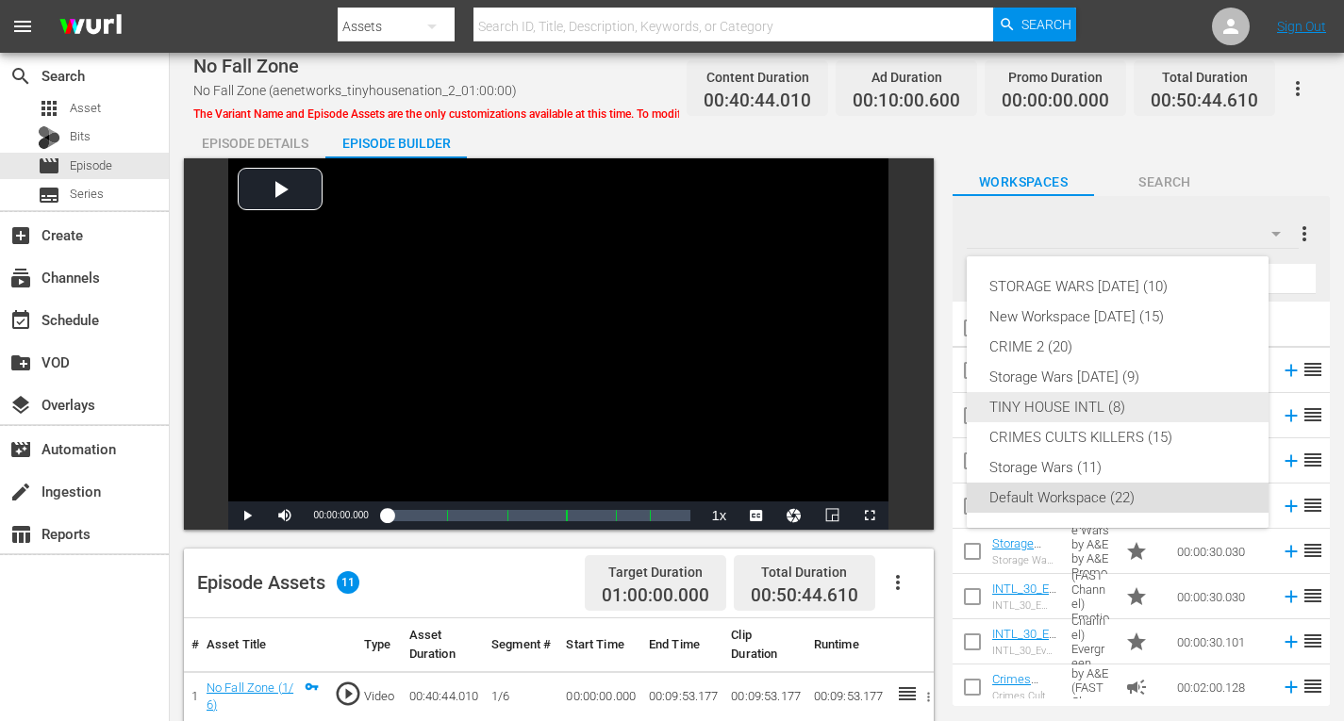
drag, startPoint x: 1052, startPoint y: 408, endPoint x: 1028, endPoint y: 387, distance: 32.7
click at [1052, 408] on div "TINY HOUSE INTL (8)" at bounding box center [1117, 407] width 256 height 30
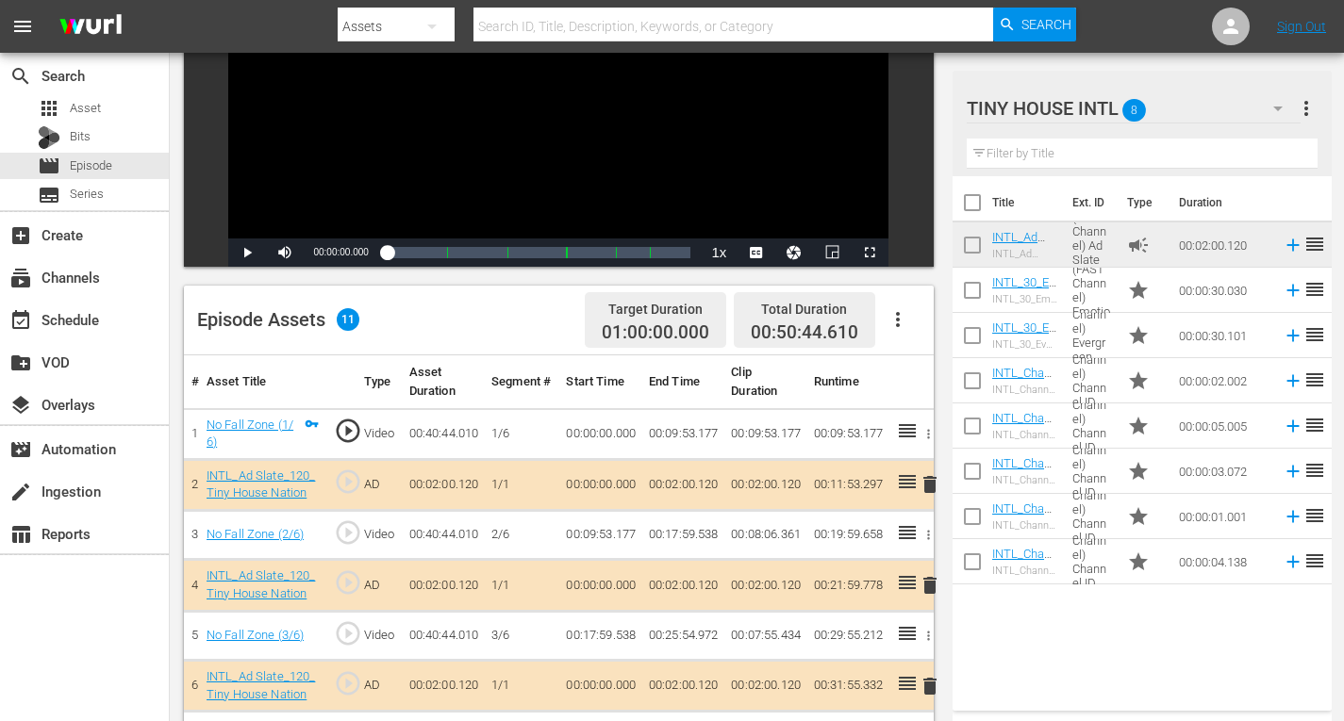
scroll to position [377, 0]
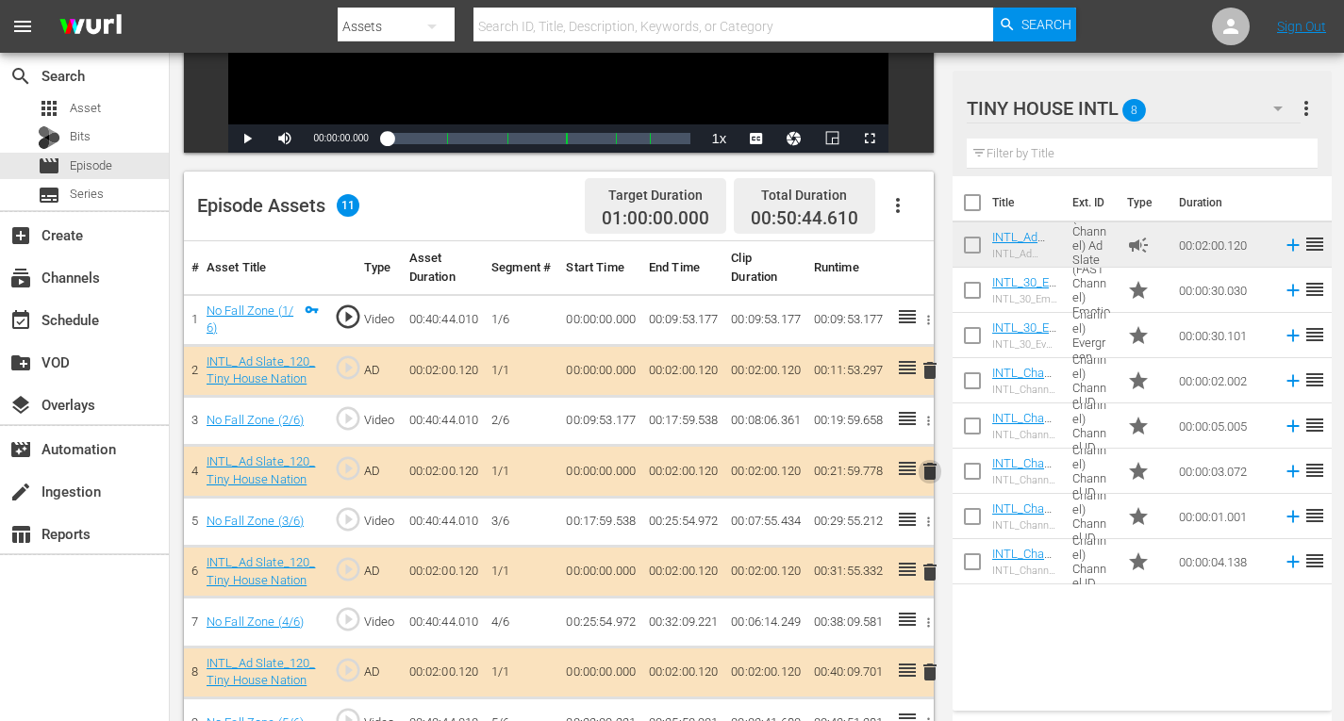
click at [927, 470] on span "delete" at bounding box center [929, 471] width 23 height 23
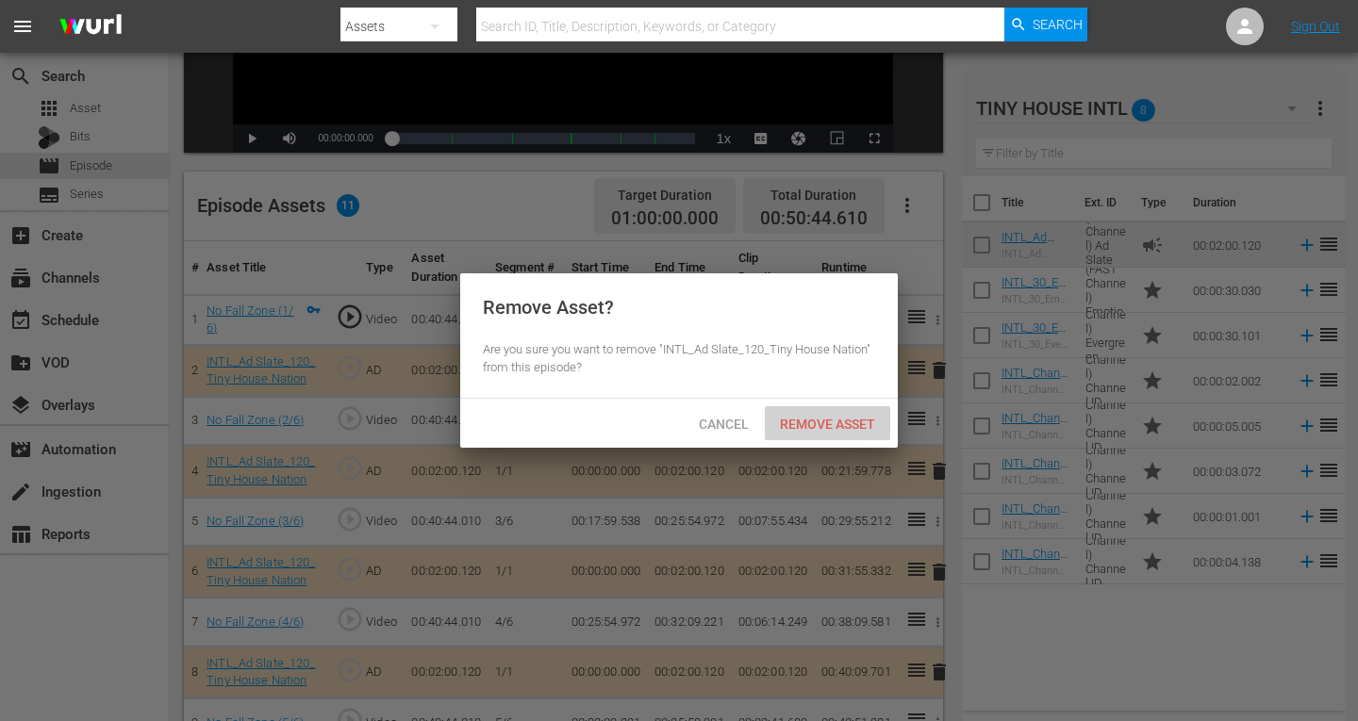
click at [848, 427] on span "Remove Asset" at bounding box center [827, 424] width 125 height 15
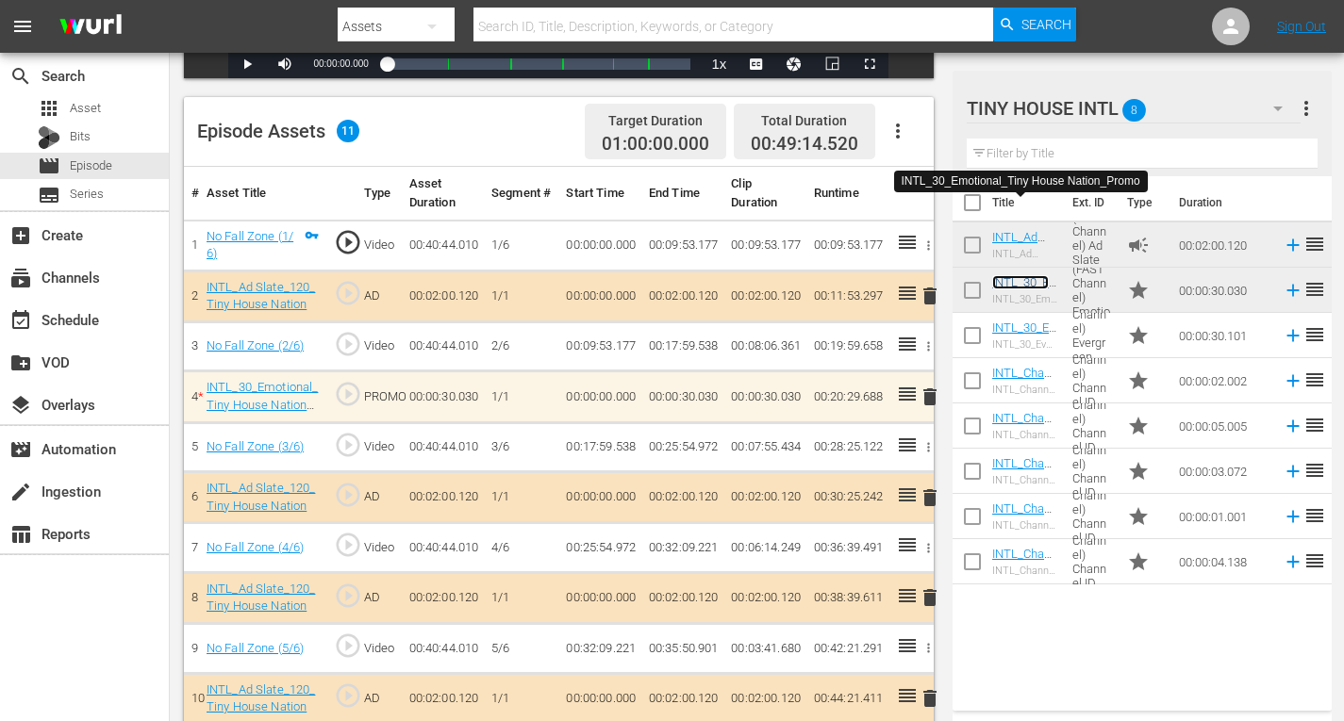
scroll to position [517, 0]
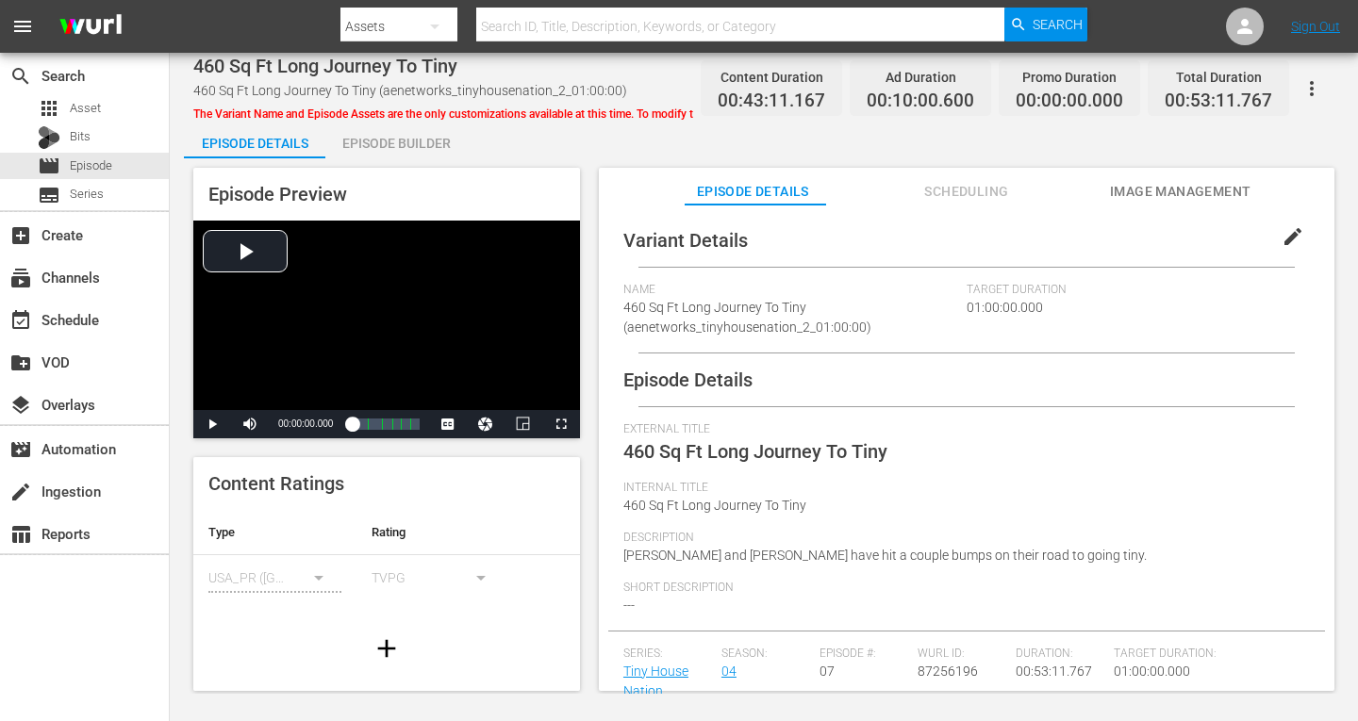
click at [427, 139] on div "Episode Builder" at bounding box center [395, 143] width 141 height 45
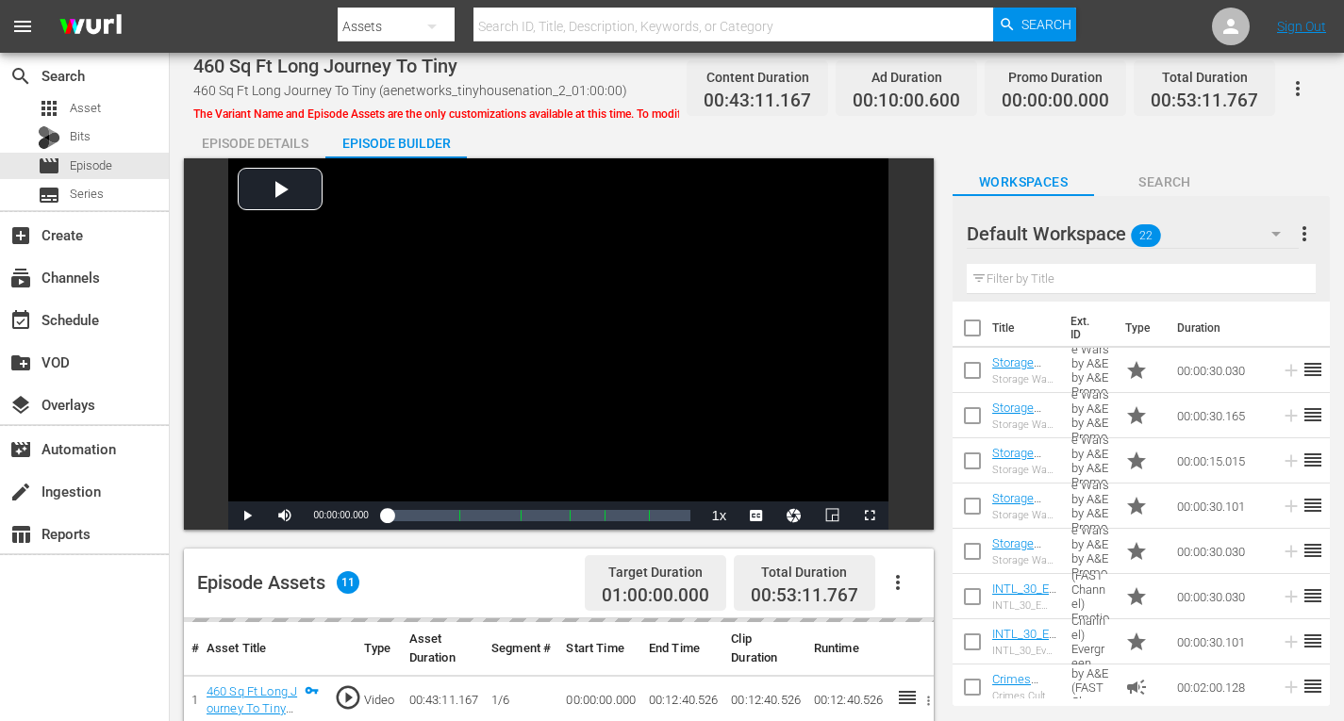
click at [1277, 233] on icon "button" at bounding box center [1275, 234] width 9 height 5
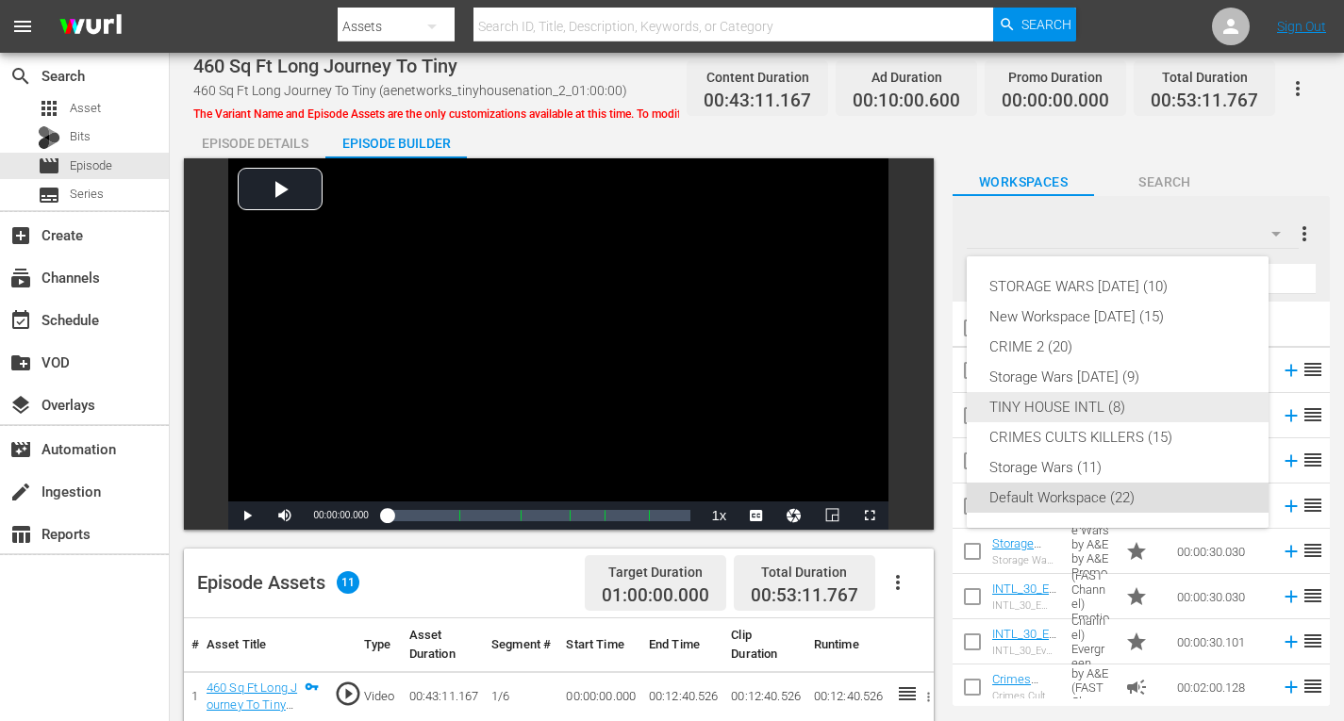
click at [1061, 406] on div "TINY HOUSE INTL (8)" at bounding box center [1117, 407] width 256 height 30
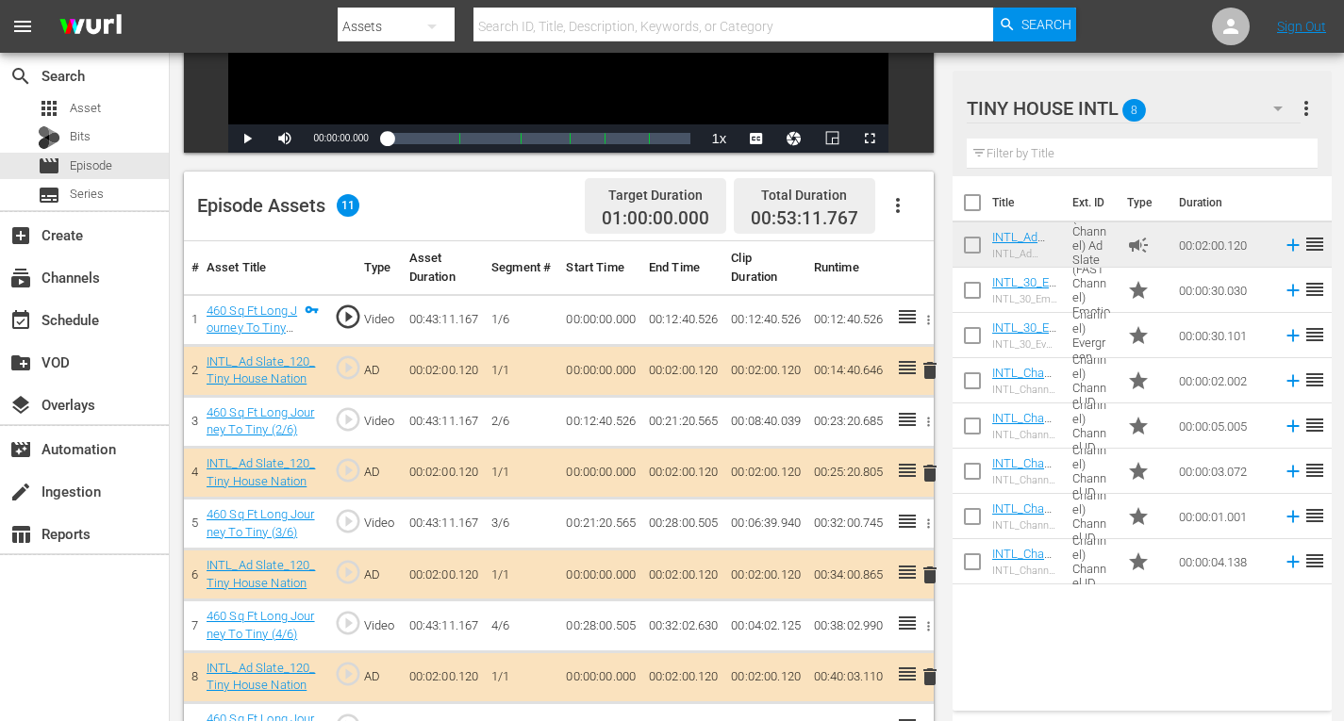
scroll to position [526, 0]
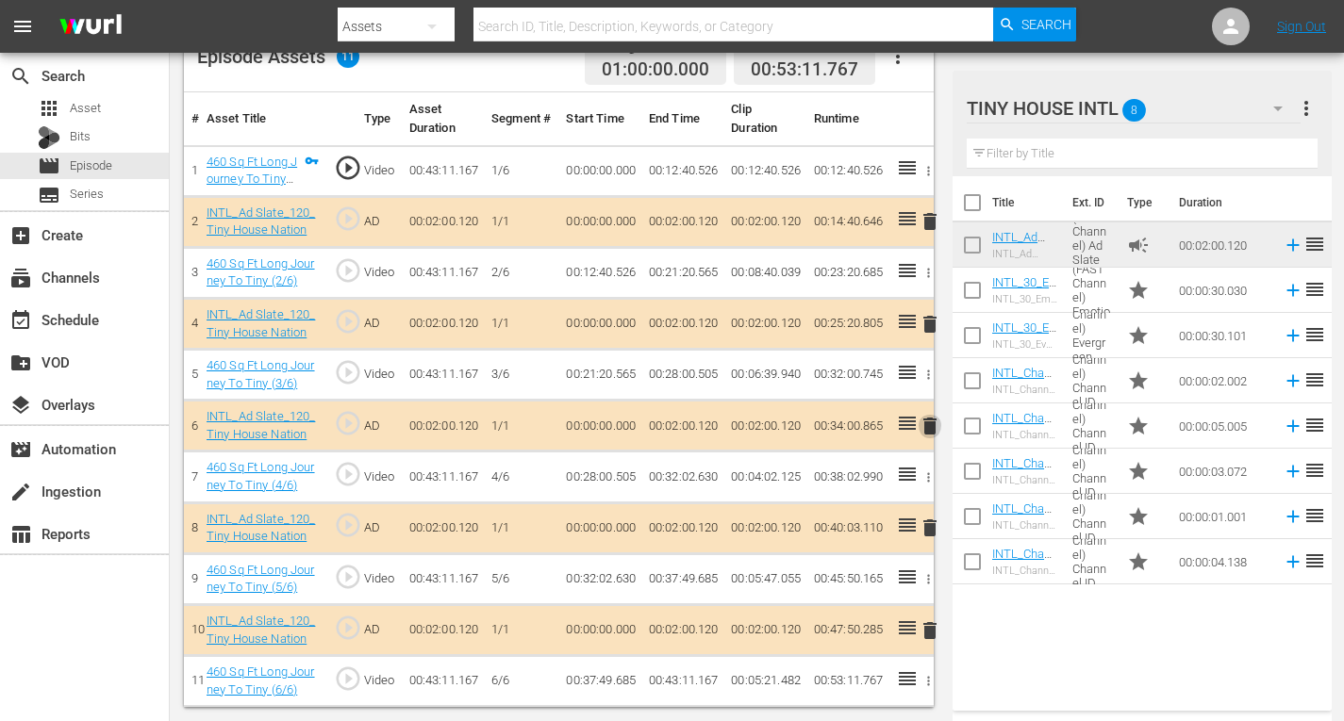
click at [930, 423] on span "delete" at bounding box center [929, 426] width 23 height 23
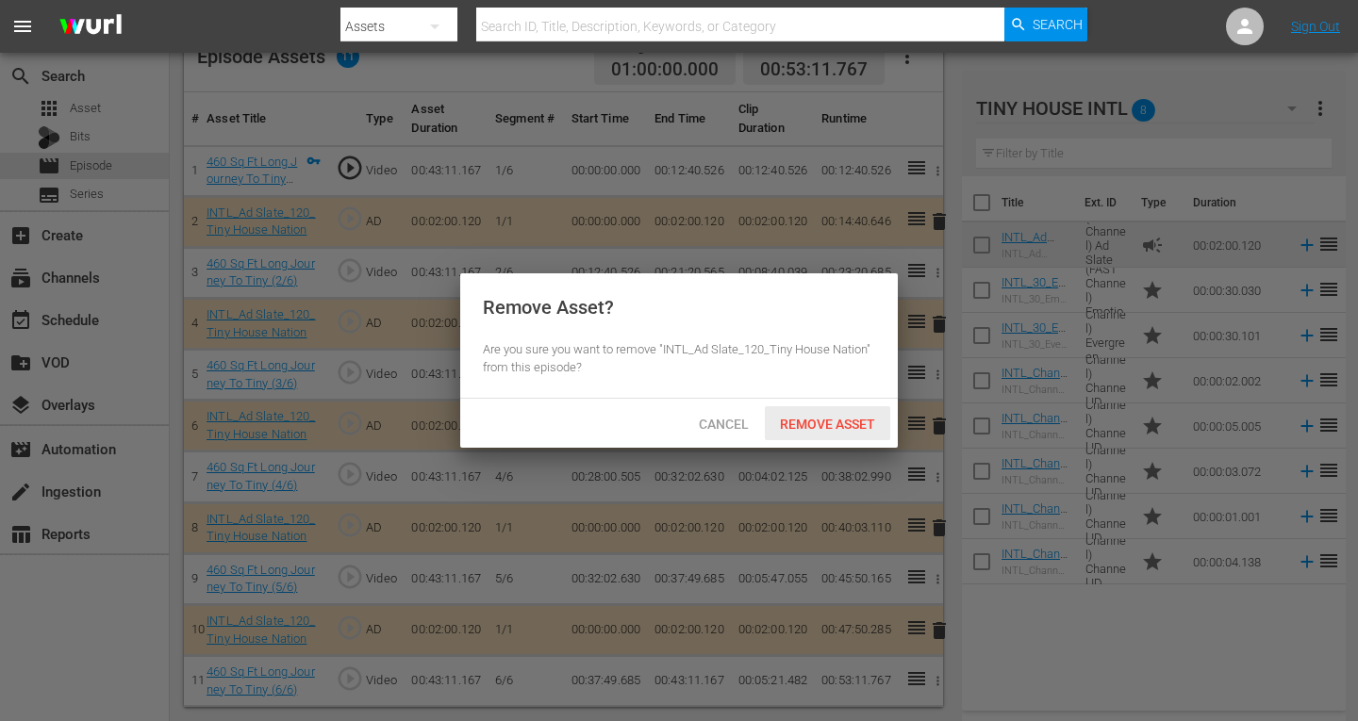
click at [858, 426] on span "Remove Asset" at bounding box center [827, 424] width 125 height 15
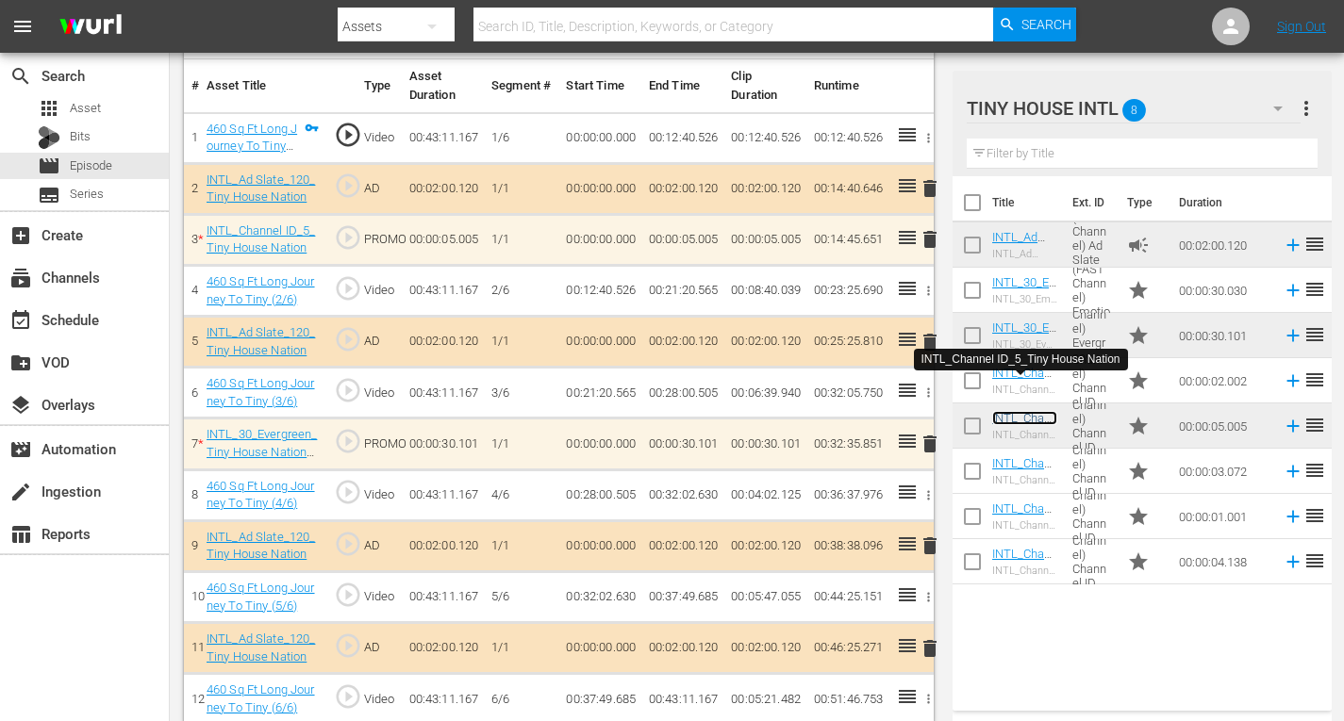
scroll to position [577, 0]
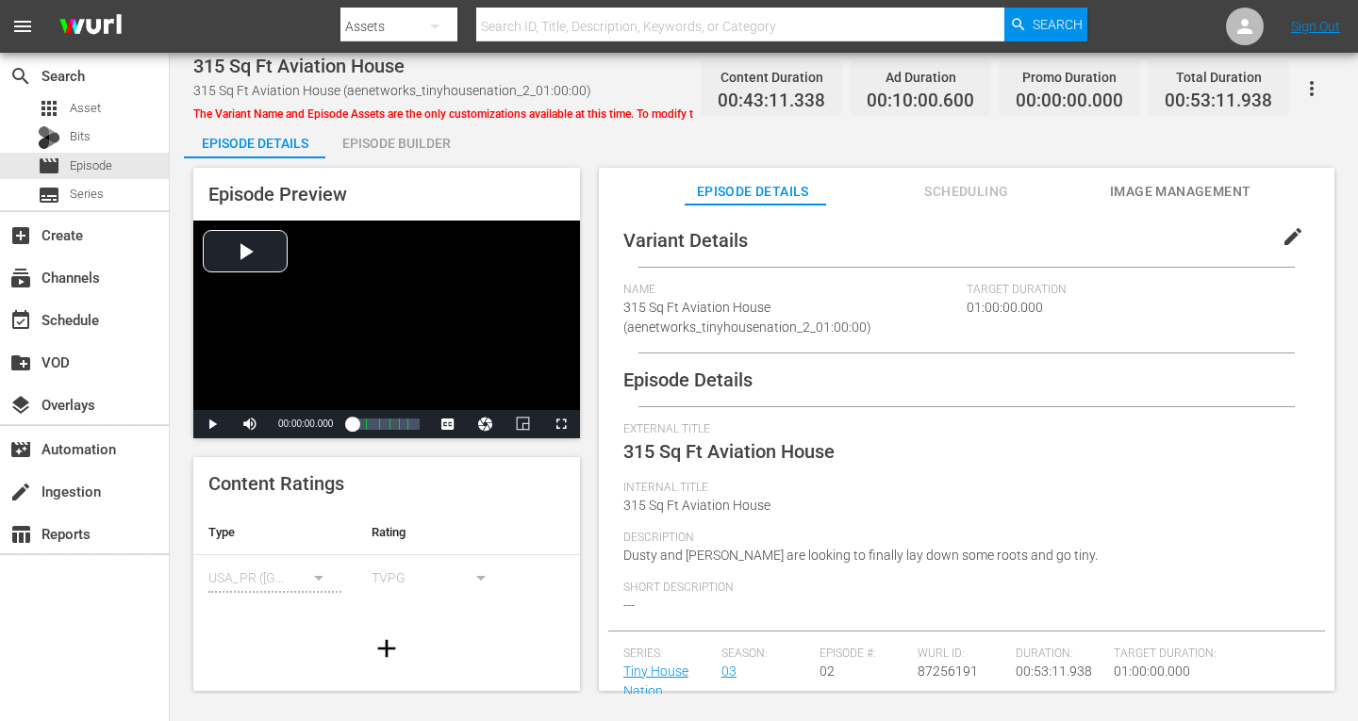
click at [421, 143] on div "Episode Builder" at bounding box center [395, 143] width 141 height 45
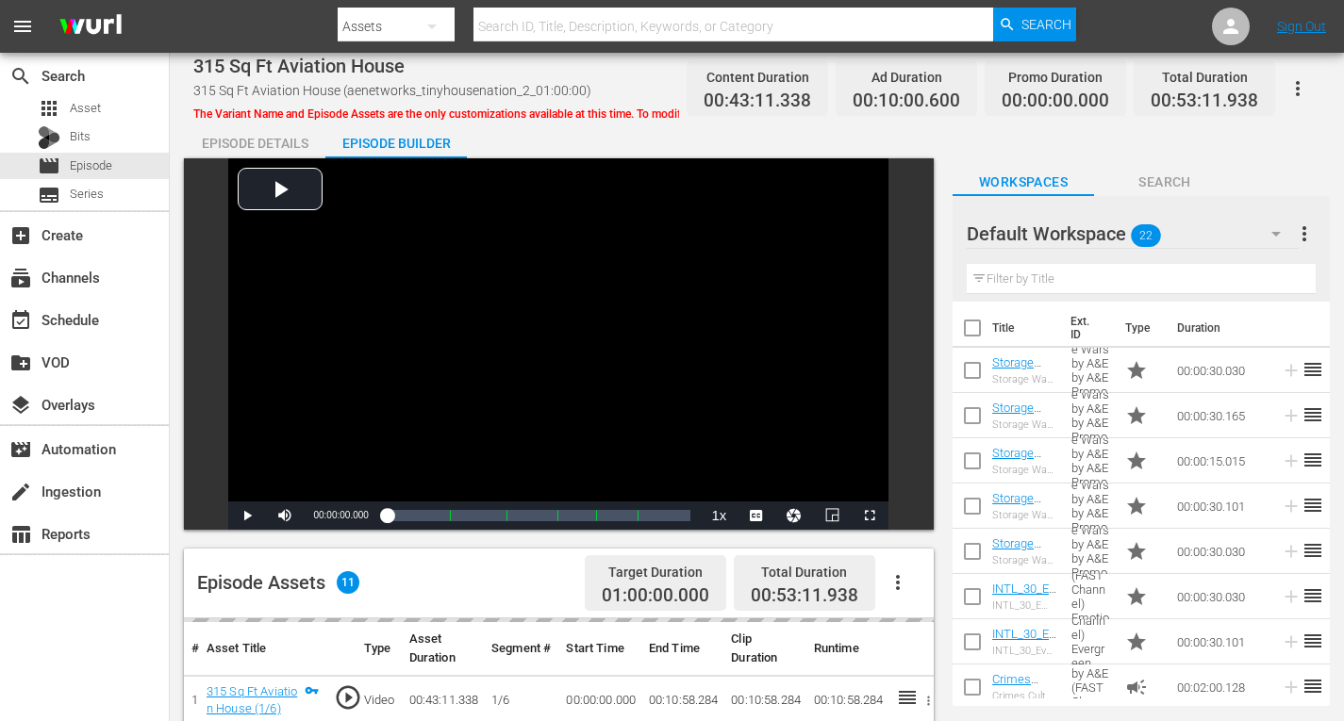
click at [1272, 235] on icon "button" at bounding box center [1275, 234] width 23 height 23
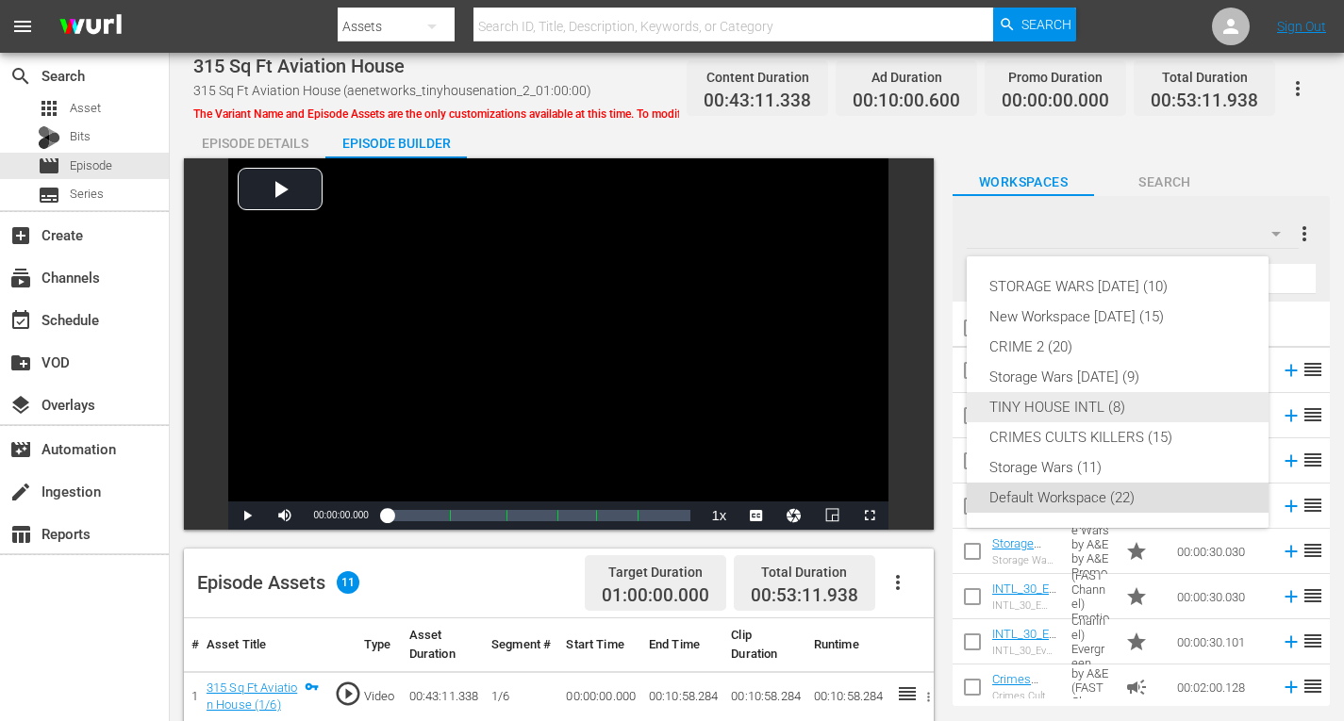
click at [1052, 406] on div "TINY HOUSE INTL (8)" at bounding box center [1117, 407] width 256 height 30
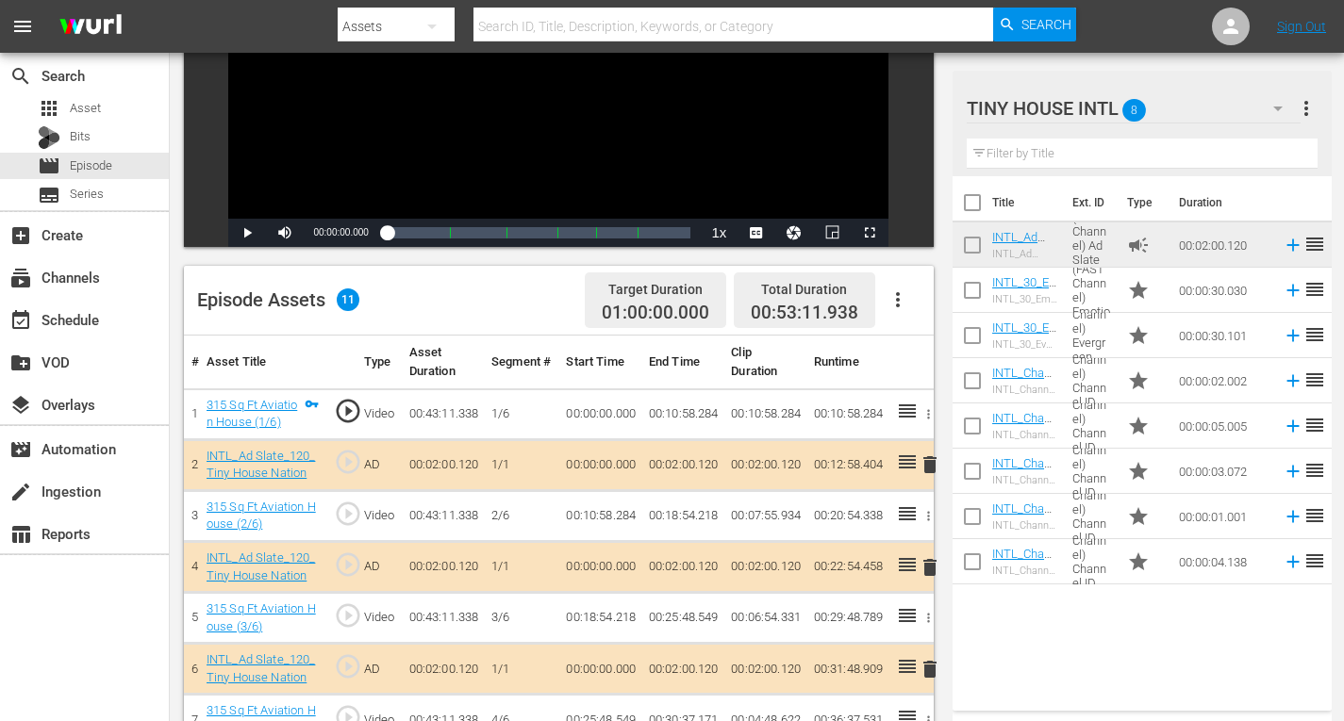
scroll to position [471, 0]
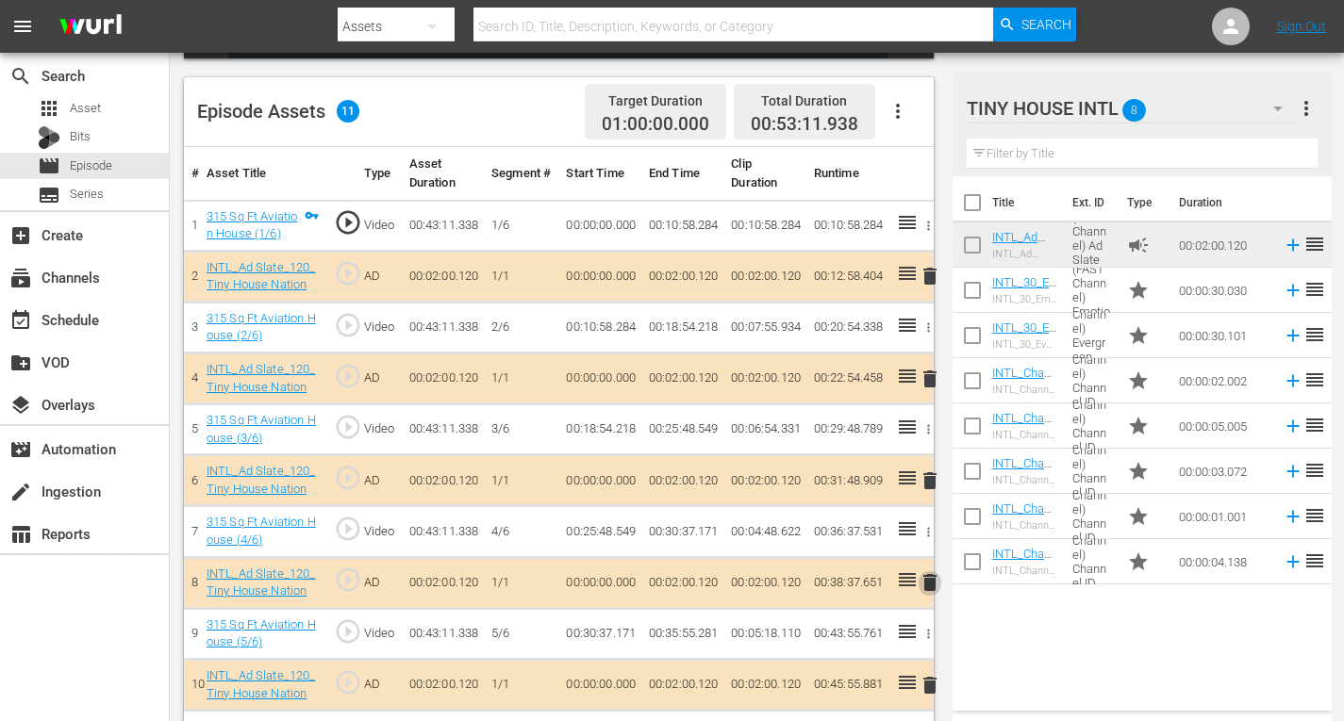
click at [930, 581] on span "delete" at bounding box center [929, 582] width 23 height 23
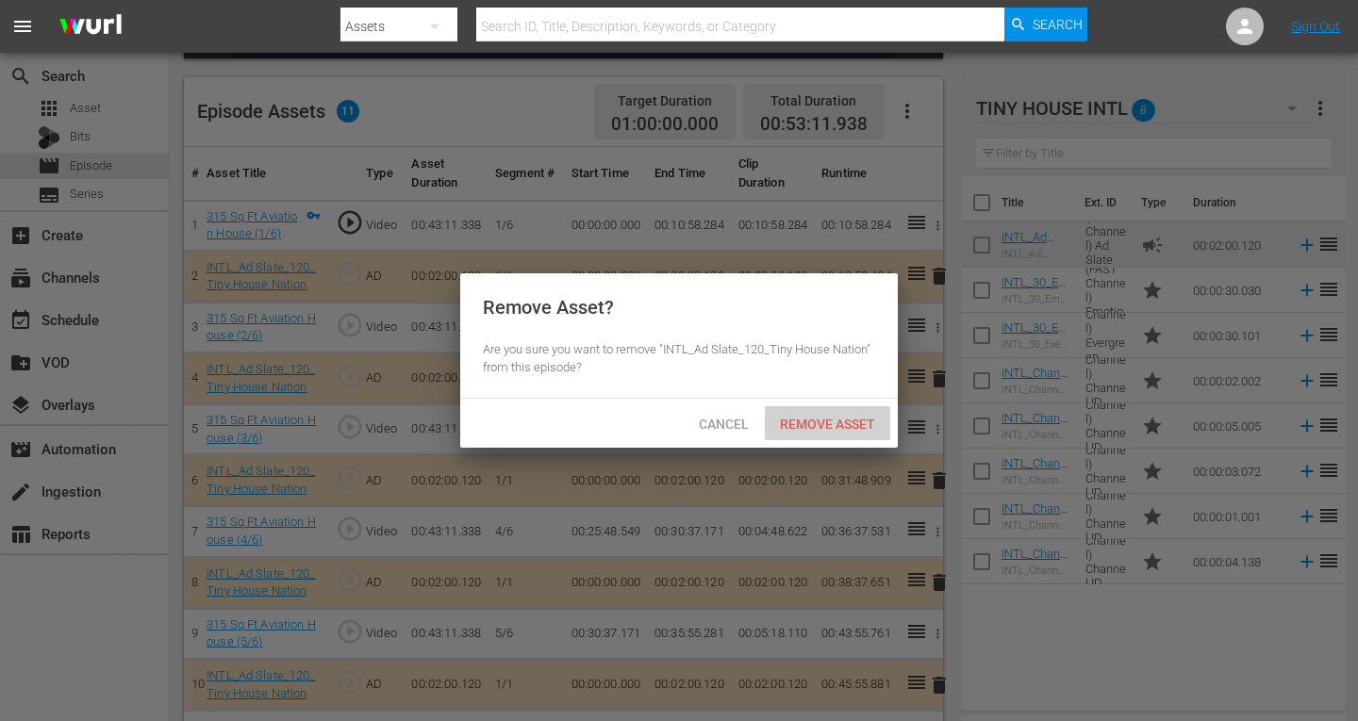
click at [800, 424] on span "Remove Asset" at bounding box center [827, 424] width 125 height 15
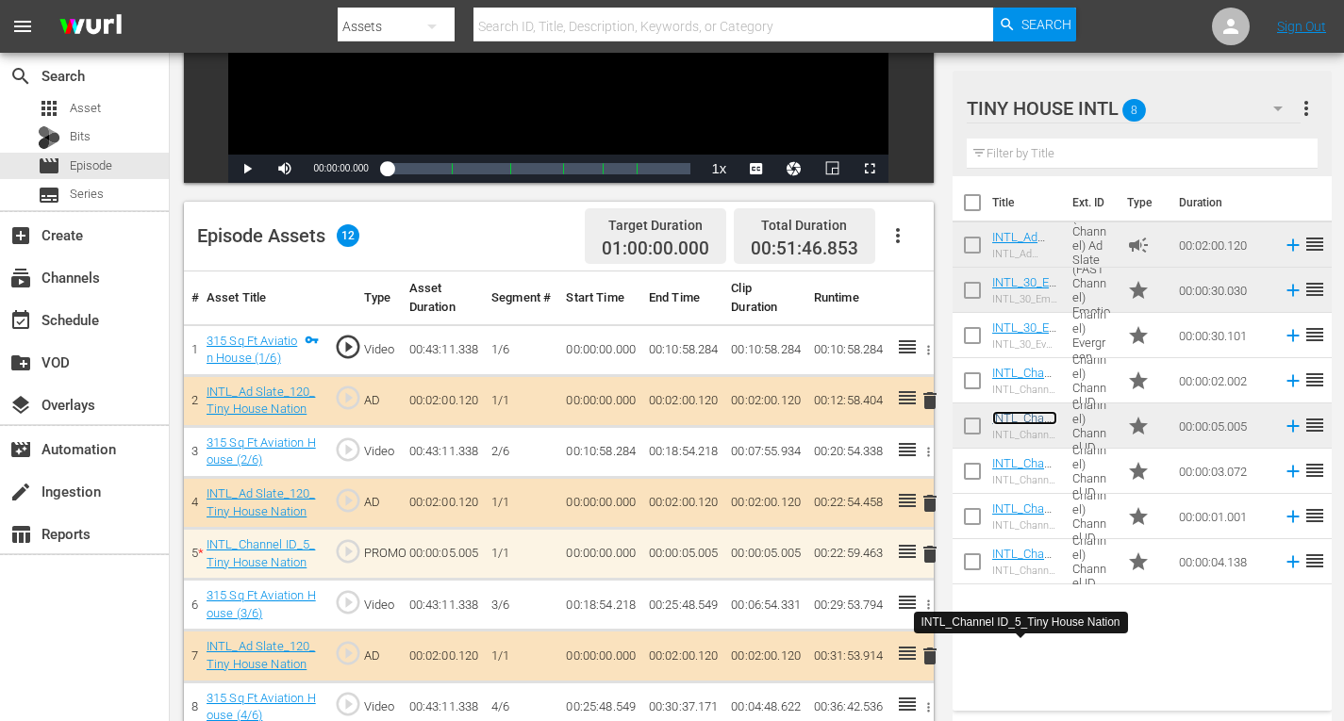
scroll to position [200, 0]
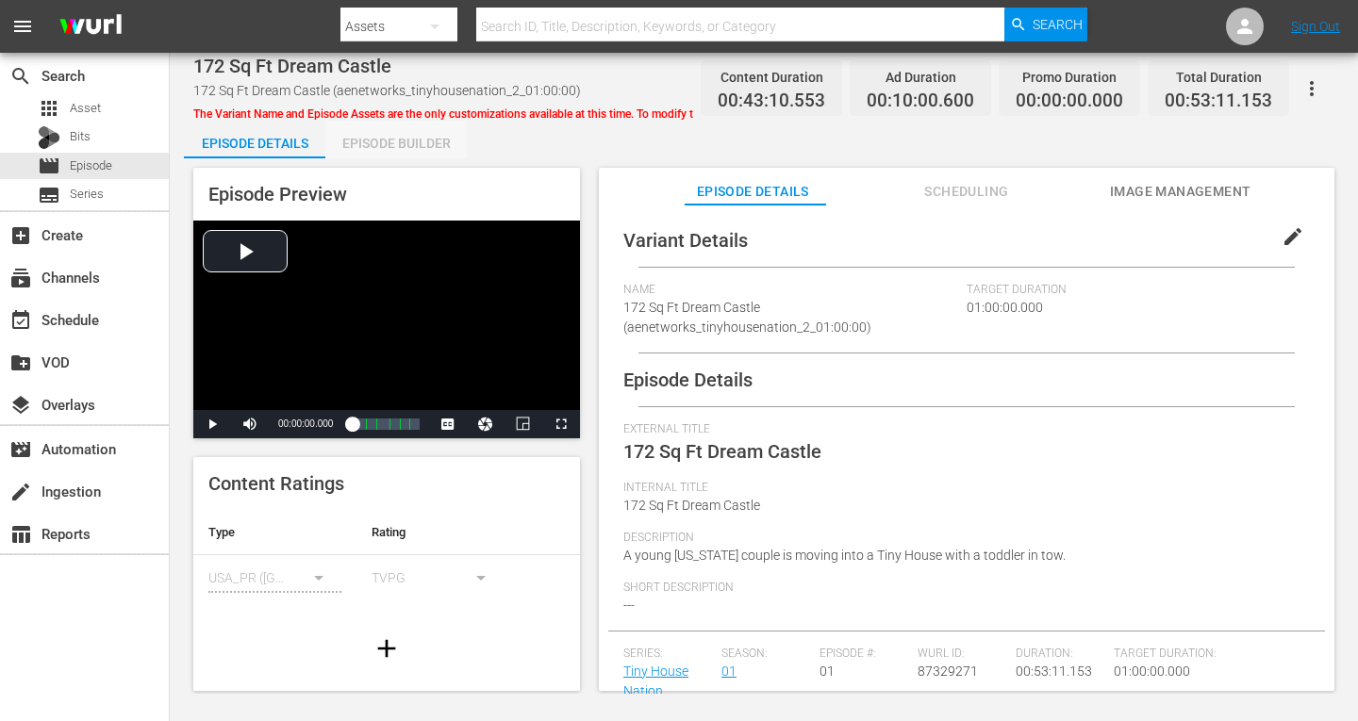
click at [423, 141] on div "Episode Builder" at bounding box center [395, 143] width 141 height 45
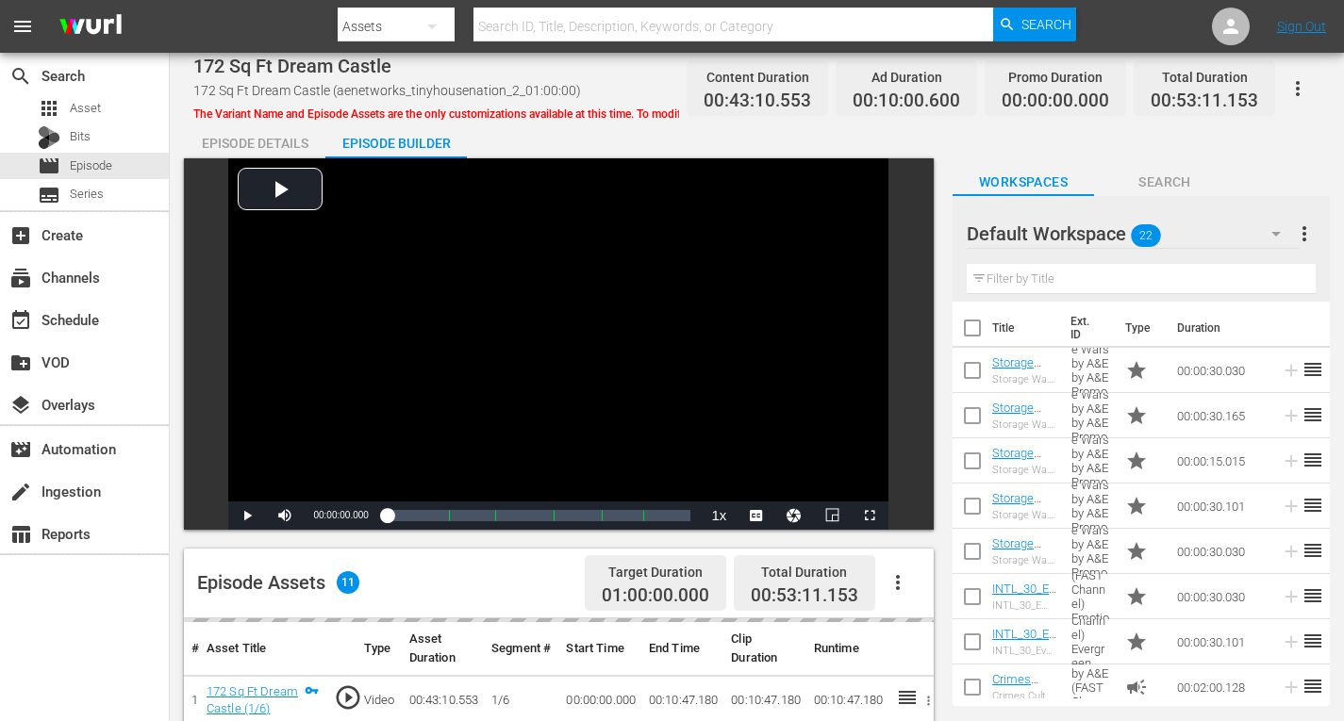
click at [1281, 236] on icon "button" at bounding box center [1275, 234] width 23 height 23
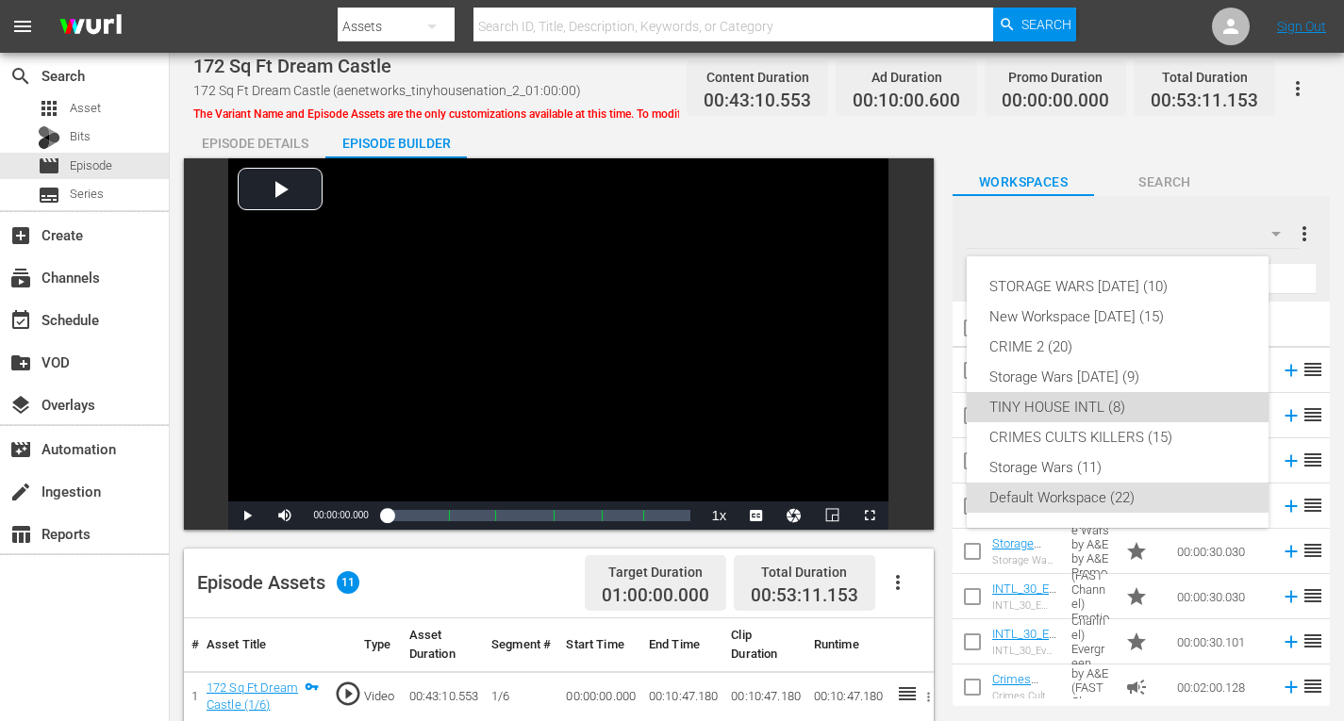
click at [1100, 403] on div "TINY HOUSE INTL (8)" at bounding box center [1117, 407] width 256 height 30
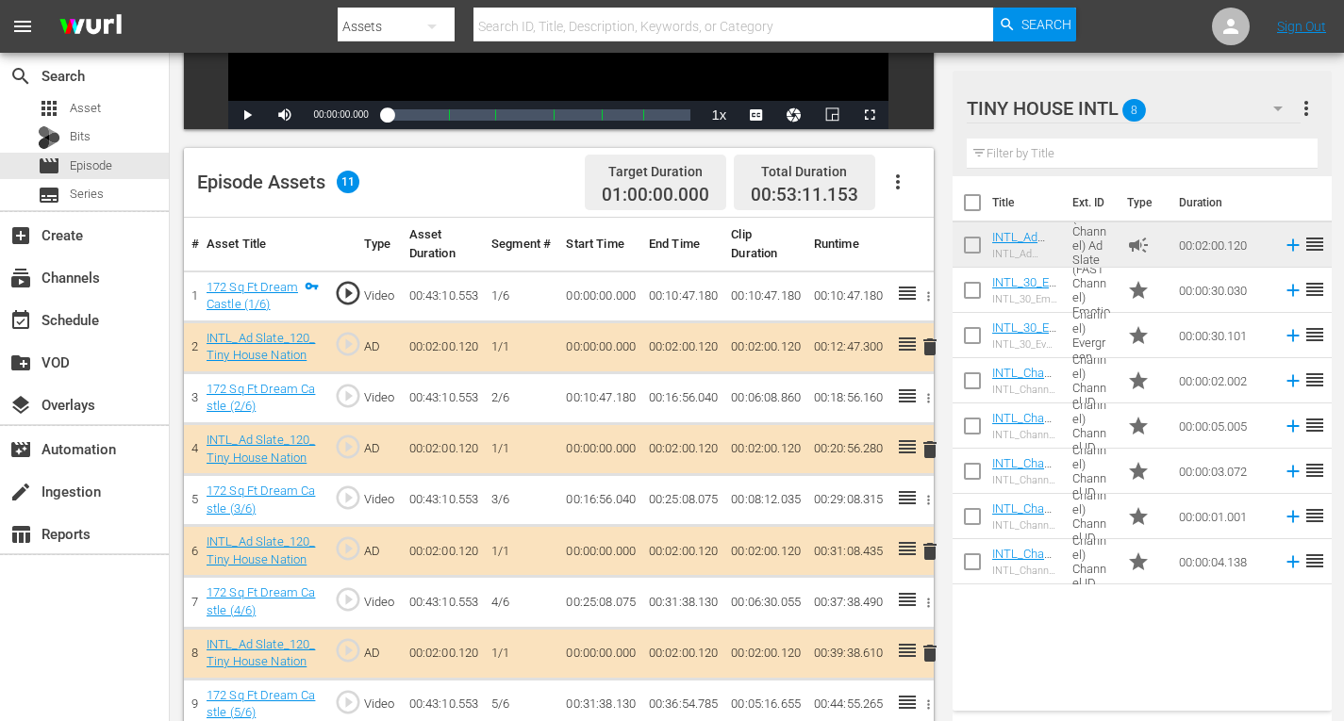
scroll to position [471, 0]
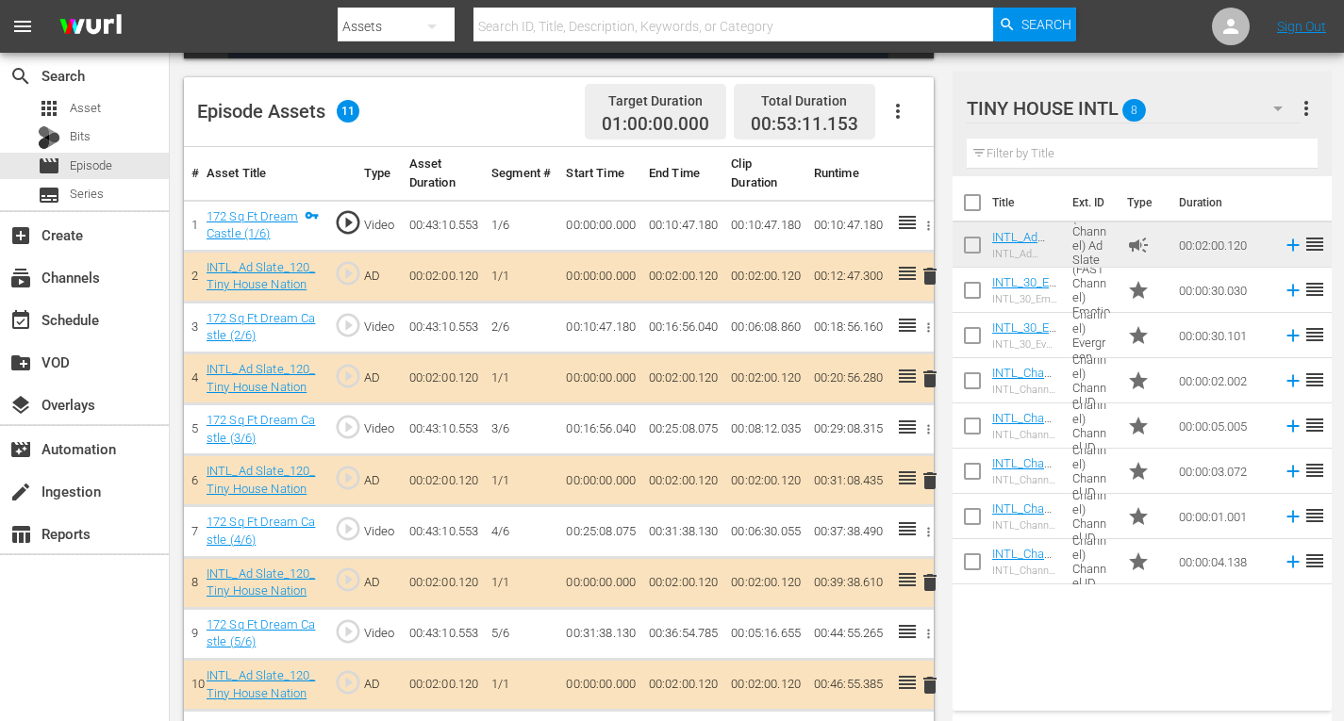
click at [926, 683] on span "delete" at bounding box center [929, 685] width 23 height 23
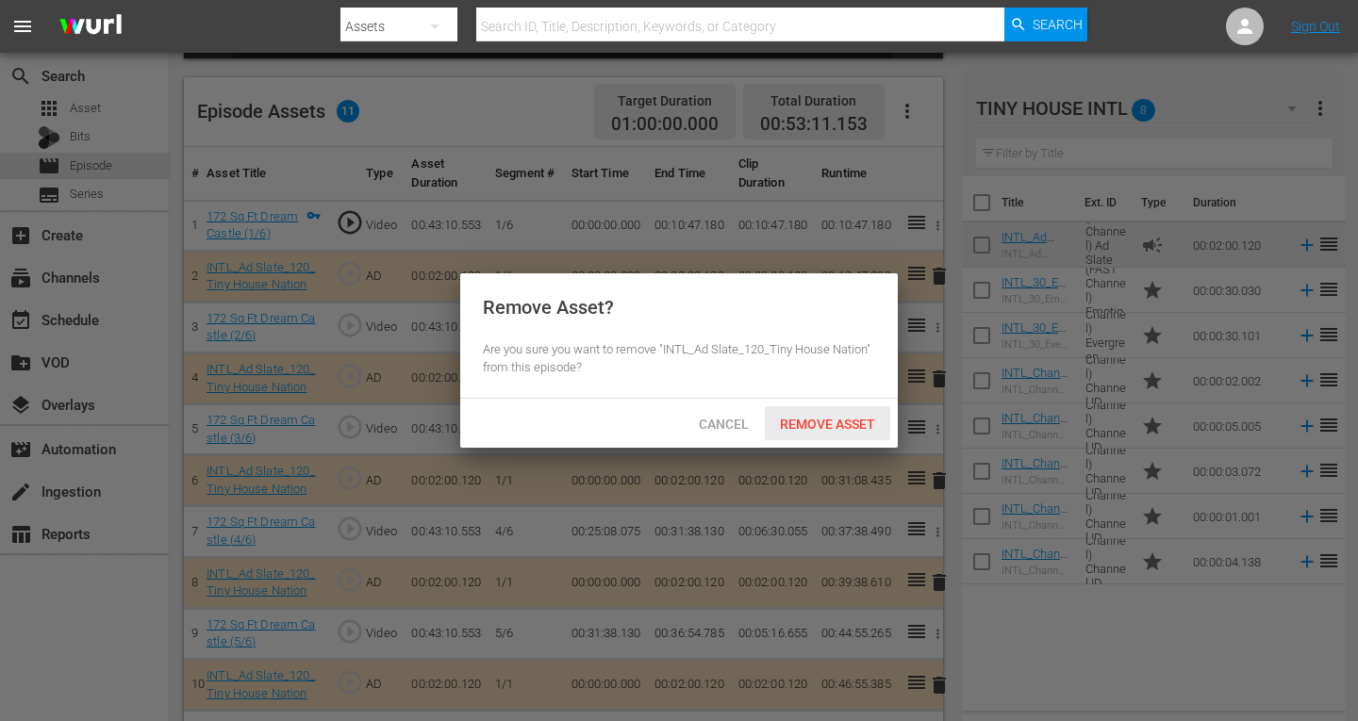
click at [828, 421] on span "Remove Asset" at bounding box center [827, 424] width 125 height 15
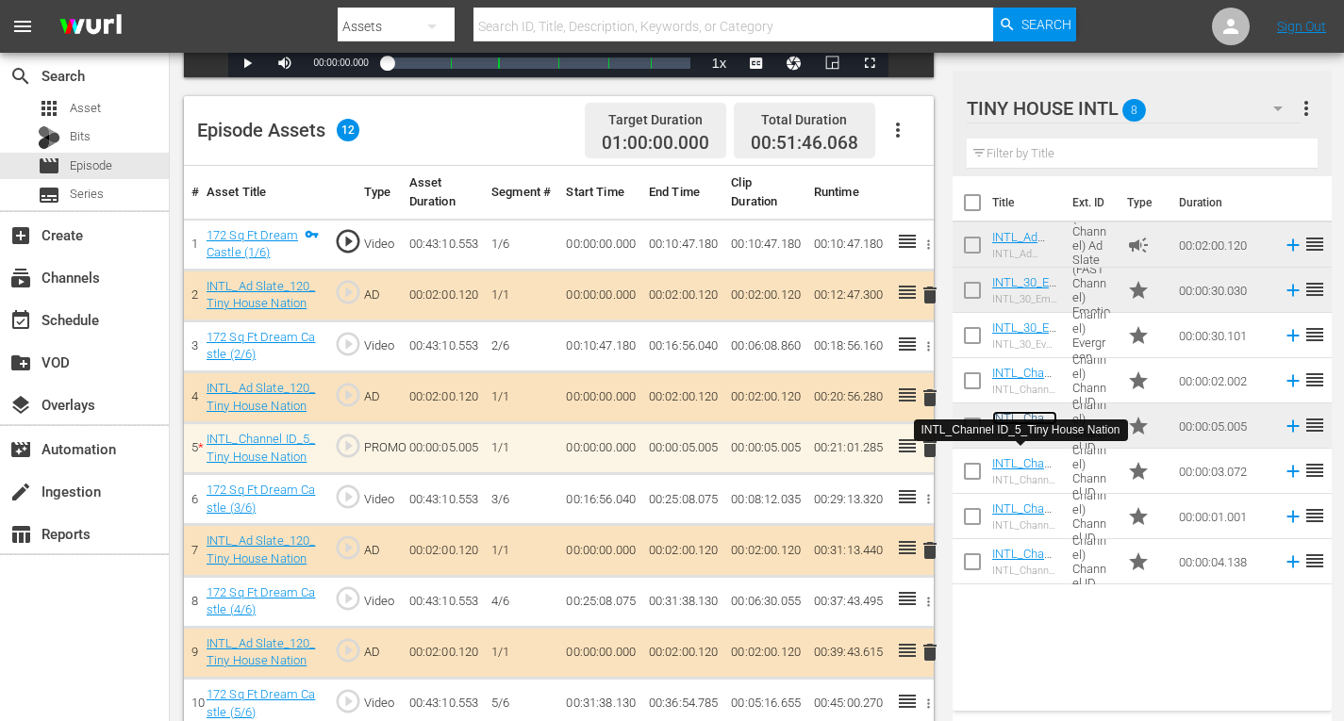
scroll to position [388, 0]
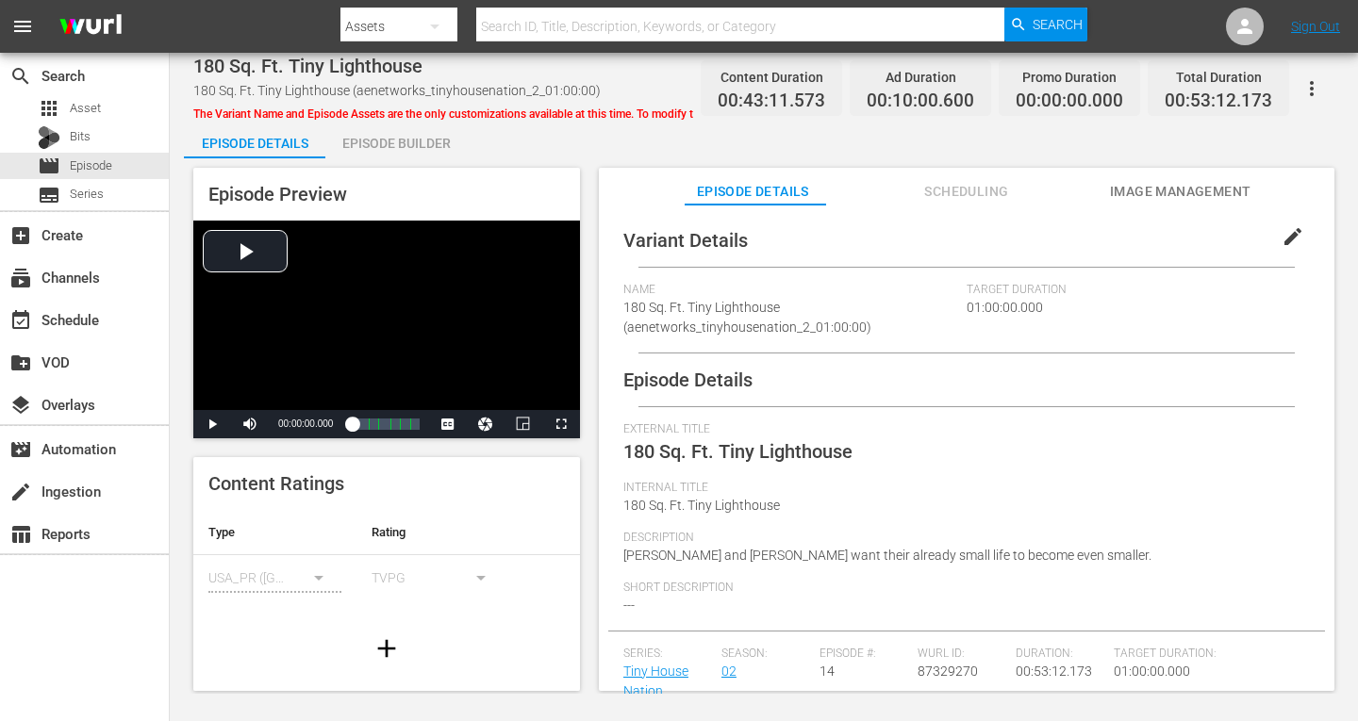
click at [383, 145] on div "Episode Builder" at bounding box center [395, 143] width 141 height 45
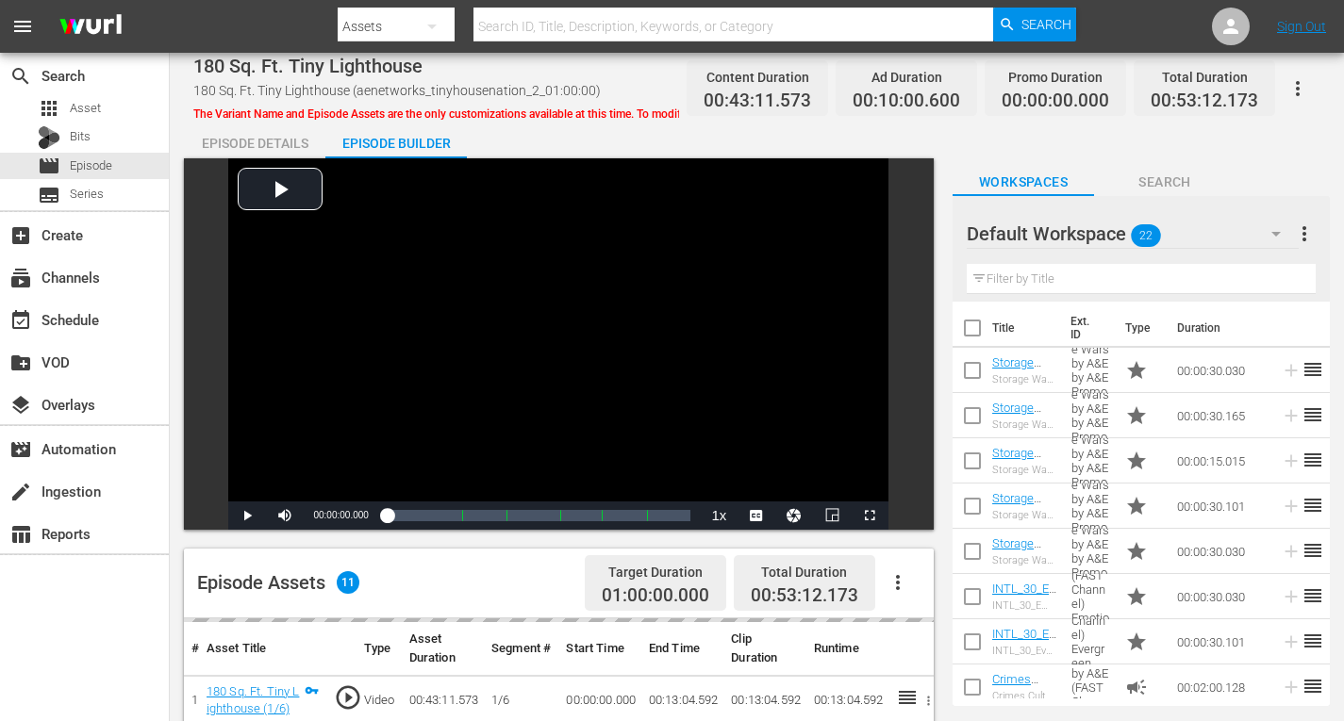
click at [1272, 233] on icon "button" at bounding box center [1275, 234] width 9 height 5
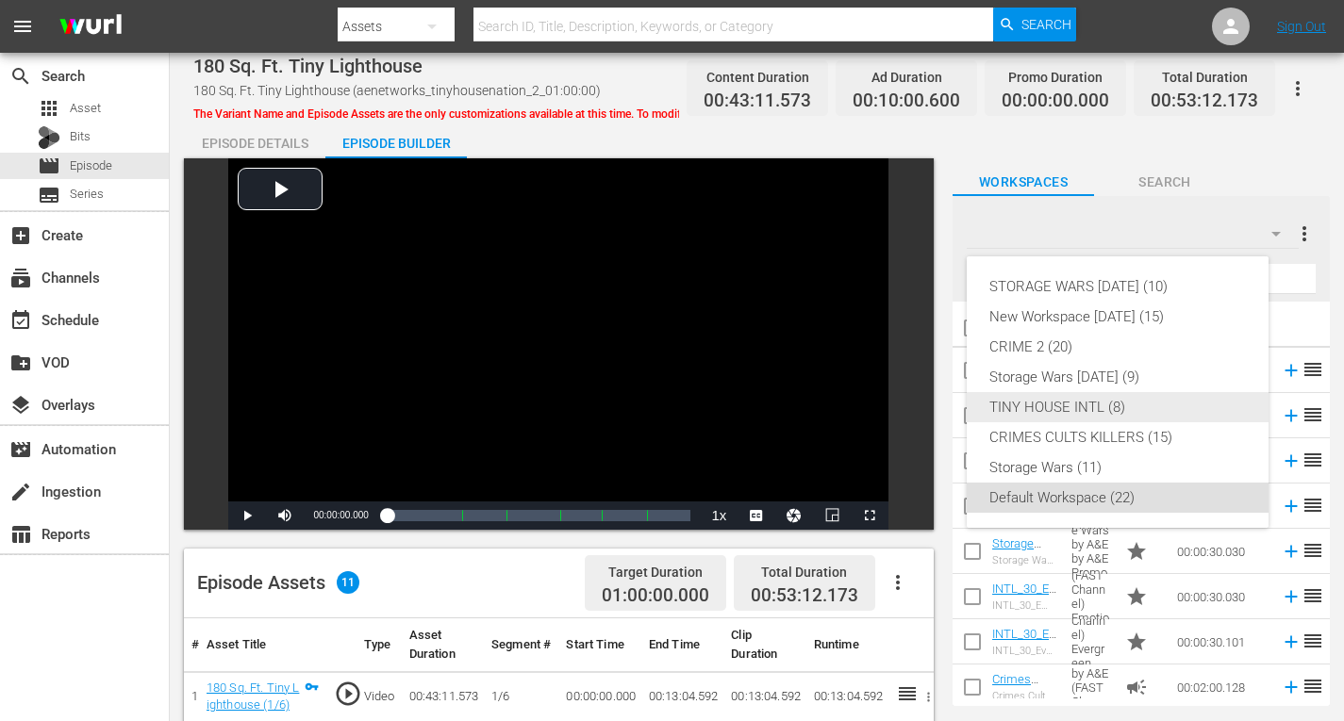
click at [1095, 404] on div "TINY HOUSE INTL (8)" at bounding box center [1117, 407] width 256 height 30
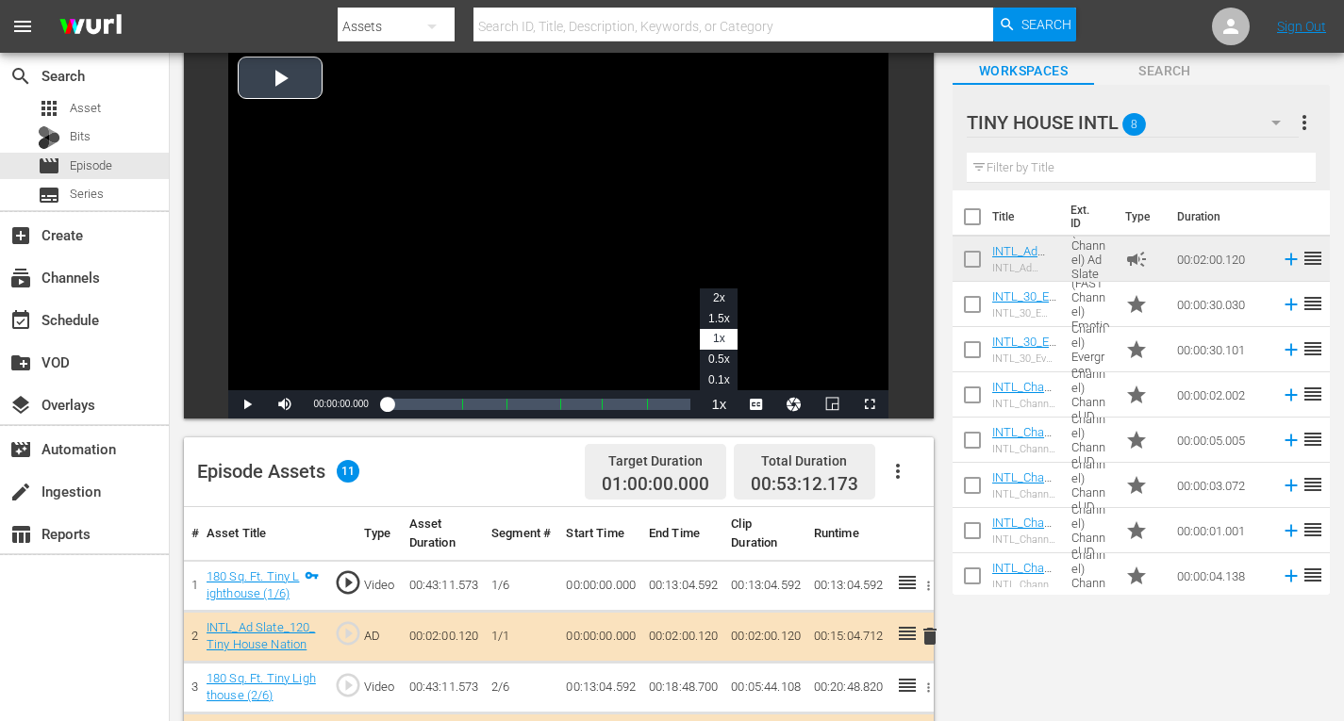
scroll to position [283, 0]
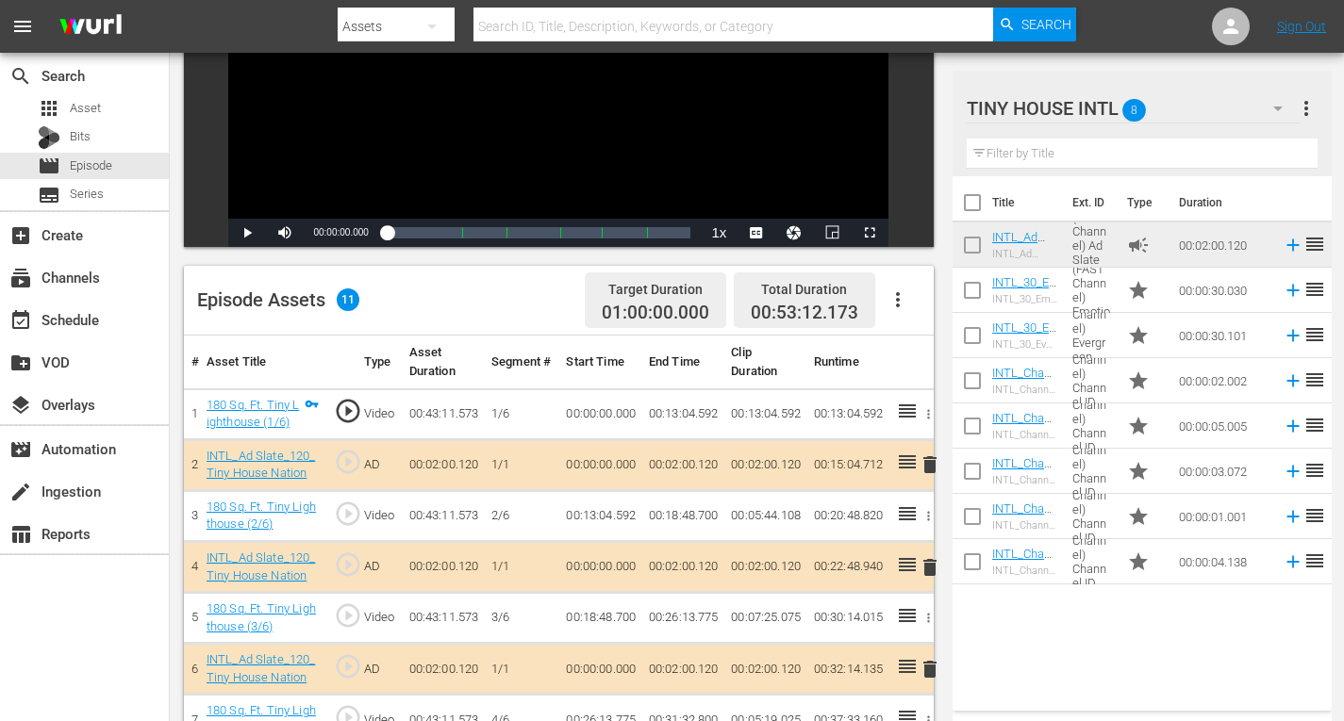
click at [928, 464] on span "delete" at bounding box center [929, 464] width 23 height 23
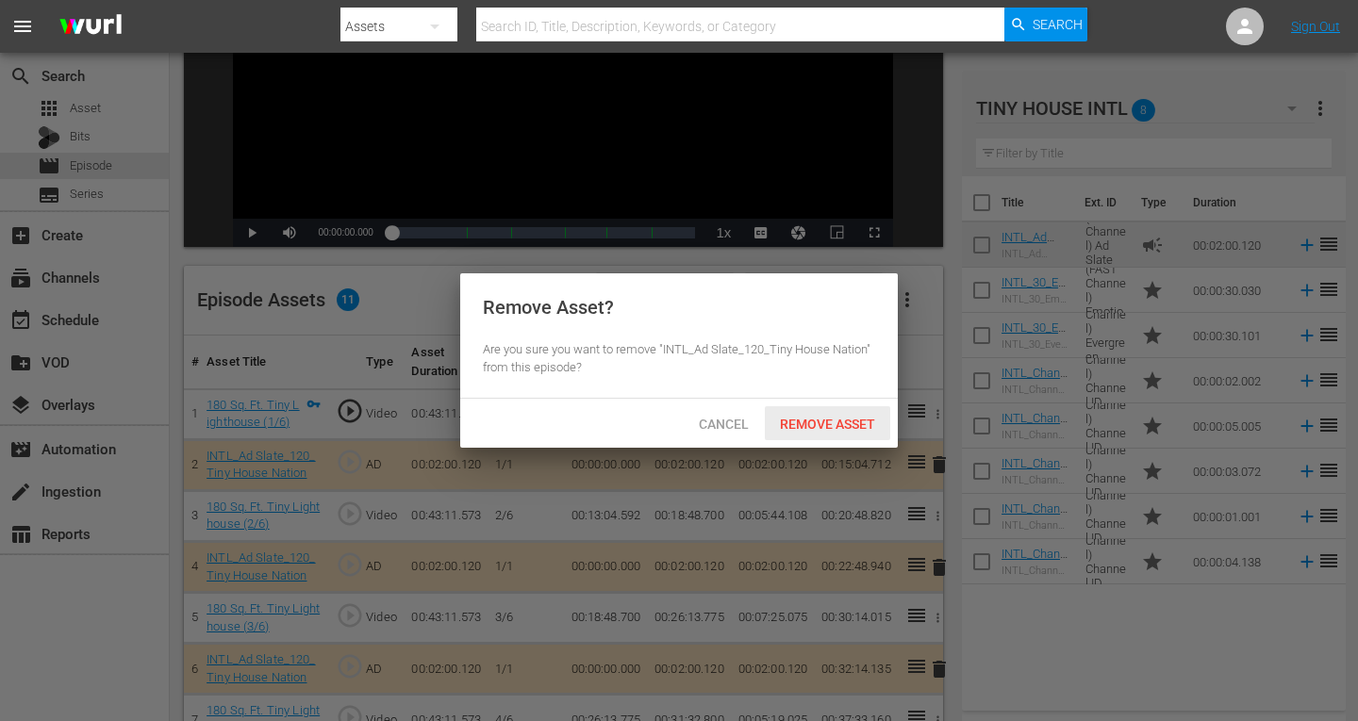
click at [810, 422] on span "Remove Asset" at bounding box center [827, 424] width 125 height 15
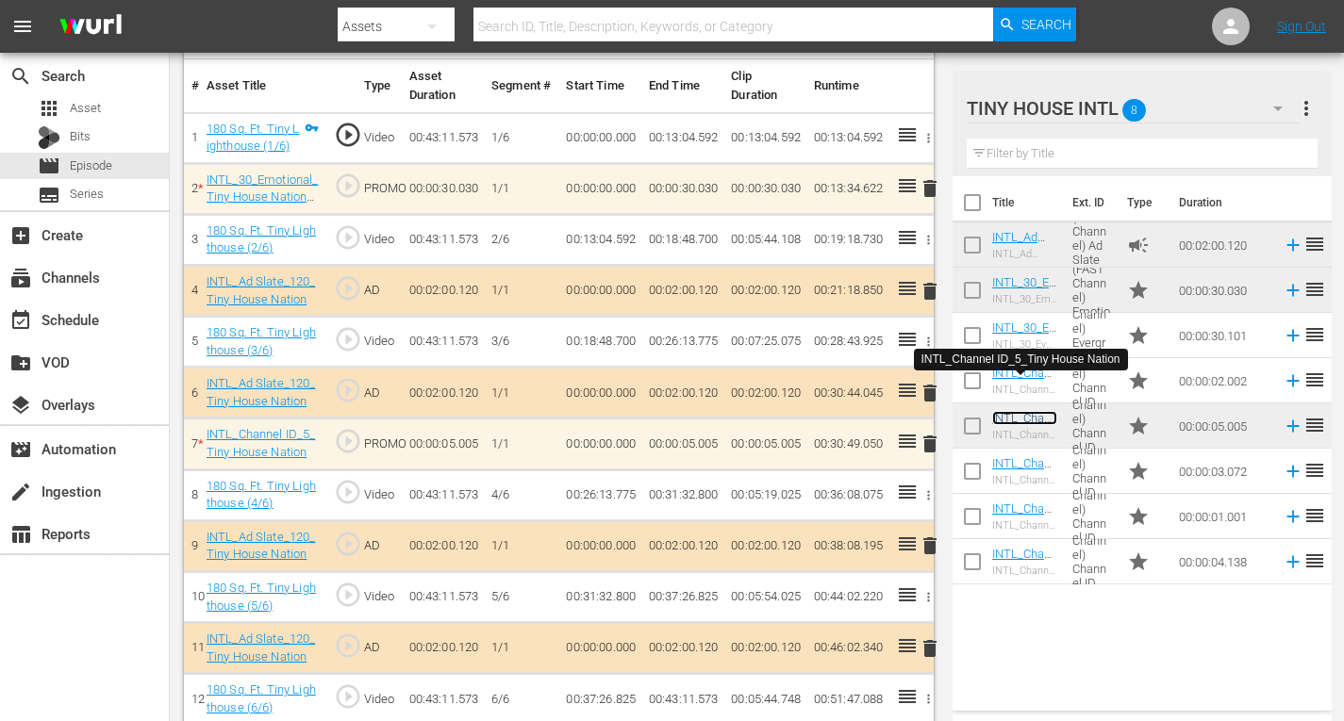
scroll to position [577, 0]
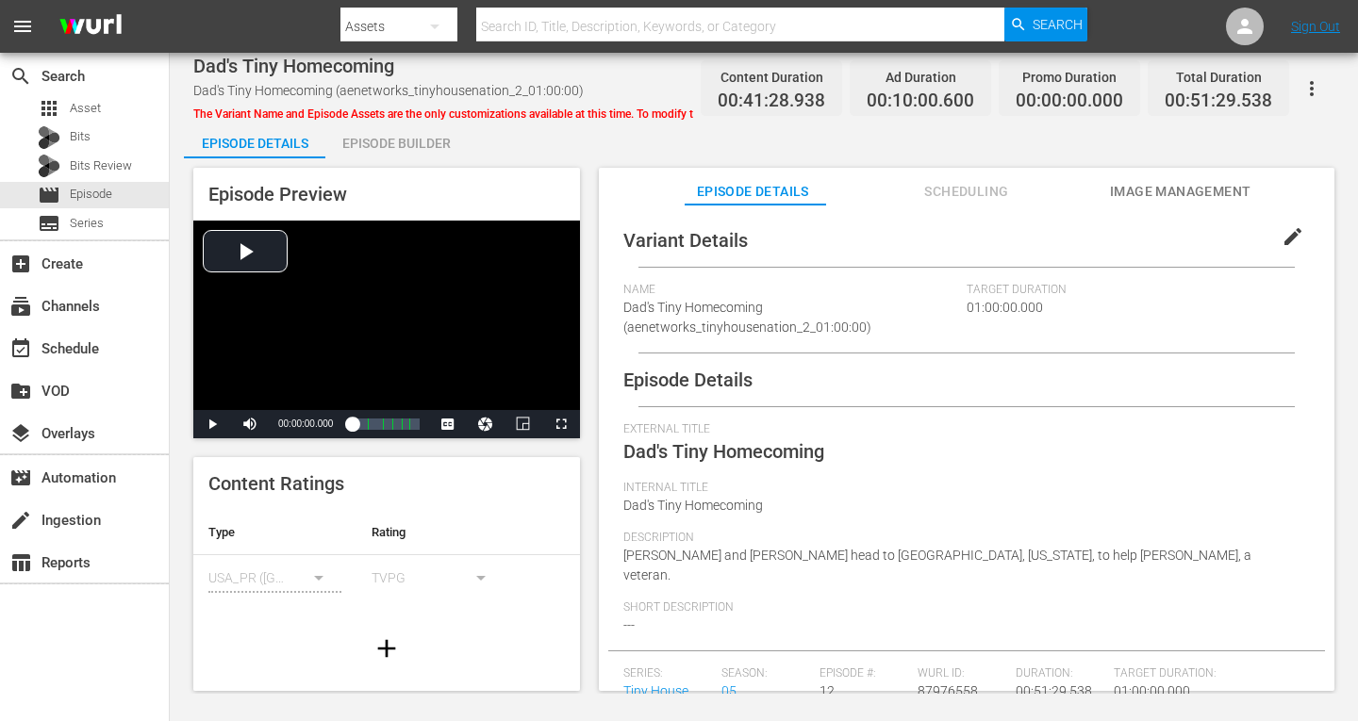
click at [415, 141] on div "Episode Builder" at bounding box center [395, 143] width 141 height 45
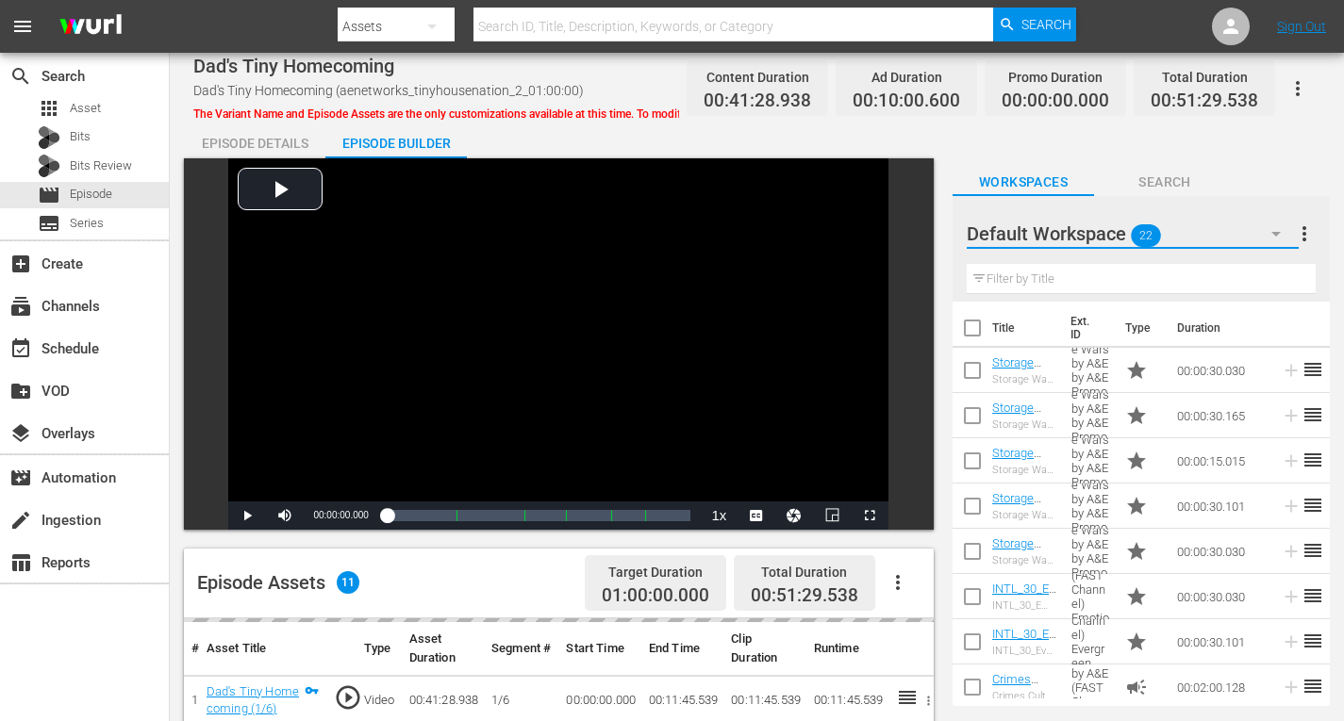
click at [1275, 240] on icon "button" at bounding box center [1275, 234] width 23 height 23
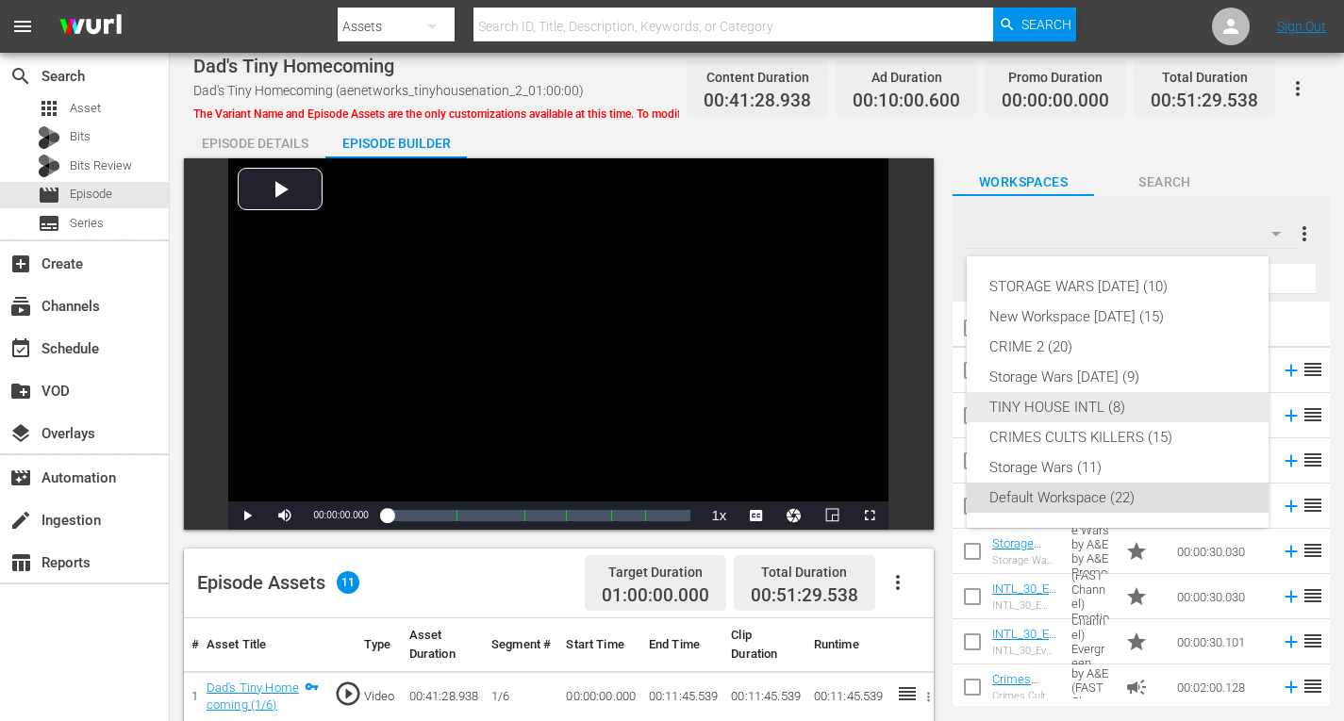
click at [1045, 399] on div "TINY HOUSE INTL (8)" at bounding box center [1117, 407] width 256 height 30
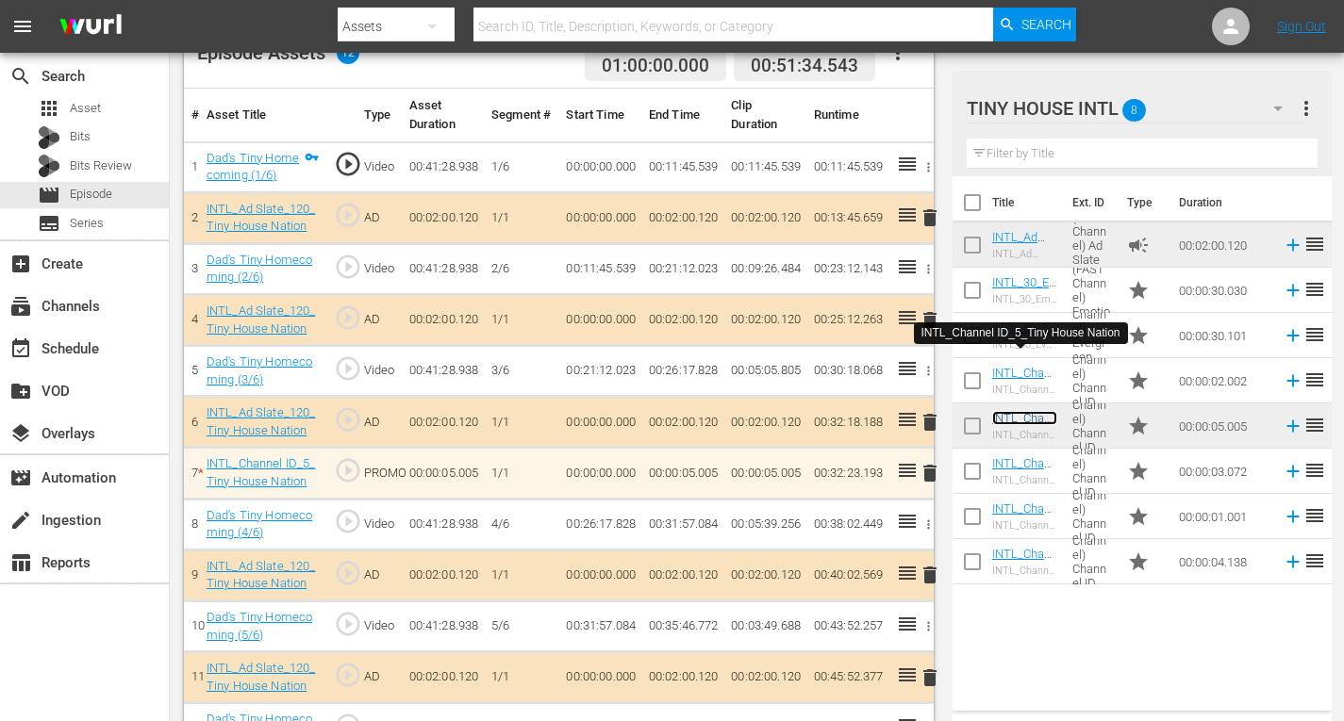
scroll to position [577, 0]
